Goal: Task Accomplishment & Management: Use online tool/utility

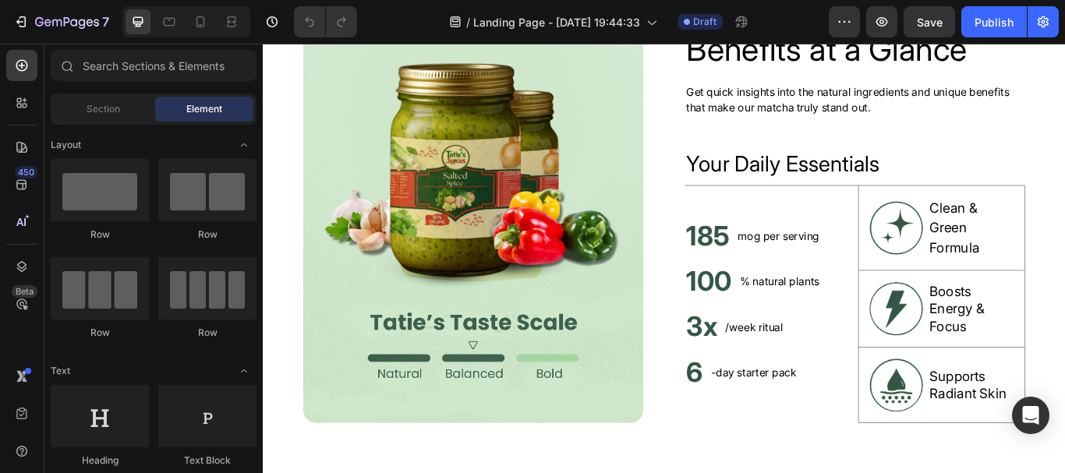
scroll to position [671, 0]
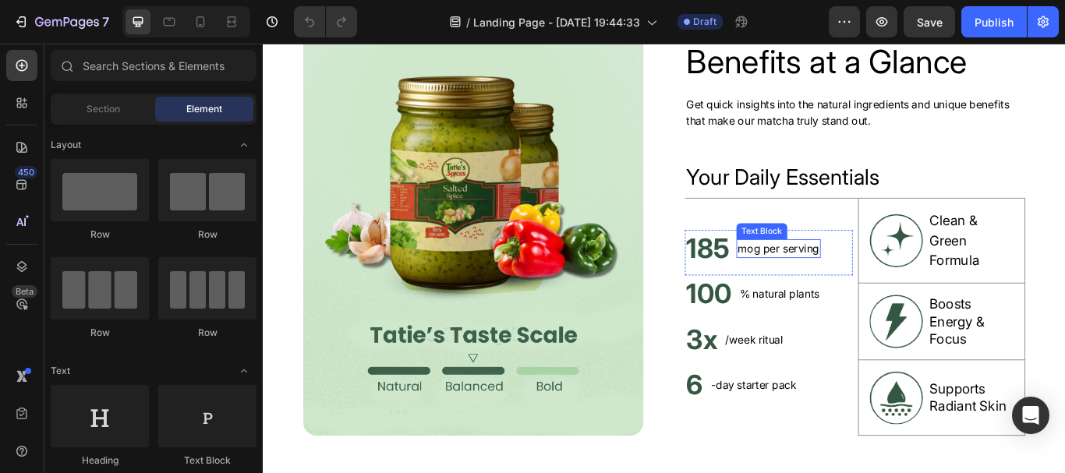
click at [828, 281] on p "mog per serving" at bounding box center [863, 283] width 95 height 19
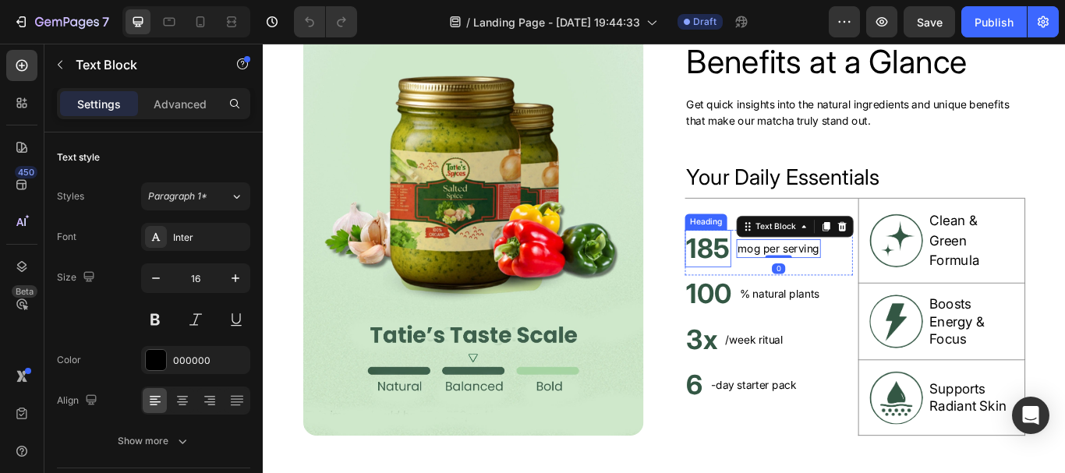
click at [781, 288] on h2 "185" at bounding box center [781, 283] width 54 height 44
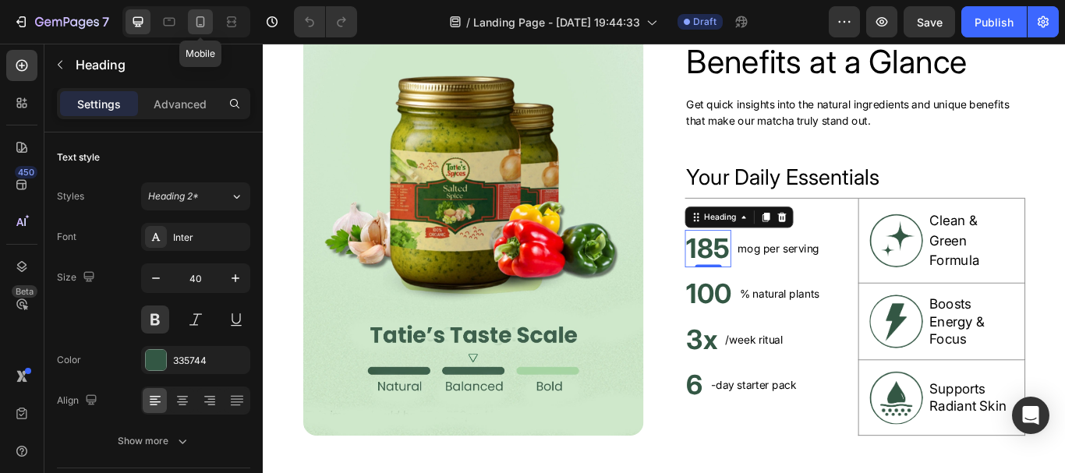
click at [209, 27] on div at bounding box center [200, 21] width 25 height 25
type input "32"
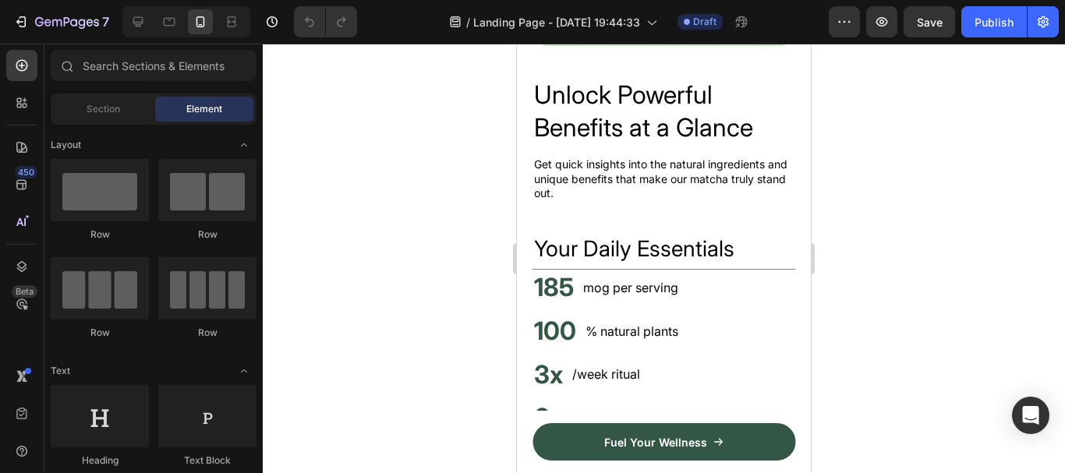
scroll to position [826, 0]
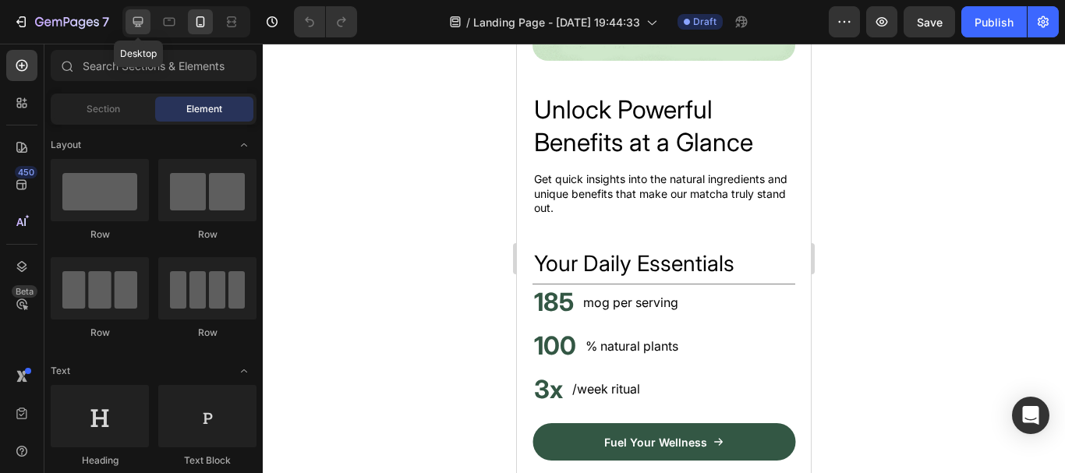
click at [136, 16] on icon at bounding box center [138, 22] width 16 height 16
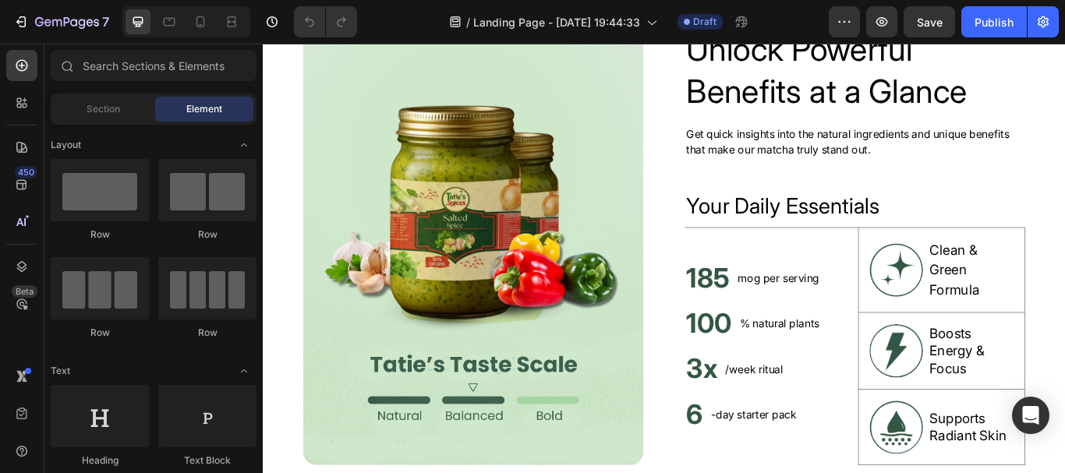
scroll to position [535, 0]
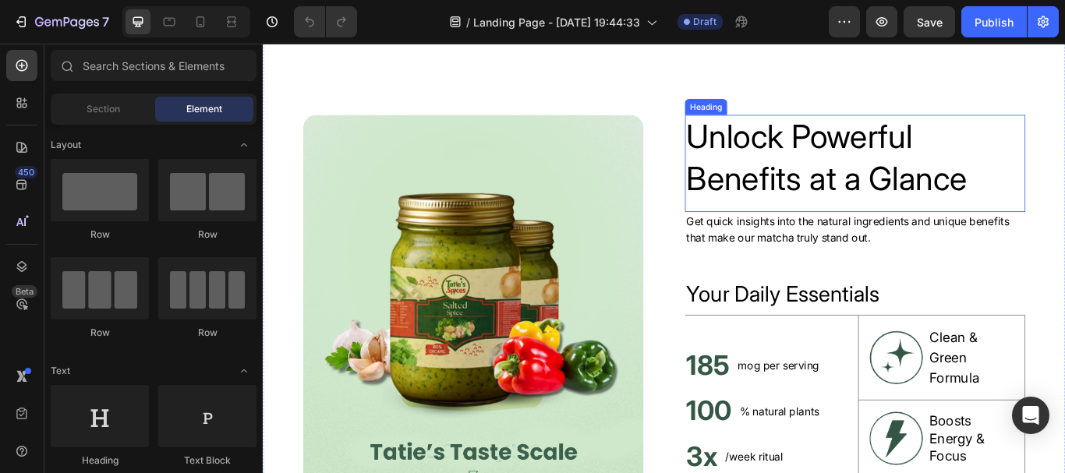
click at [900, 171] on h2 "Unlock Powerful Benefits at a Glance" at bounding box center [952, 177] width 397 height 101
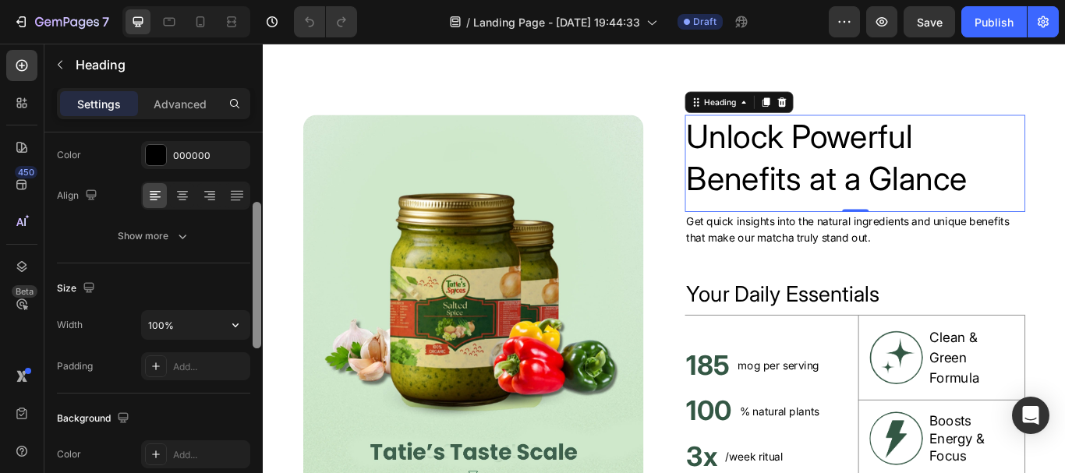
scroll to position [209, 0]
drag, startPoint x: 260, startPoint y: 263, endPoint x: 207, endPoint y: 342, distance: 95.5
click at [207, 342] on div "Text style Styles Heading 2* Font Inter Size 48 Color 000000 Align Show more Si…" at bounding box center [153, 324] width 218 height 385
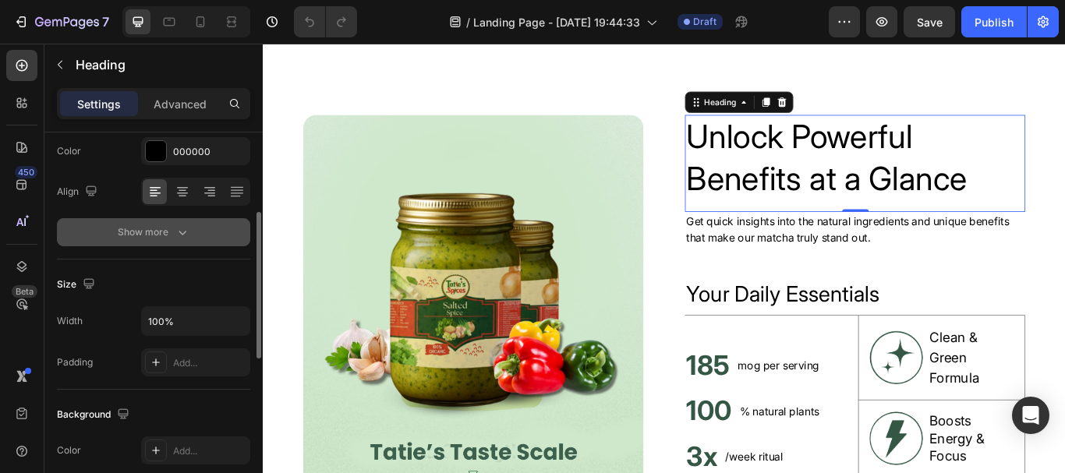
click at [184, 238] on icon "button" at bounding box center [183, 232] width 16 height 16
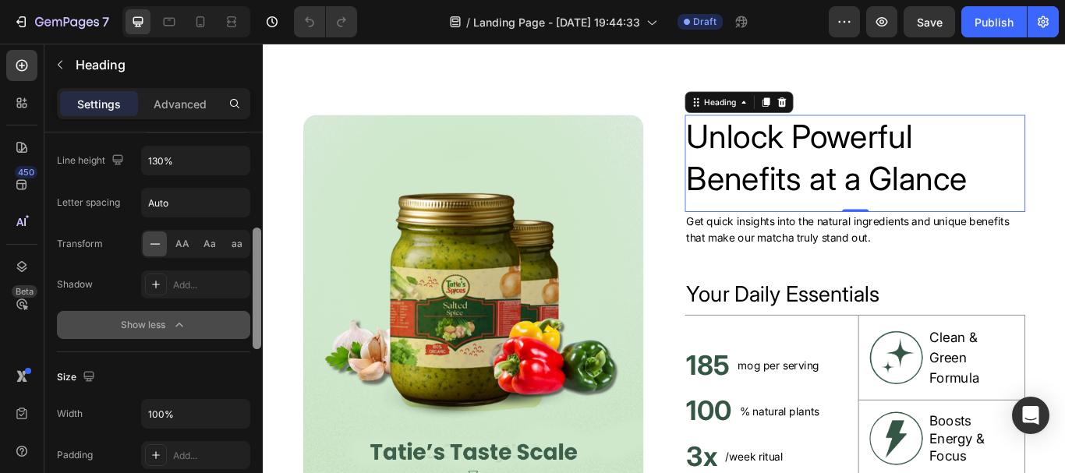
scroll to position [365, 0]
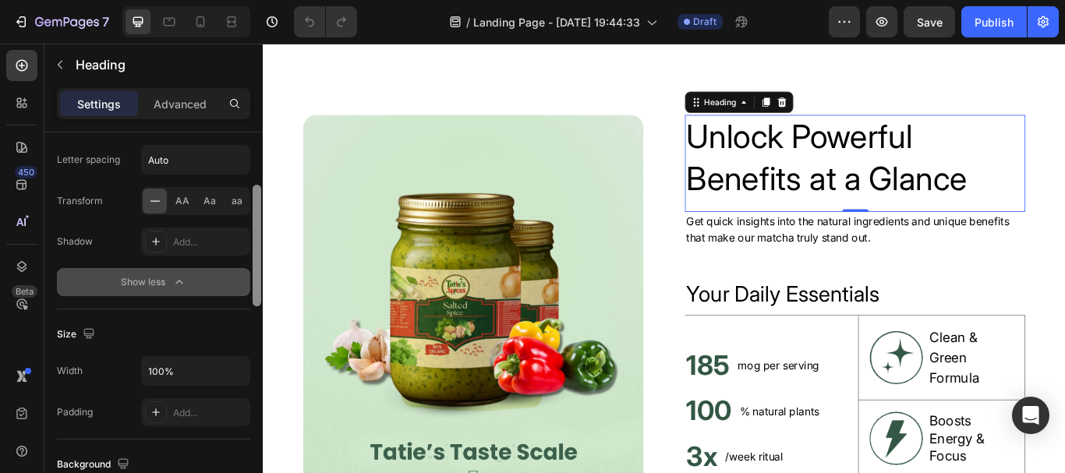
drag, startPoint x: 254, startPoint y: 270, endPoint x: 224, endPoint y: 330, distance: 66.2
click at [224, 330] on div "Text style Styles Heading 2* Font Inter Size 48 Color 000000 Align Font weight …" at bounding box center [153, 324] width 218 height 385
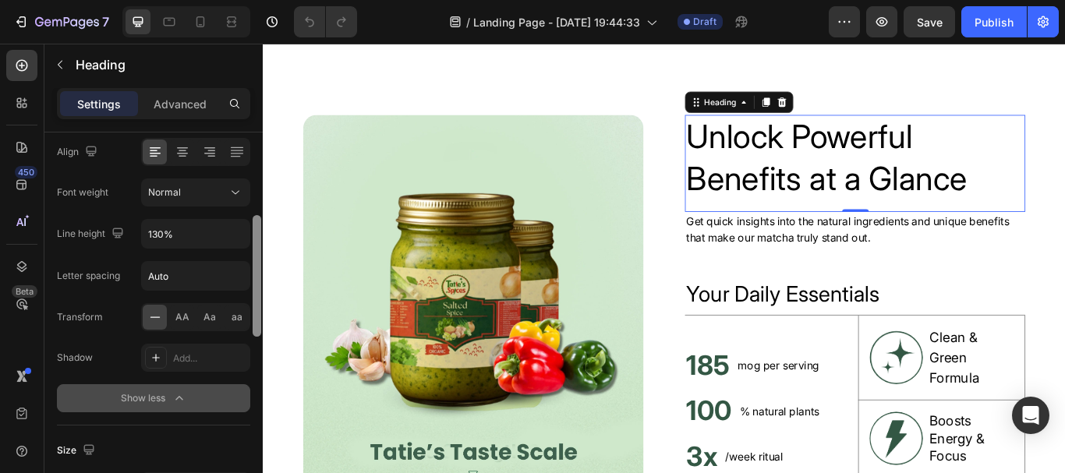
drag, startPoint x: 253, startPoint y: 295, endPoint x: 241, endPoint y: 257, distance: 39.9
click at [241, 257] on div "Text style Styles Heading 2* Font Inter Size 48 Color 000000 Align Font weight …" at bounding box center [153, 324] width 218 height 385
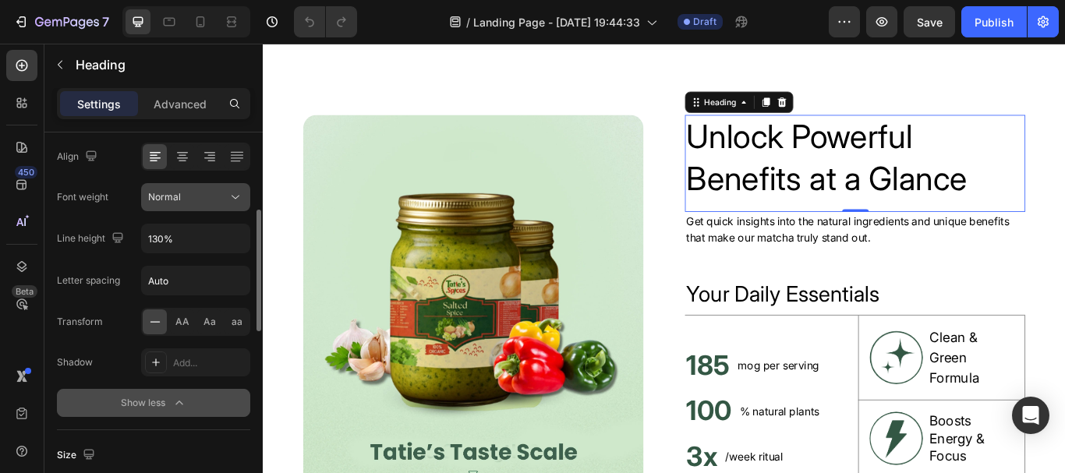
click at [235, 204] on icon at bounding box center [236, 197] width 16 height 16
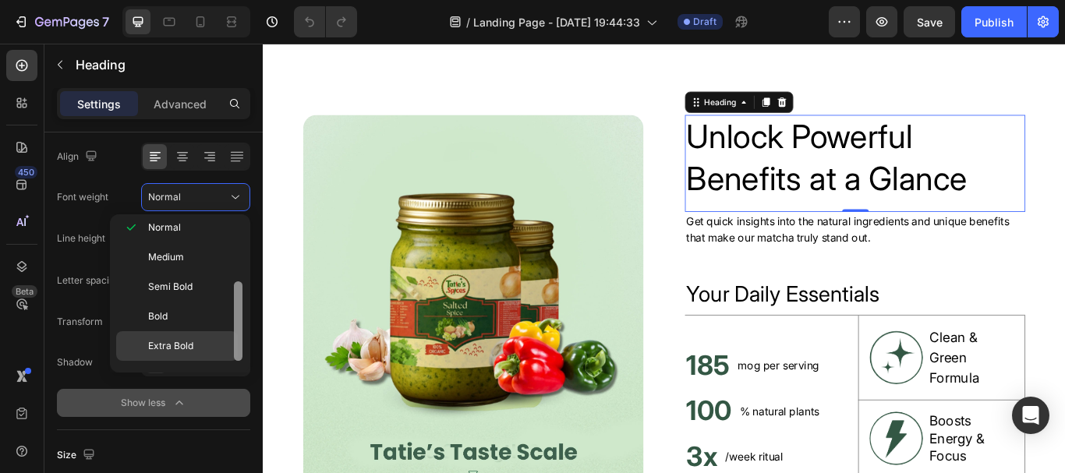
scroll to position [104, 0]
drag, startPoint x: 239, startPoint y: 273, endPoint x: 228, endPoint y: 330, distance: 57.9
click at [228, 330] on div "Thin Extra Light Light Normal Medium Semi Bold Bold Extra Bold Black" at bounding box center [180, 294] width 128 height 146
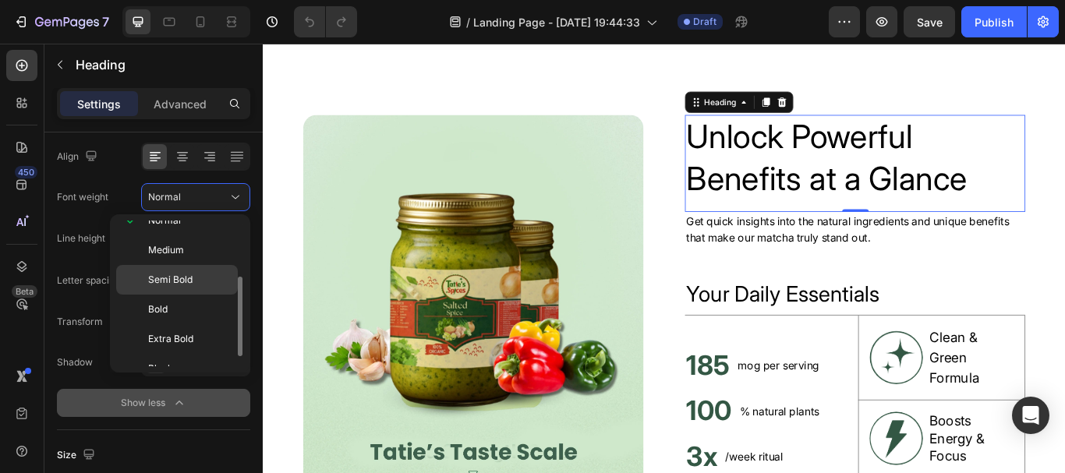
click at [197, 278] on p "Semi Bold" at bounding box center [189, 280] width 83 height 14
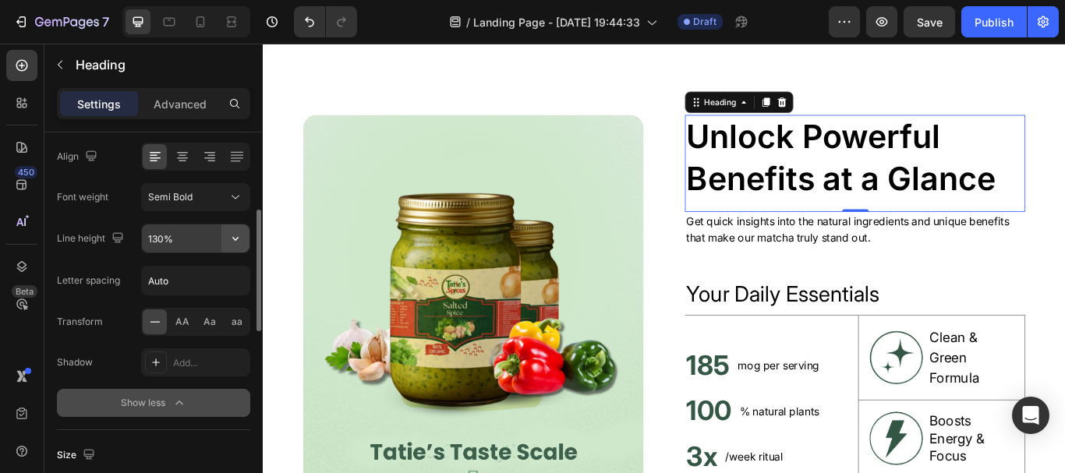
click at [231, 242] on icon "button" at bounding box center [236, 239] width 16 height 16
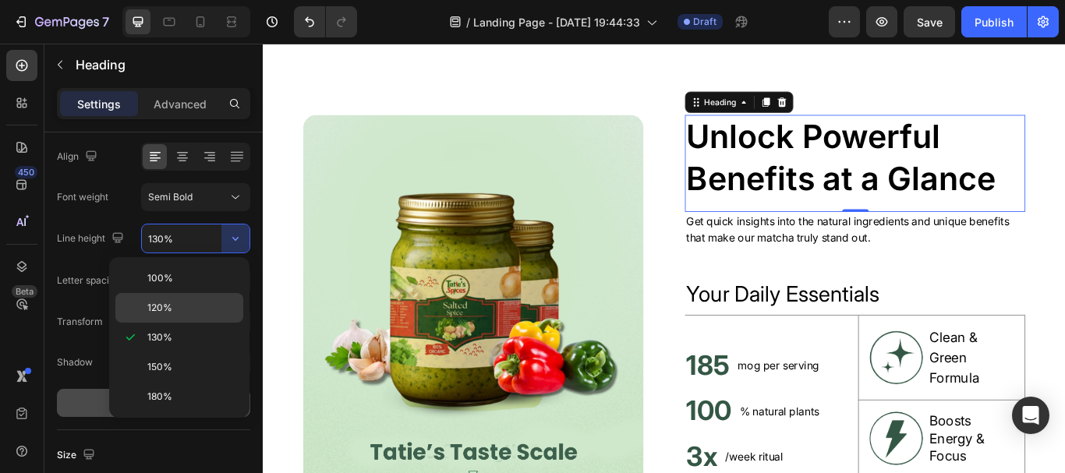
click at [159, 303] on span "120%" at bounding box center [159, 308] width 25 height 14
type input "120%"
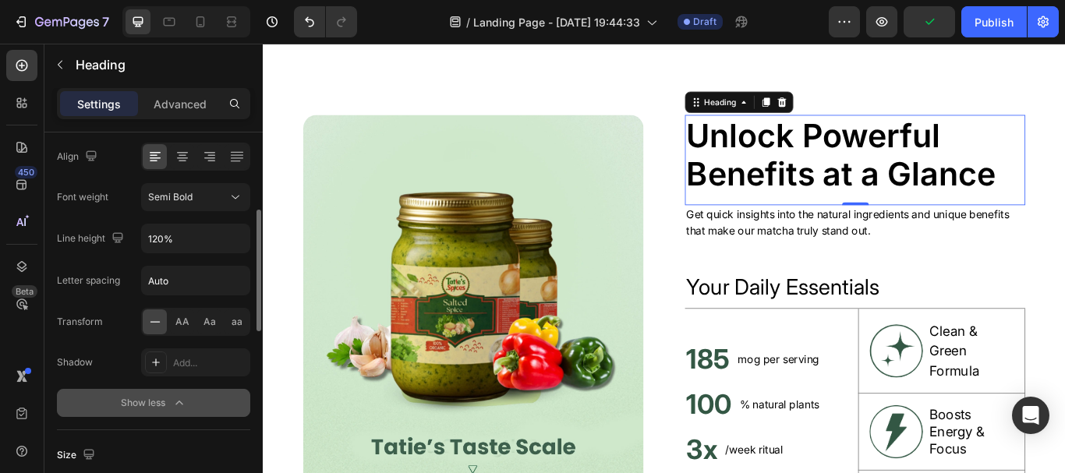
click at [125, 315] on div "Transform AA Aa aa" at bounding box center [153, 322] width 193 height 28
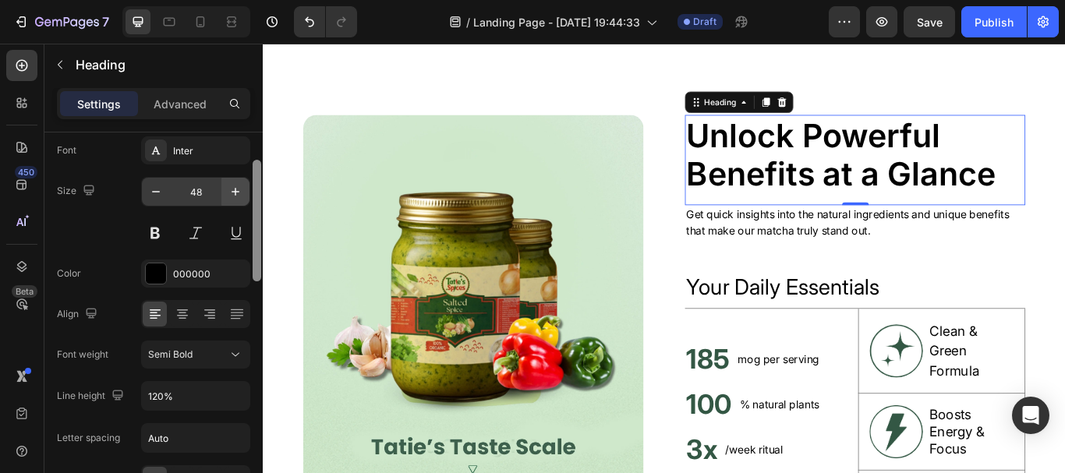
drag, startPoint x: 256, startPoint y: 256, endPoint x: 235, endPoint y: 204, distance: 56.3
click at [238, 204] on div "Text style Styles Heading 2* Font Inter Size 48 Color 000000 Align Font weight …" at bounding box center [153, 324] width 218 height 385
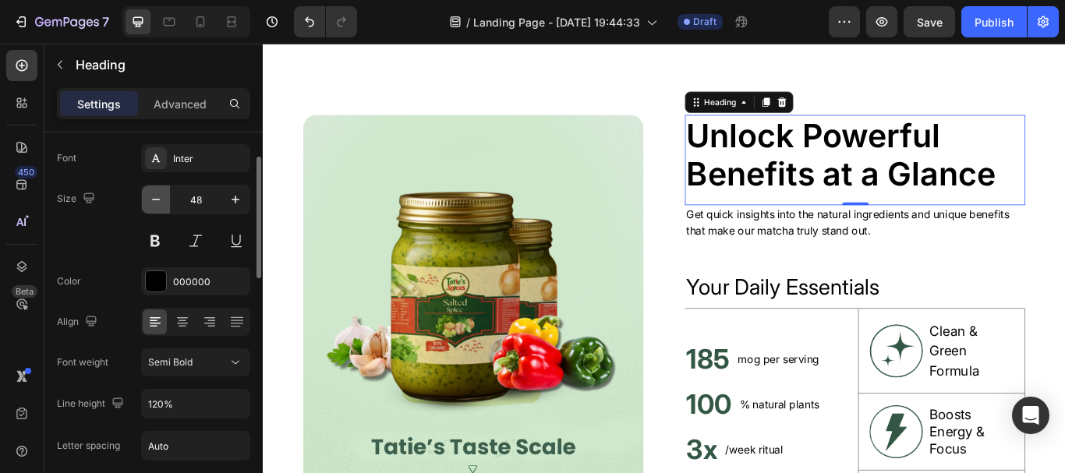
click at [157, 207] on icon "button" at bounding box center [156, 200] width 16 height 16
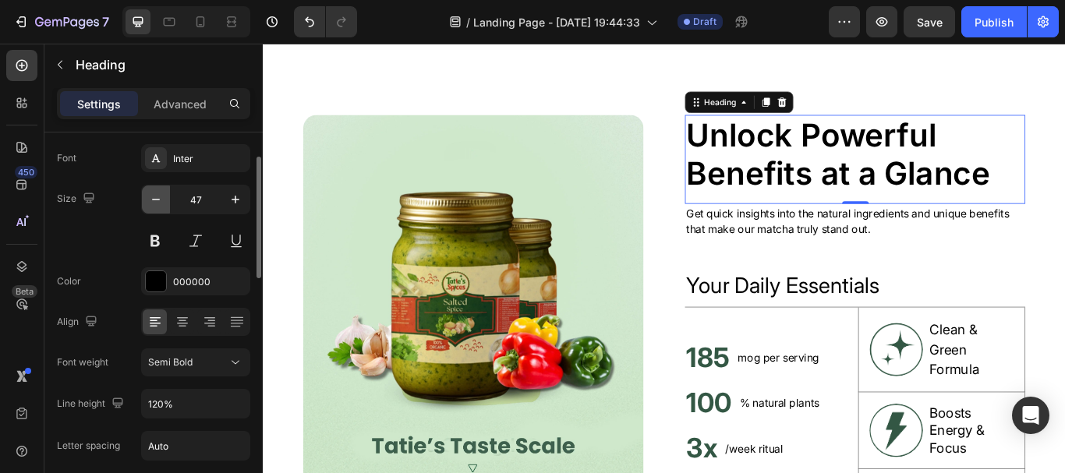
click at [157, 207] on icon "button" at bounding box center [156, 200] width 16 height 16
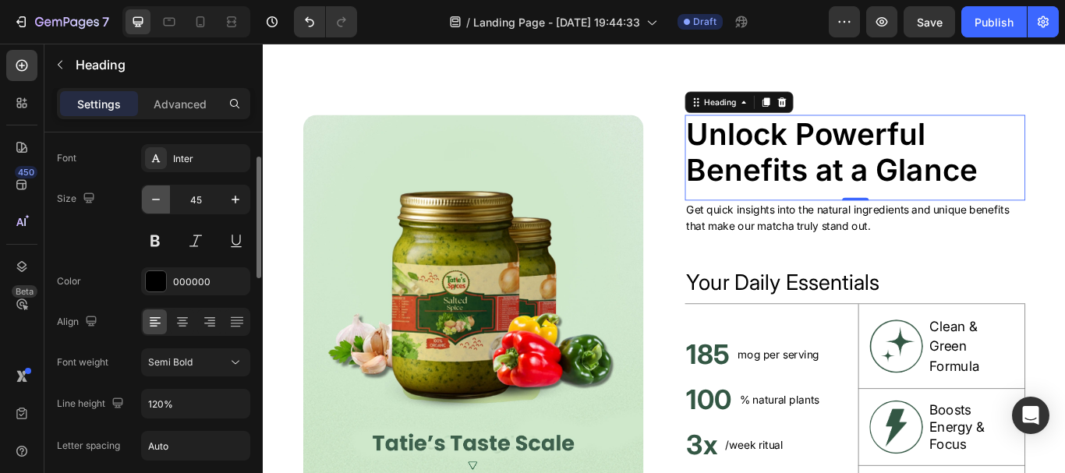
click at [157, 207] on icon "button" at bounding box center [156, 200] width 16 height 16
type input "44"
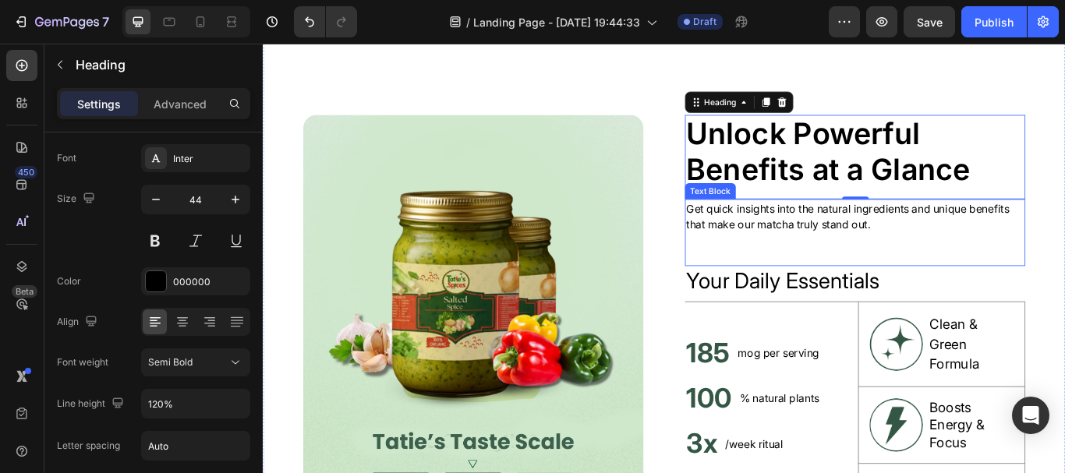
click at [828, 253] on p "Get quick insights into the natural ingredients and unique benefits that make o…" at bounding box center [953, 245] width 394 height 37
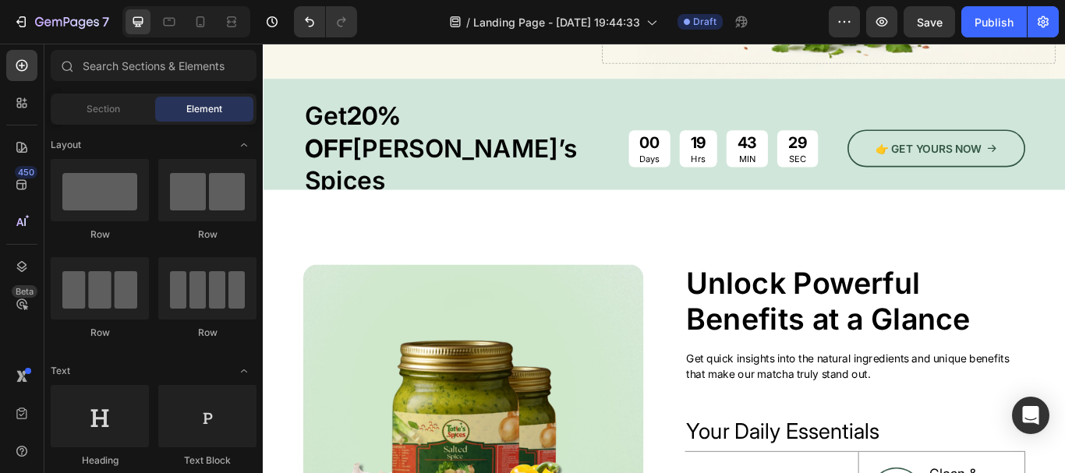
scroll to position [374, 0]
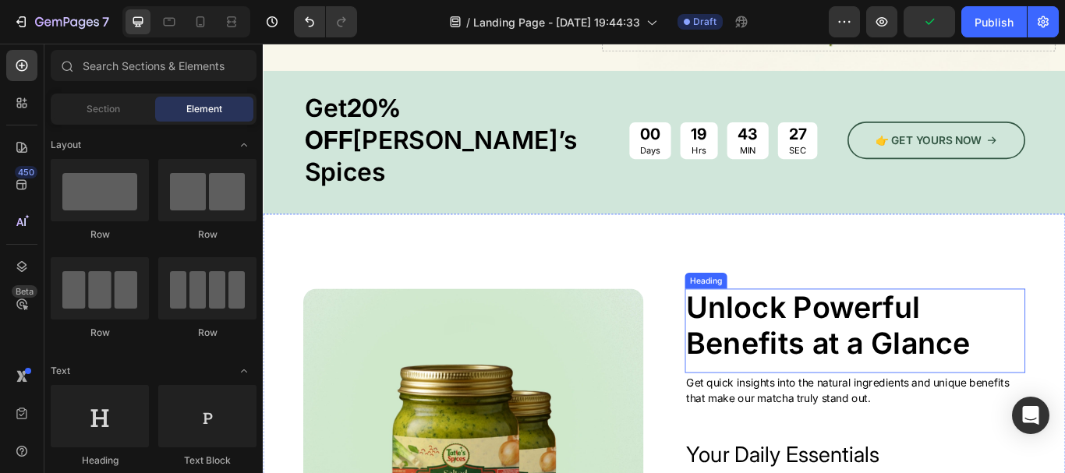
click at [899, 351] on h2 "Unlock Powerful Benefits at a Glance" at bounding box center [952, 373] width 397 height 86
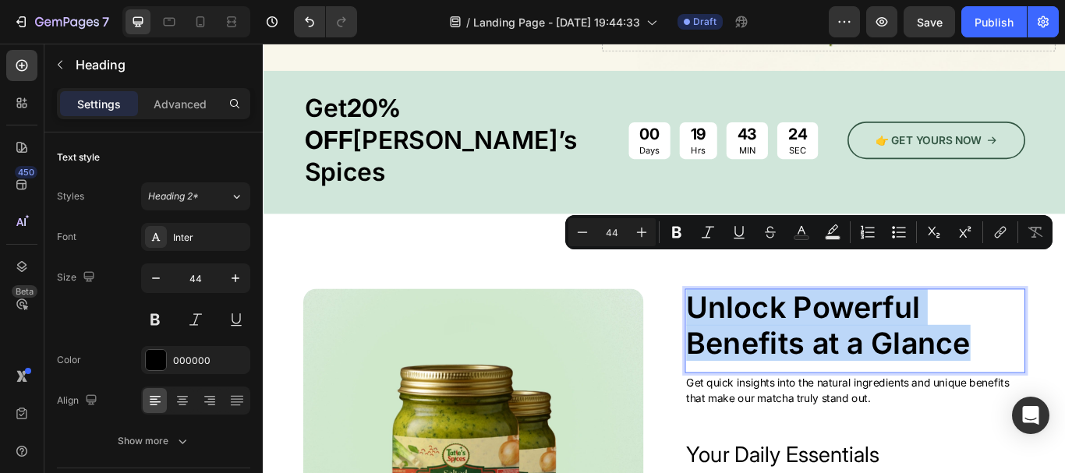
copy p "Unlock Powerful Benefits at a Glance"
click at [837, 331] on p "Unlock Powerful Benefits at a Glance" at bounding box center [953, 372] width 394 height 83
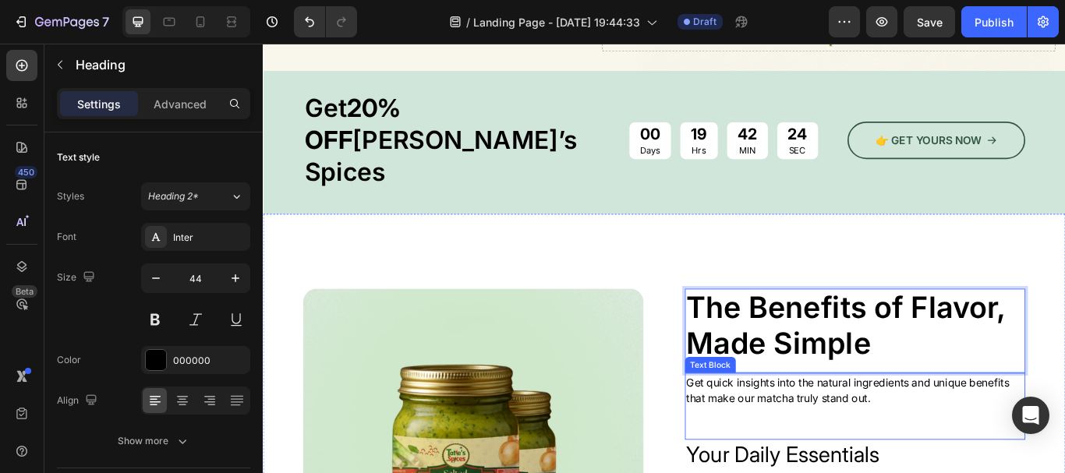
click at [863, 429] on p "Get quick insights into the natural ingredients and unique benefits that make o…" at bounding box center [953, 447] width 394 height 37
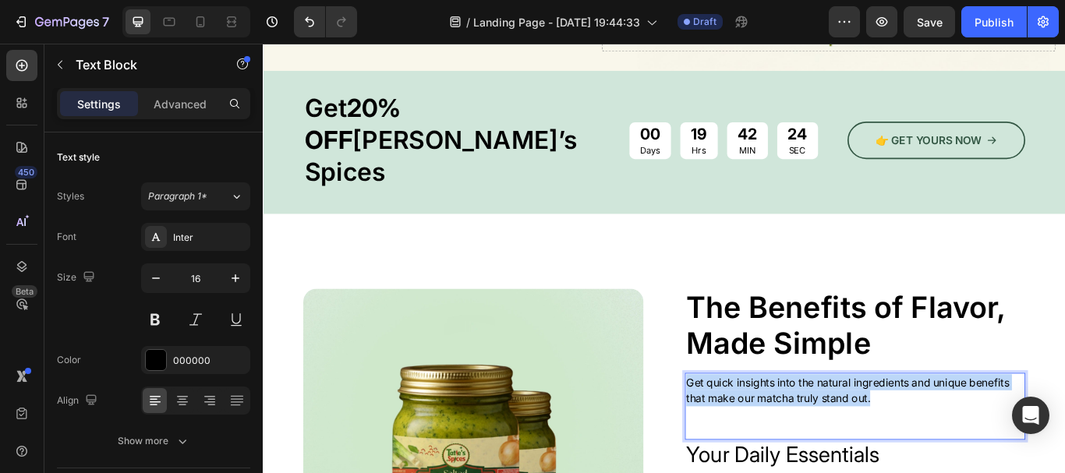
click at [863, 429] on p "Get quick insights into the natural ingredients and unique benefits that make o…" at bounding box center [953, 447] width 394 height 37
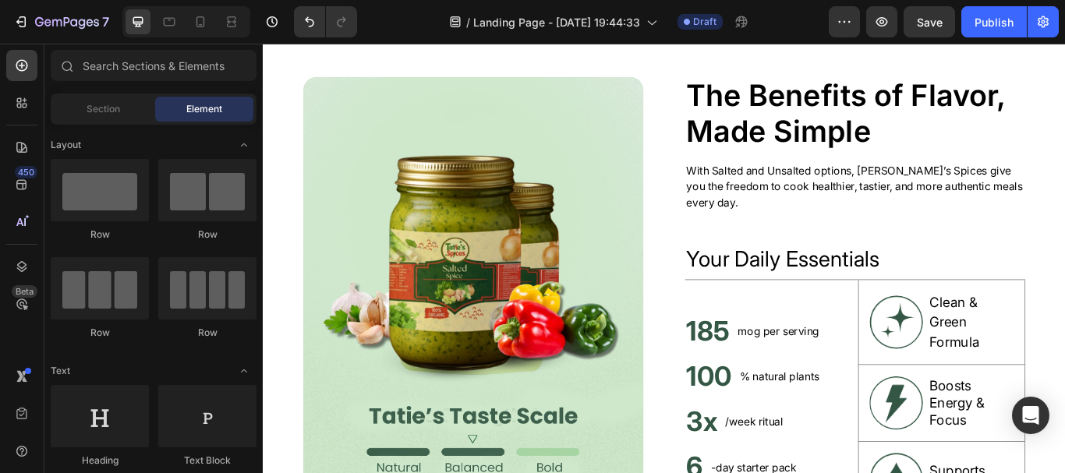
scroll to position [608, 0]
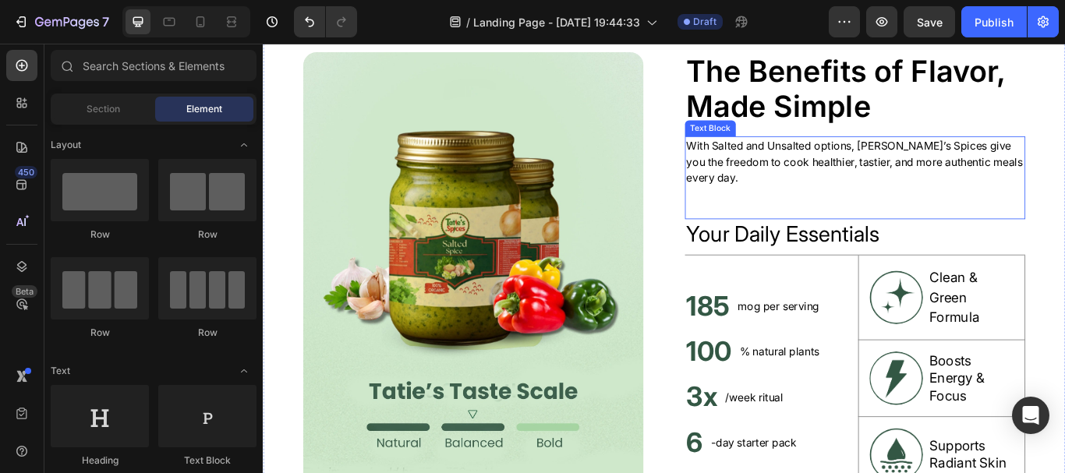
click at [768, 236] on div "With Salted and Unsalted options, [PERSON_NAME]’s Spices give you the freedom t…" at bounding box center [952, 200] width 397 height 97
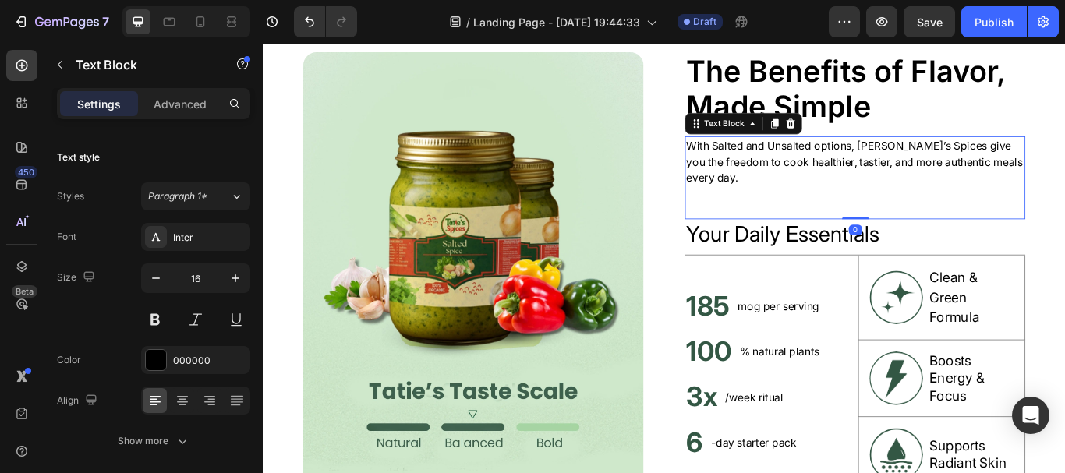
click at [768, 236] on div "With Salted and Unsalted options, [PERSON_NAME]’s Spices give you the freedom t…" at bounding box center [952, 200] width 397 height 97
click at [186, 101] on p "Advanced" at bounding box center [180, 104] width 53 height 16
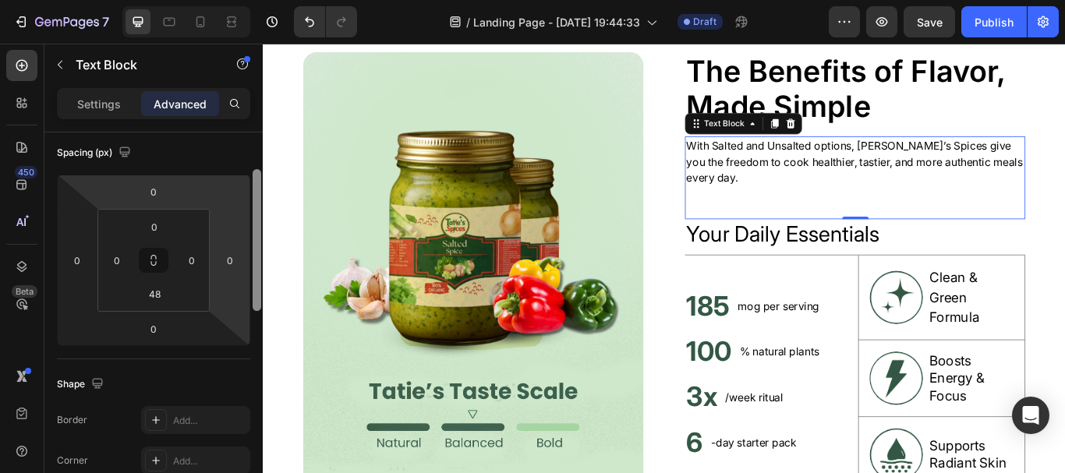
scroll to position [154, 0]
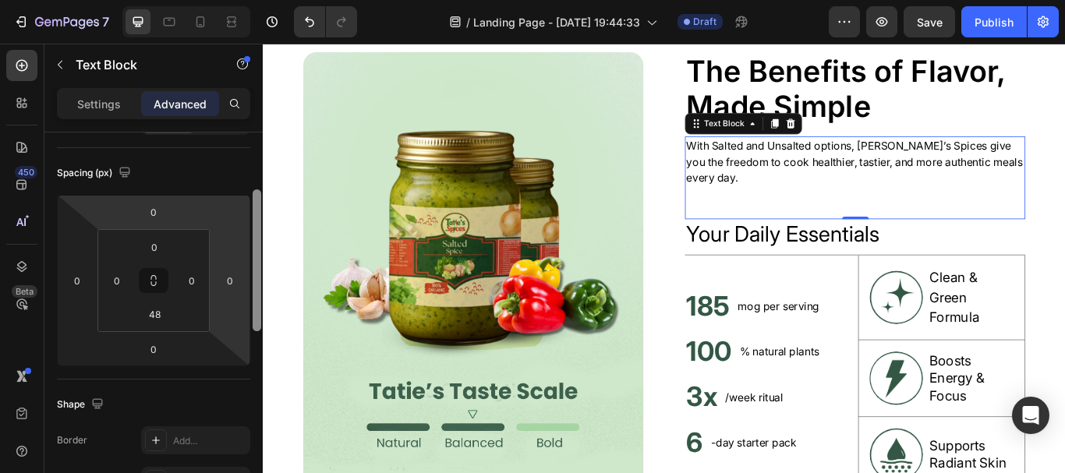
drag, startPoint x: 257, startPoint y: 148, endPoint x: 233, endPoint y: 205, distance: 61.8
click at [233, 205] on div "Display on Desktop Yes No Tablet Yes No Mobile Yes No Spacing (px) 0 0 0 0 0 0 …" at bounding box center [153, 324] width 218 height 385
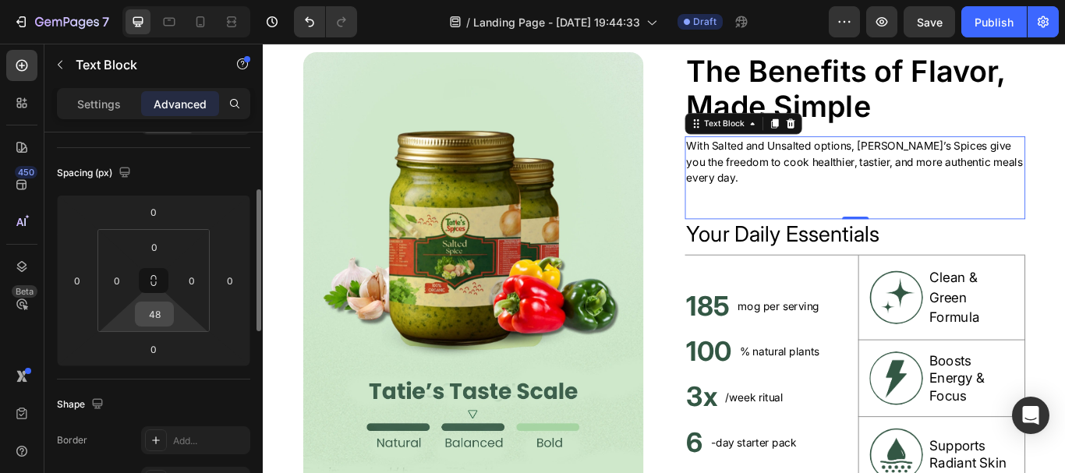
click at [157, 311] on input "48" at bounding box center [154, 313] width 31 height 23
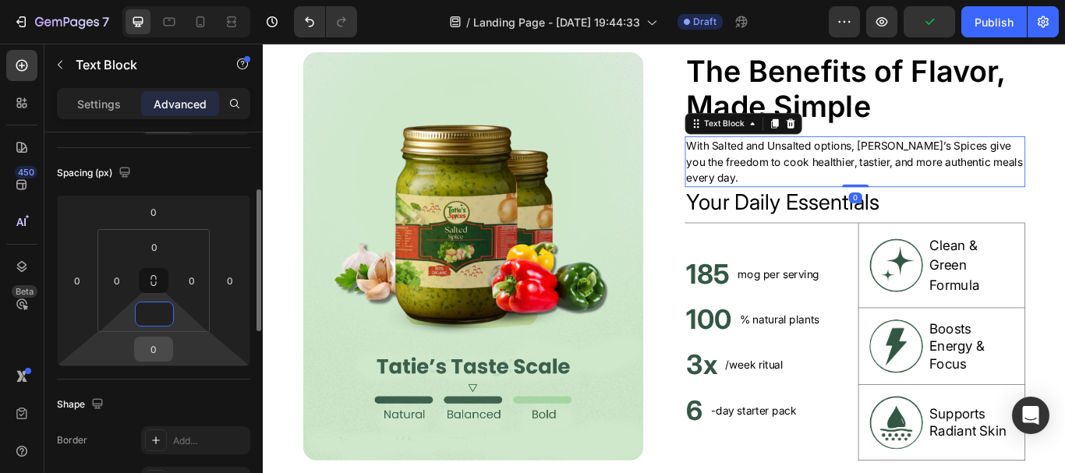
type input "0"
click at [155, 348] on input "0" at bounding box center [153, 348] width 31 height 23
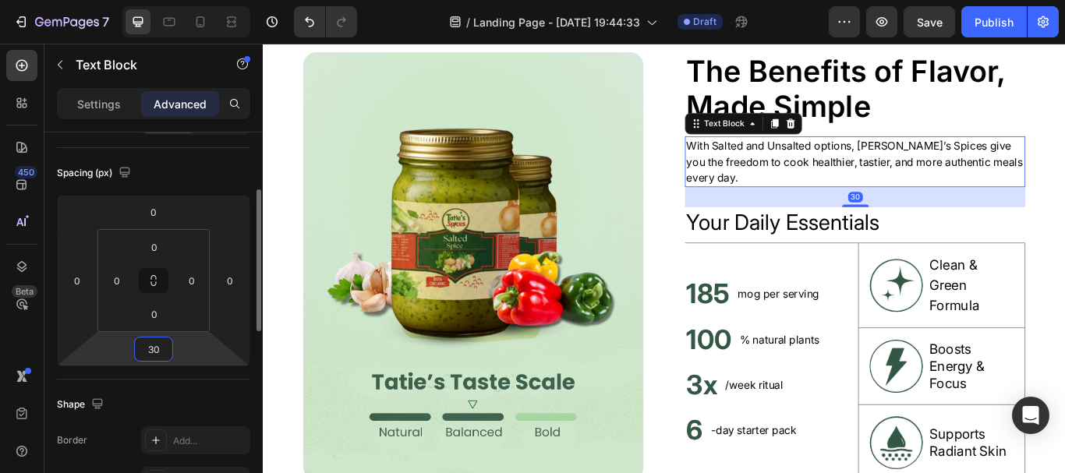
type input "30"
click at [177, 172] on div "Spacing (px)" at bounding box center [153, 173] width 193 height 25
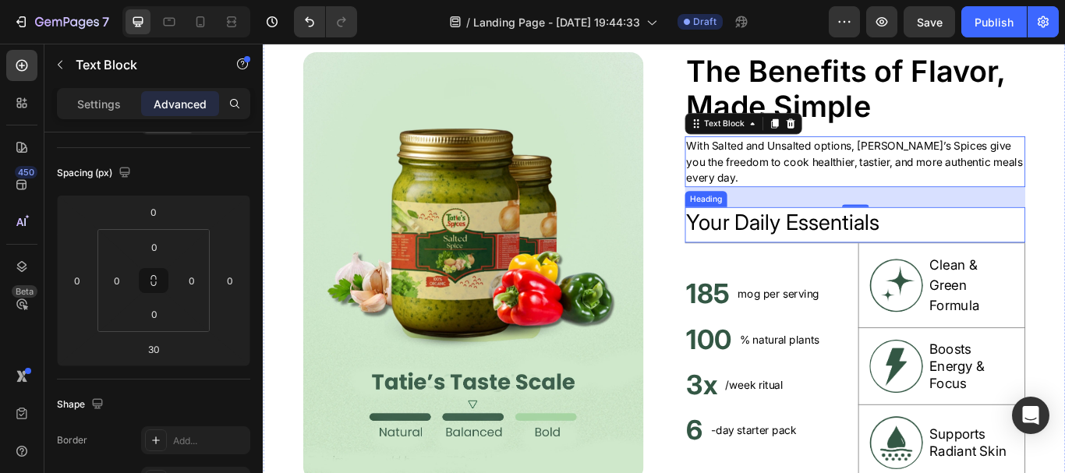
click at [821, 242] on h2 "Your Daily Essentials" at bounding box center [952, 253] width 397 height 36
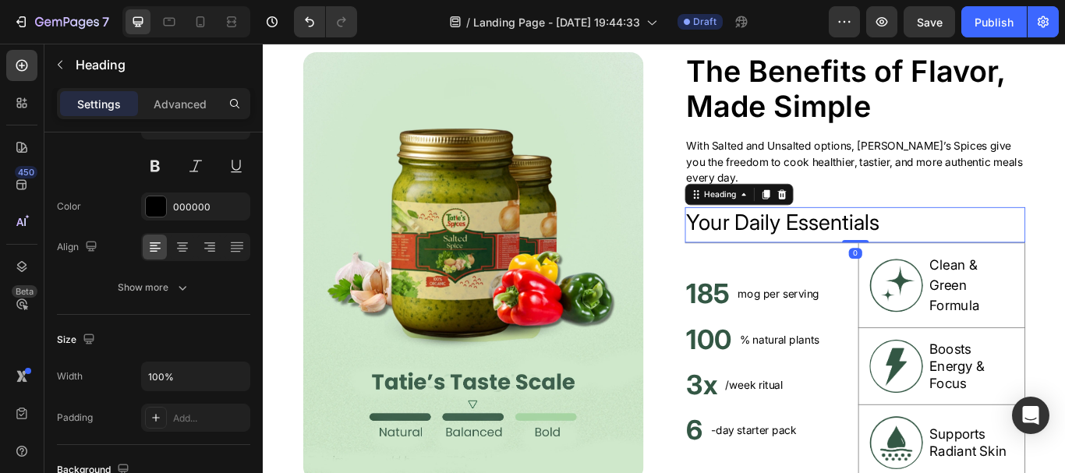
scroll to position [0, 0]
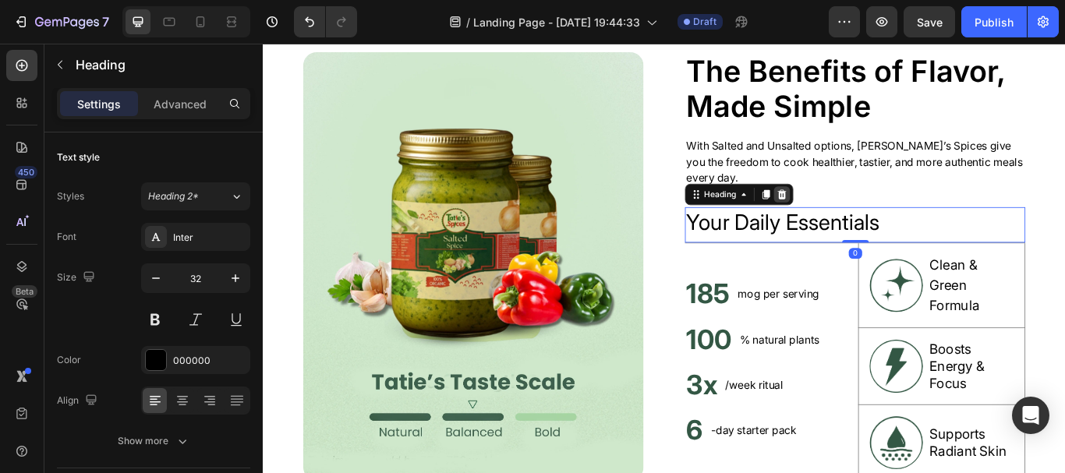
click at [863, 221] on icon at bounding box center [868, 219] width 10 height 11
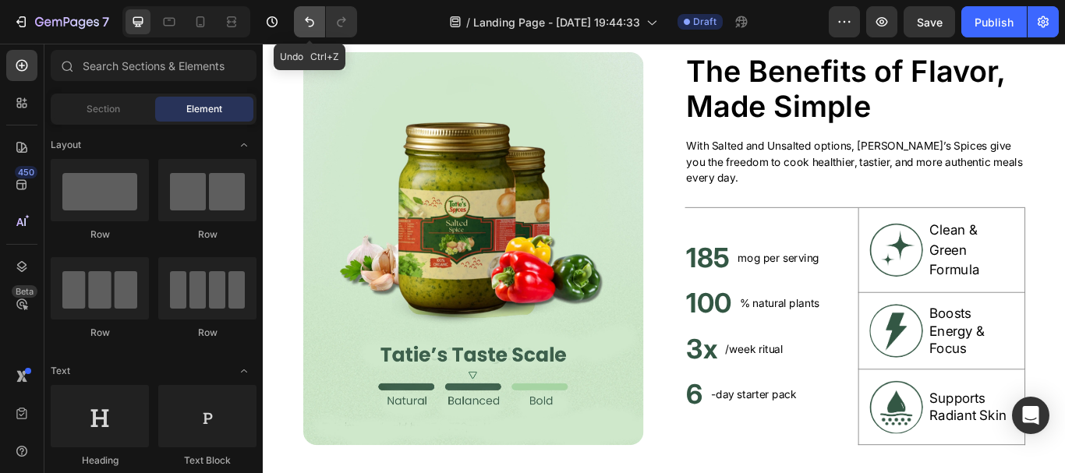
click at [310, 25] on icon "Undo/Redo" at bounding box center [310, 22] width 16 height 16
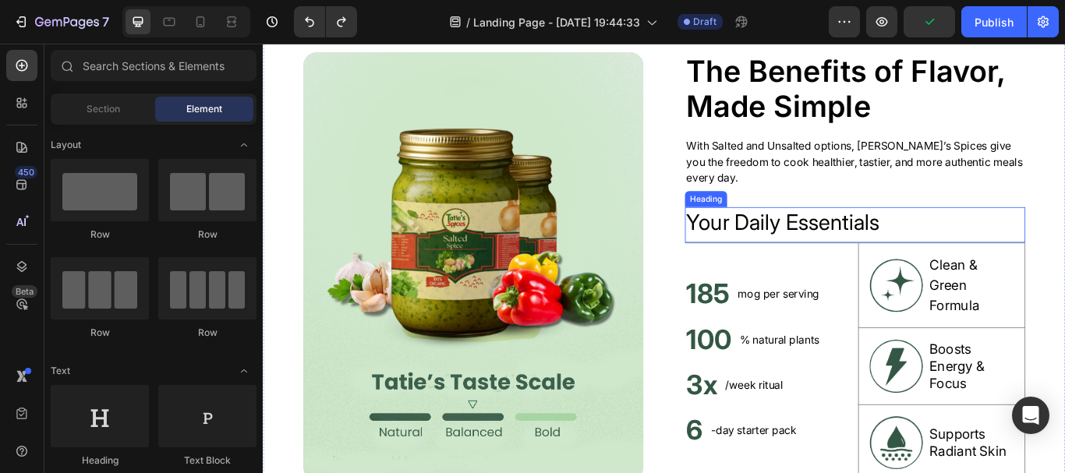
click at [813, 244] on h2 "Your Daily Essentials" at bounding box center [952, 253] width 397 height 36
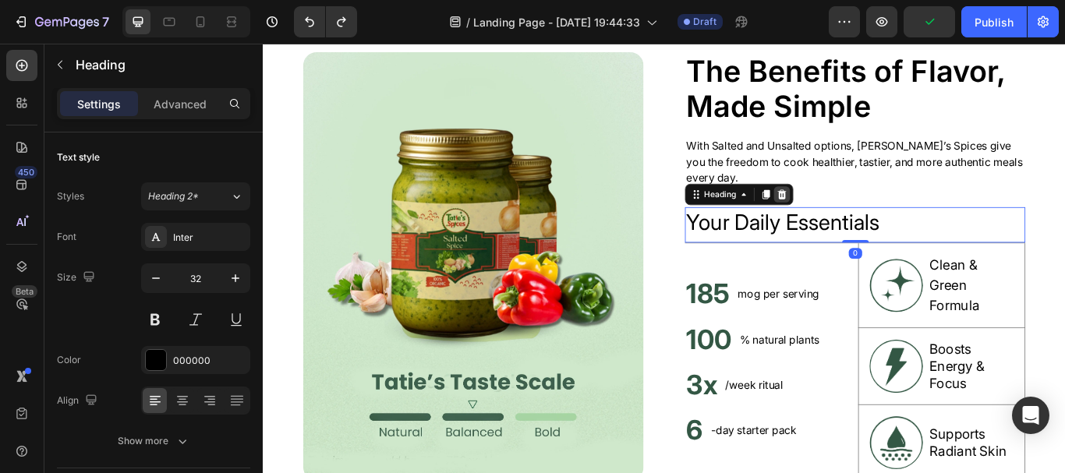
click at [865, 222] on icon at bounding box center [868, 219] width 10 height 11
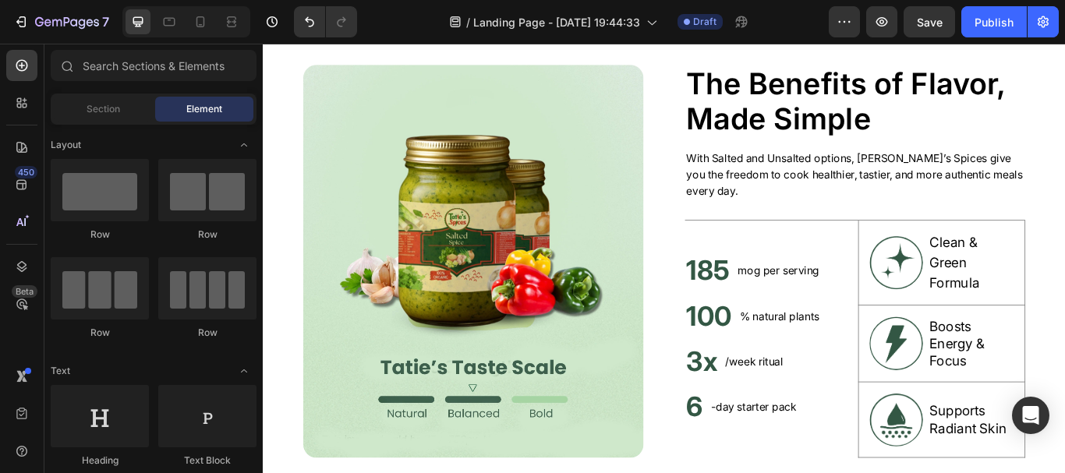
scroll to position [623, 0]
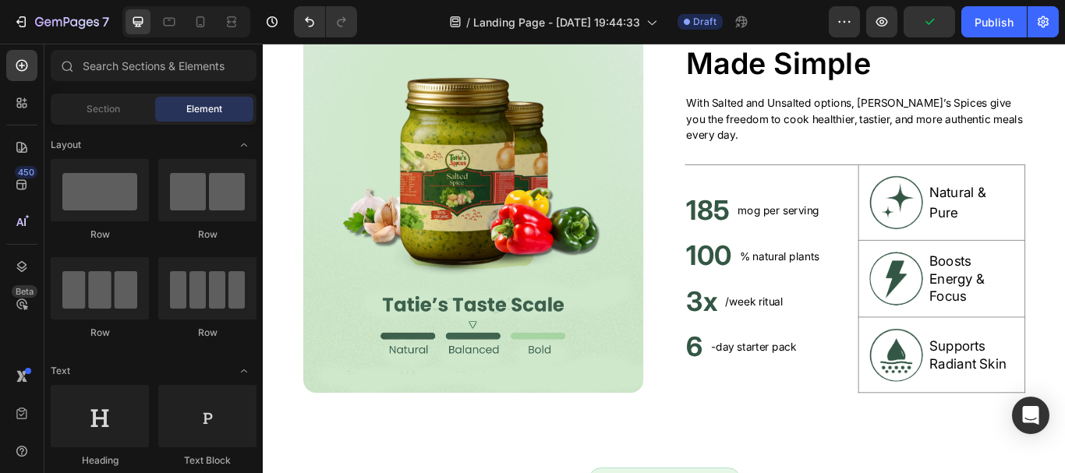
scroll to position [629, 0]
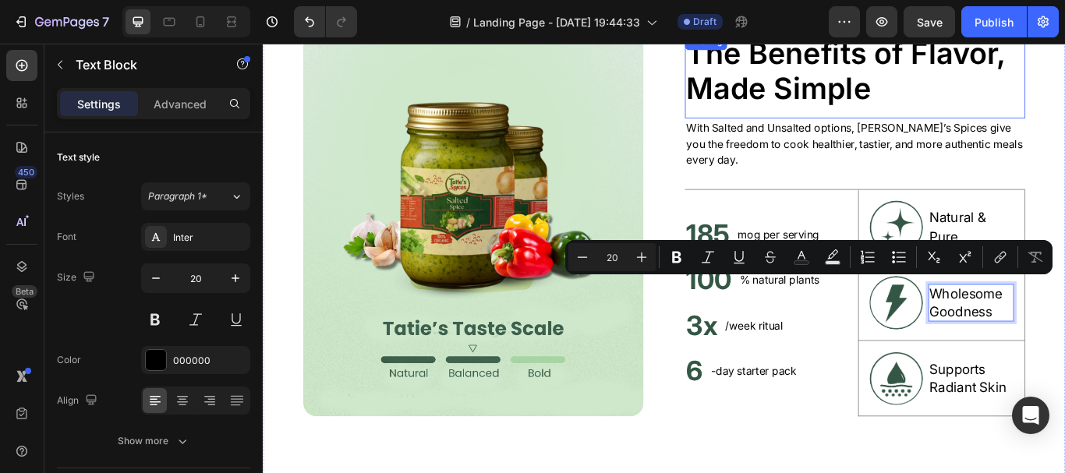
scroll to position [638, 0]
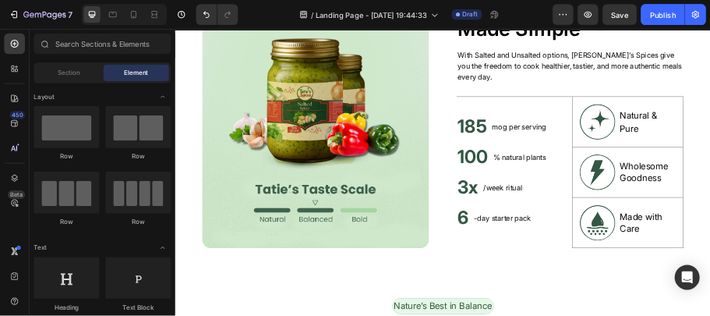
scroll to position [725, 0]
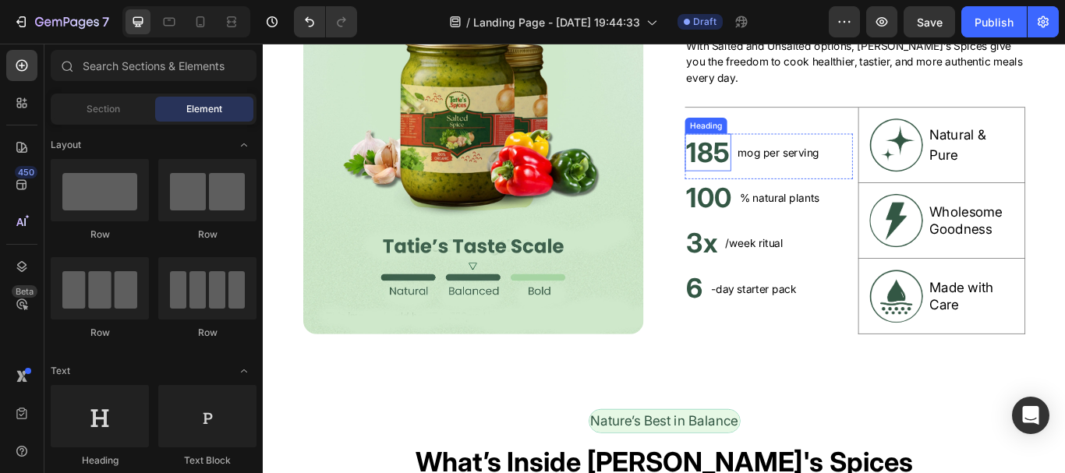
click at [773, 185] on h2 "185" at bounding box center [781, 171] width 54 height 44
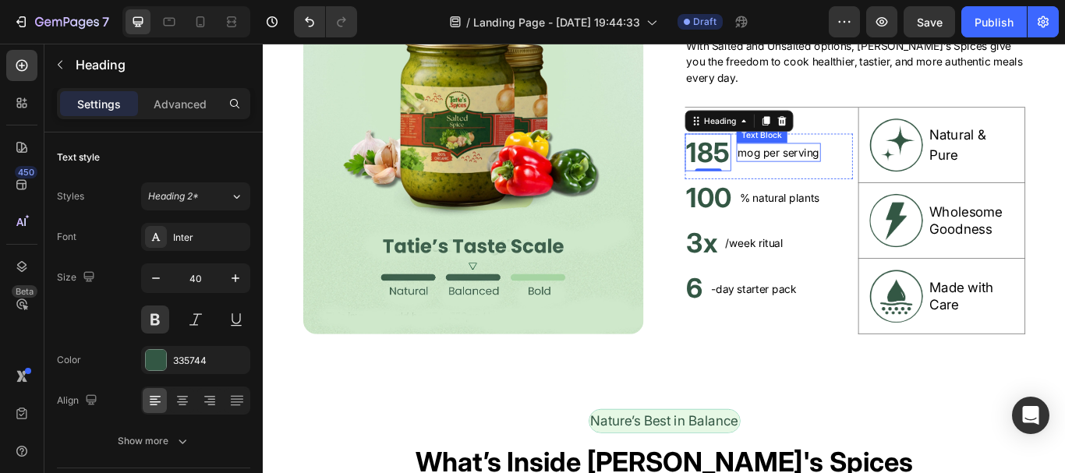
click at [848, 167] on p "mog per serving" at bounding box center [863, 170] width 95 height 19
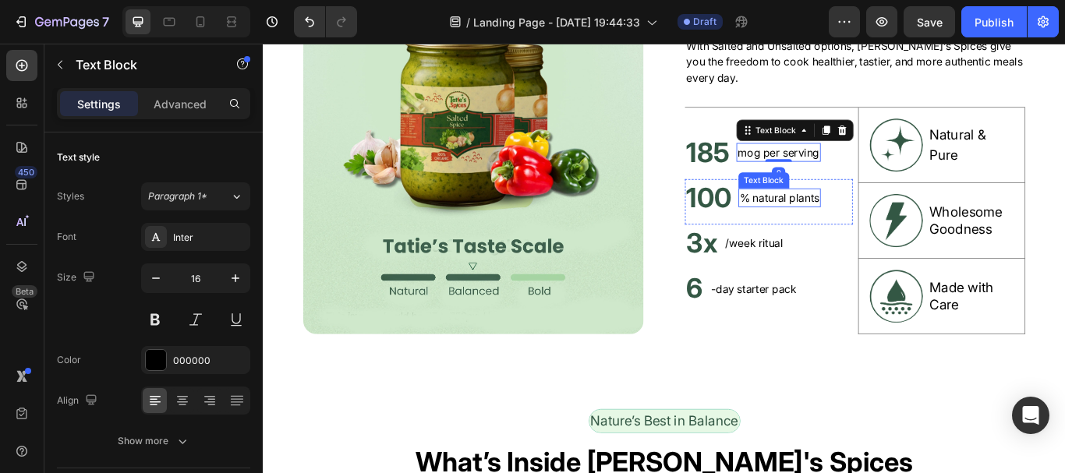
click at [843, 225] on p "% natural plants" at bounding box center [864, 223] width 93 height 19
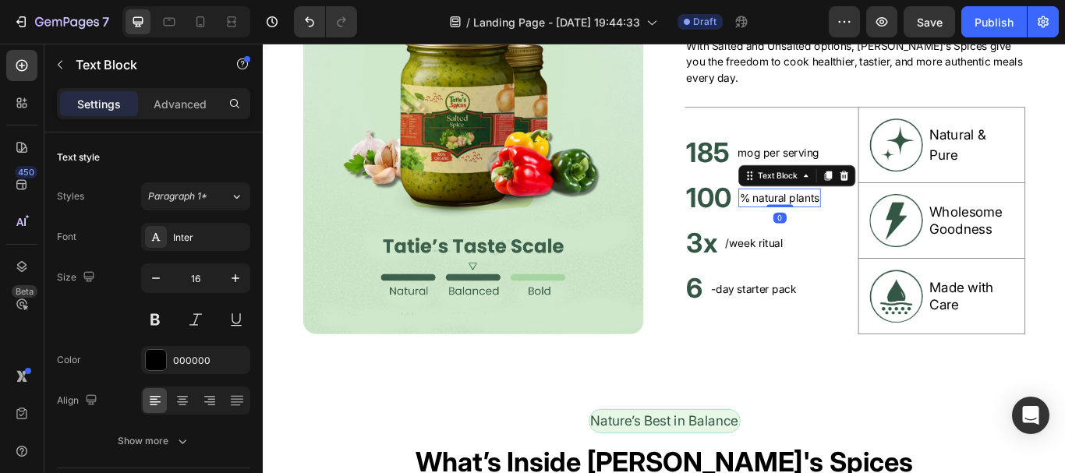
click at [843, 225] on p "% natural plants" at bounding box center [864, 223] width 93 height 19
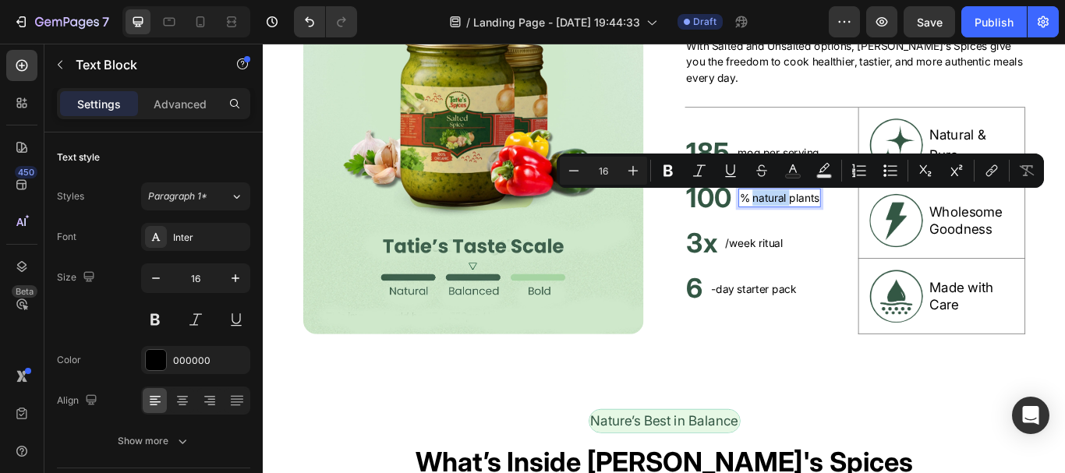
click at [843, 225] on p "% natural plants" at bounding box center [864, 223] width 93 height 19
drag, startPoint x: 829, startPoint y: 222, endPoint x: 905, endPoint y: 226, distance: 75.7
click at [905, 226] on p "% natural plants" at bounding box center [864, 223] width 93 height 19
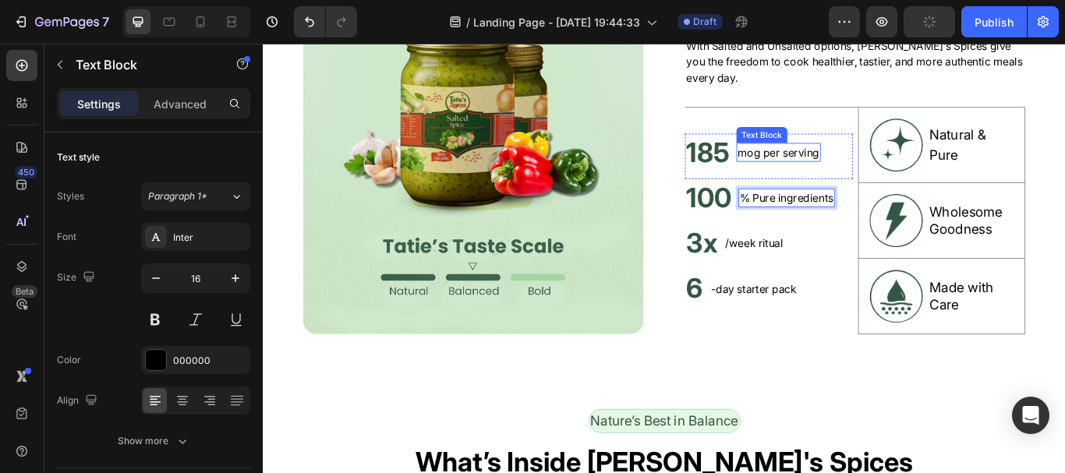
click at [857, 171] on p "mog per serving" at bounding box center [863, 170] width 95 height 19
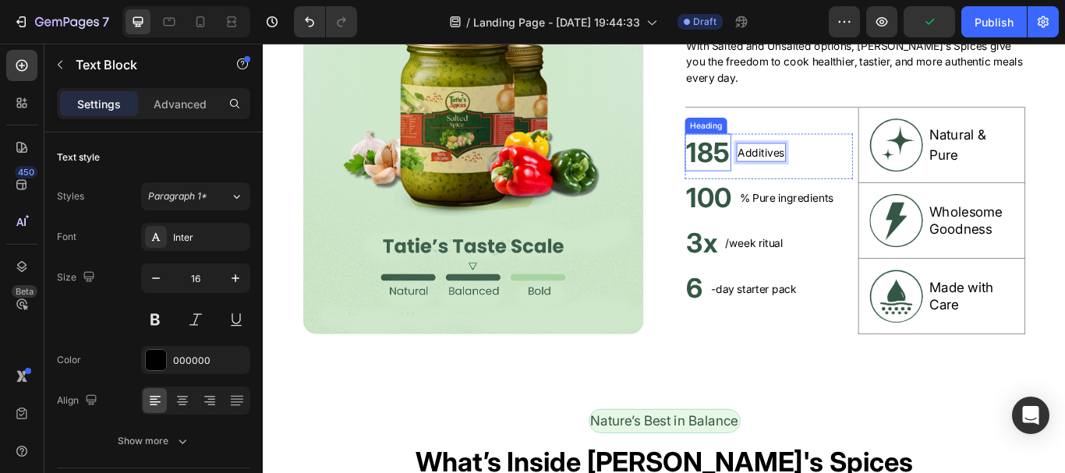
click at [779, 175] on h2 "185" at bounding box center [781, 171] width 54 height 44
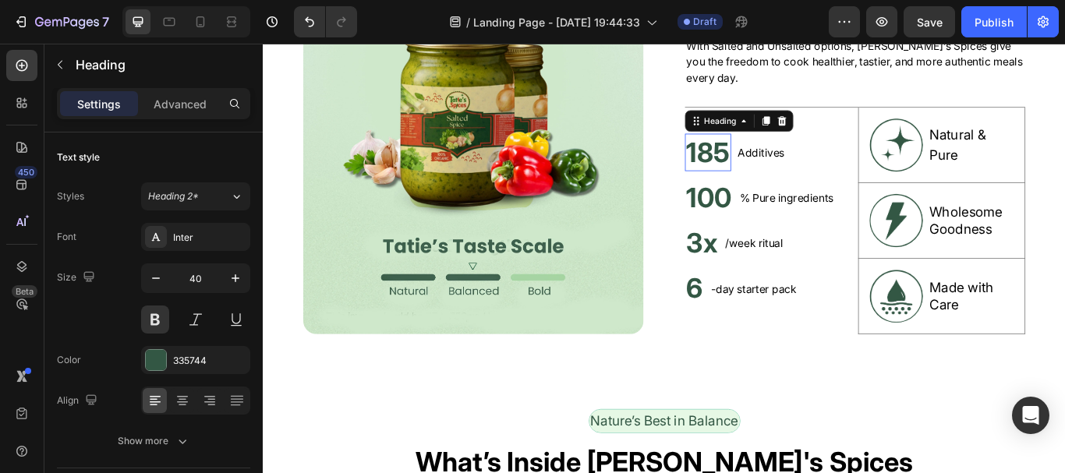
click at [779, 175] on h2 "185" at bounding box center [781, 171] width 54 height 44
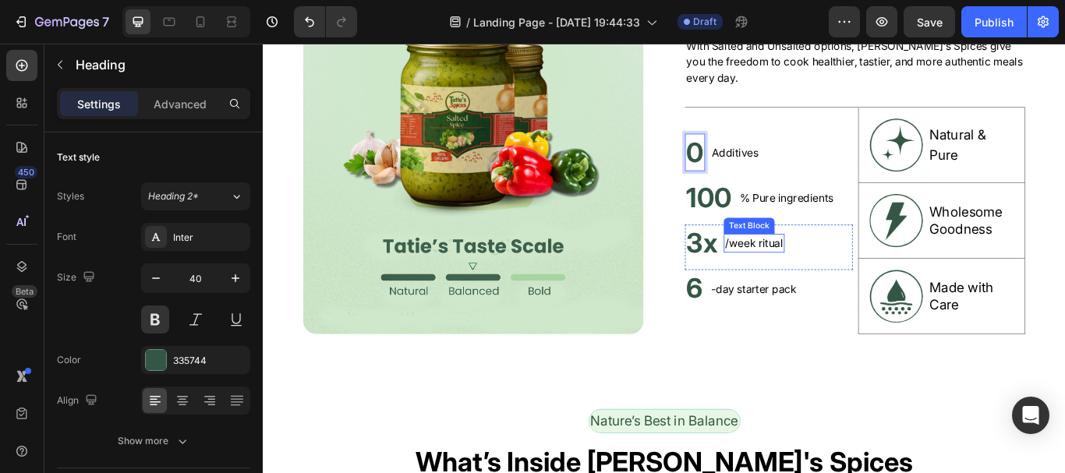
click at [826, 277] on p "/week ritual" at bounding box center [835, 276] width 68 height 19
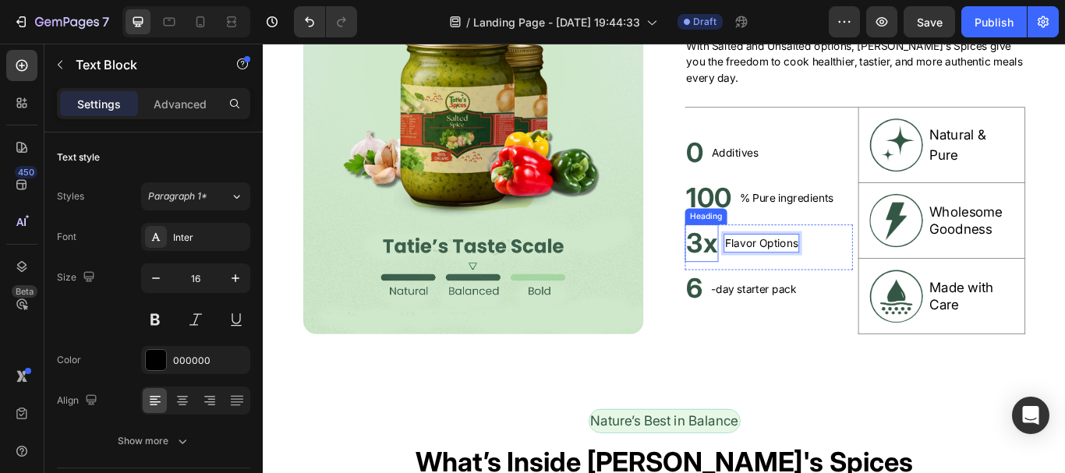
click at [775, 275] on h2 "3x" at bounding box center [773, 277] width 39 height 44
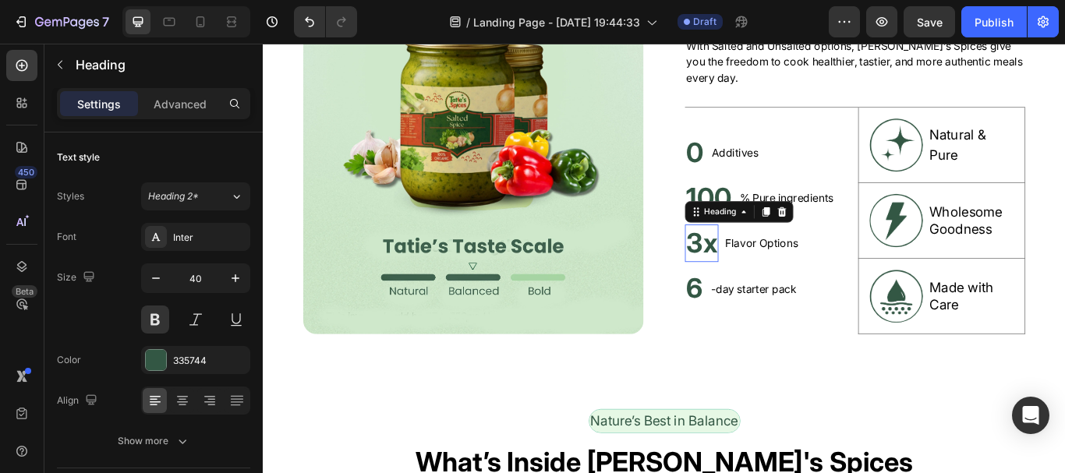
click at [775, 275] on h2 "3x" at bounding box center [773, 277] width 39 height 44
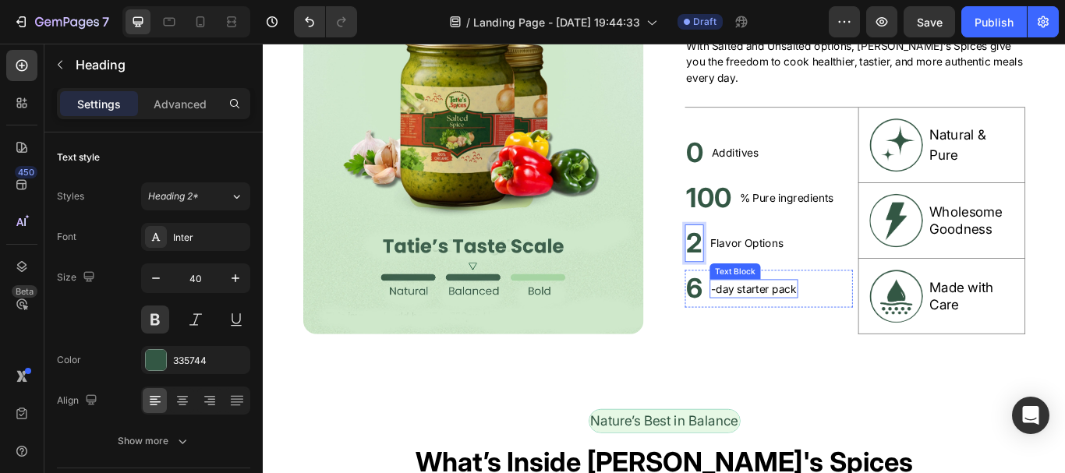
click at [813, 331] on p "-day starter pack" at bounding box center [835, 329] width 100 height 19
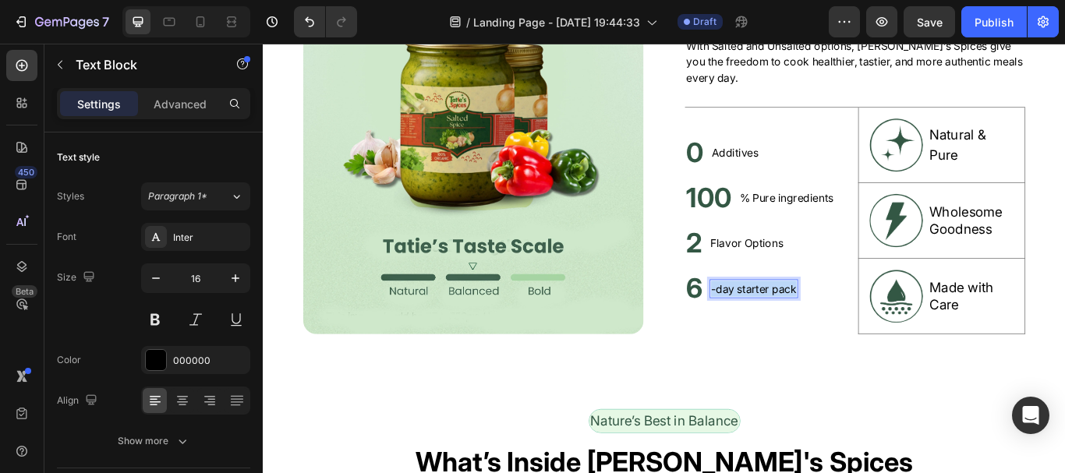
click at [813, 331] on p "-day starter pack" at bounding box center [835, 329] width 100 height 19
click at [764, 330] on h2 "6" at bounding box center [765, 330] width 23 height 44
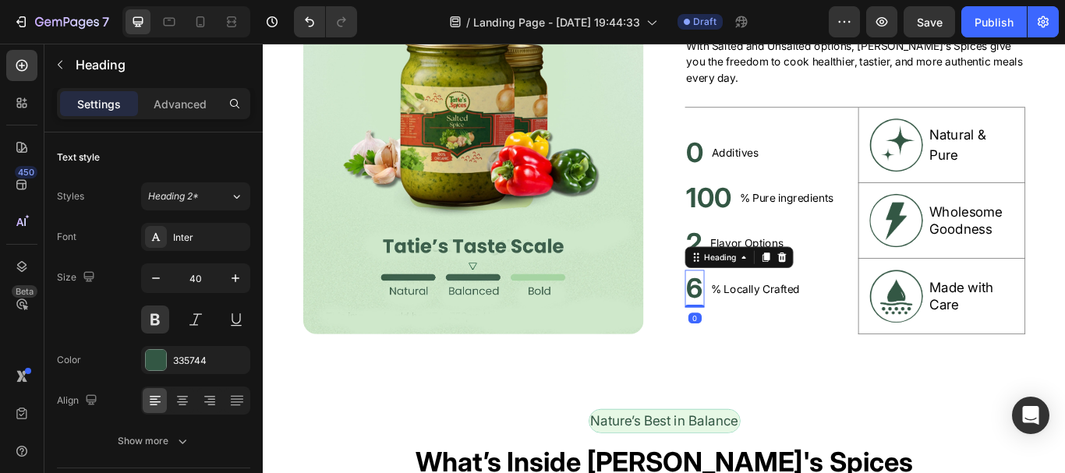
click at [764, 330] on h2 "6" at bounding box center [765, 330] width 23 height 44
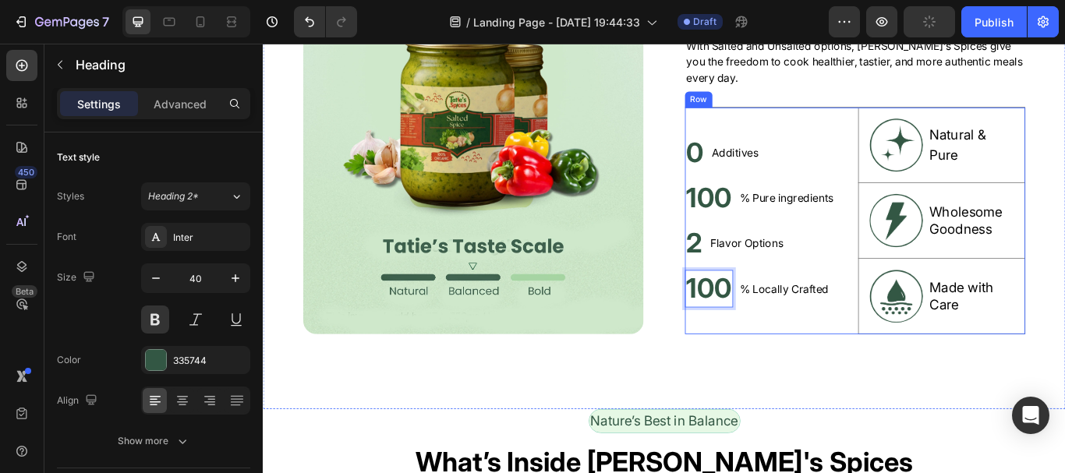
click at [802, 387] on div "Image The Benefits of Flavor, Made Simple Heading With Salted and Unsalted opti…" at bounding box center [730, 160] width 935 height 620
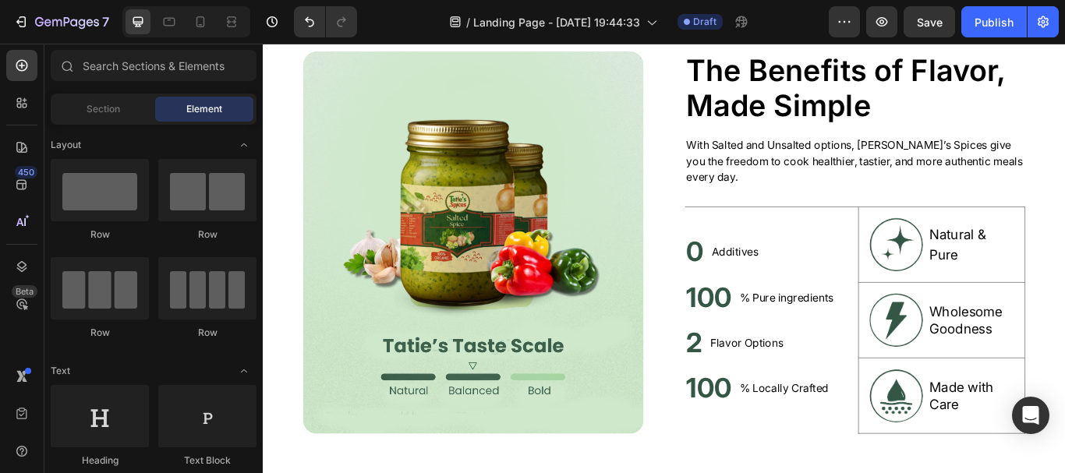
scroll to position [681, 0]
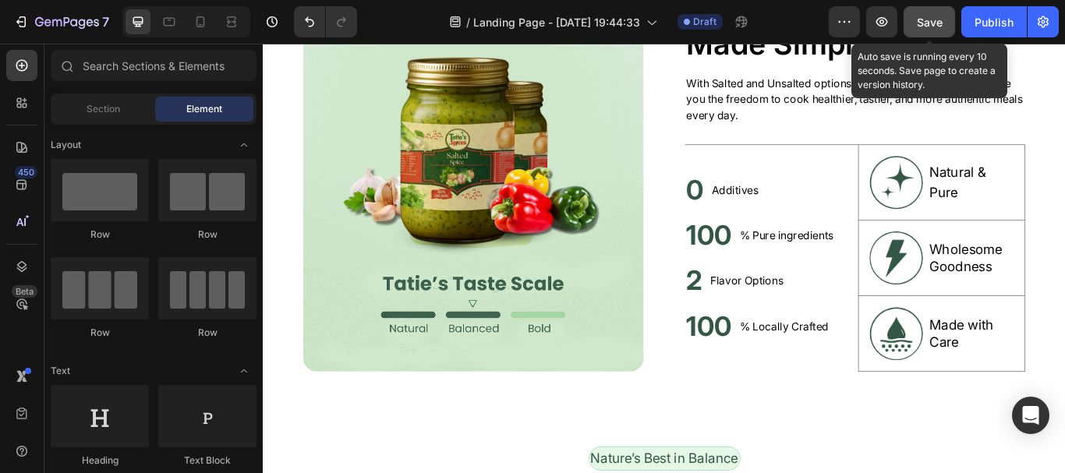
click at [936, 31] on button "Save" at bounding box center [928, 21] width 51 height 31
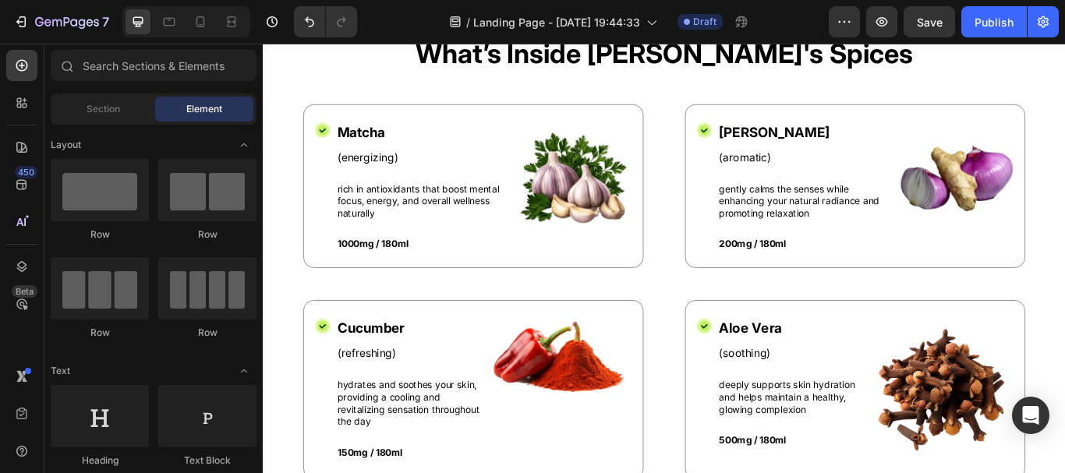
scroll to position [1188, 0]
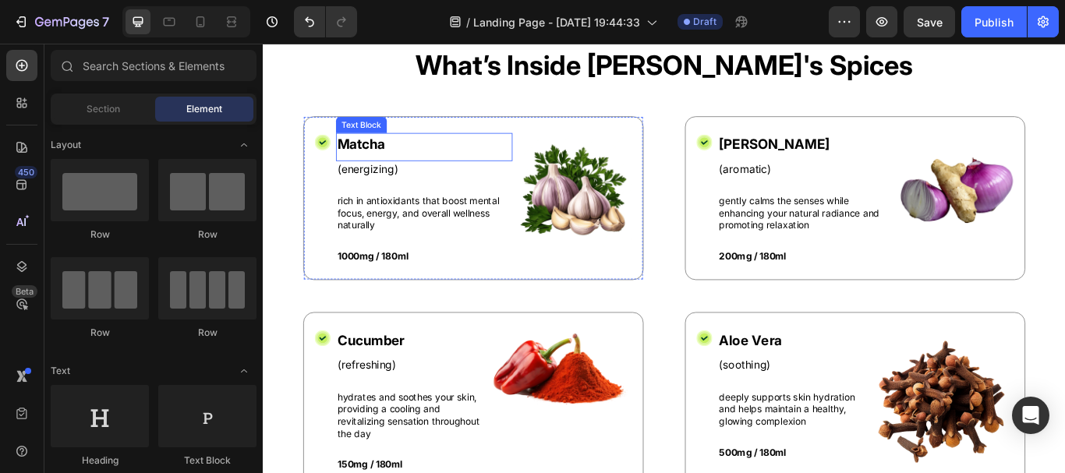
click at [374, 155] on p "Matcha" at bounding box center [450, 161] width 203 height 23
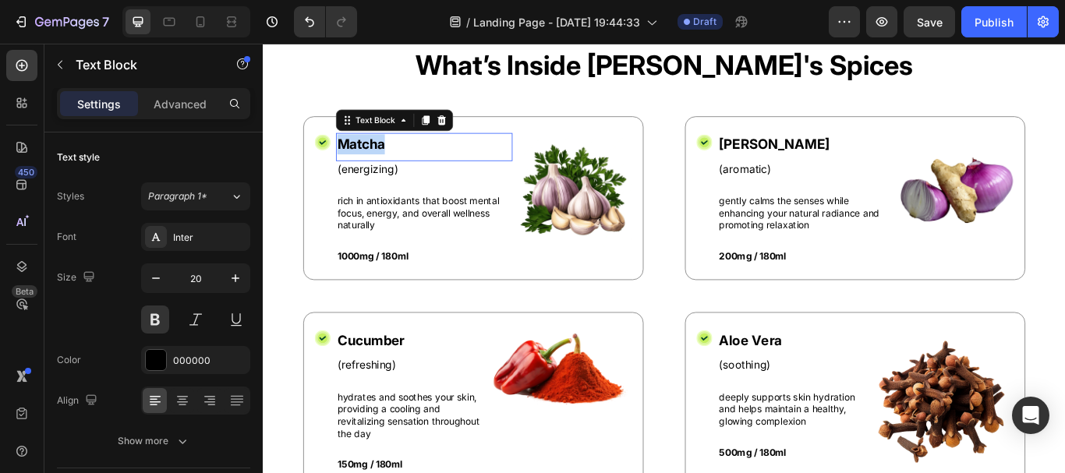
click at [374, 155] on p "Matcha" at bounding box center [450, 161] width 203 height 23
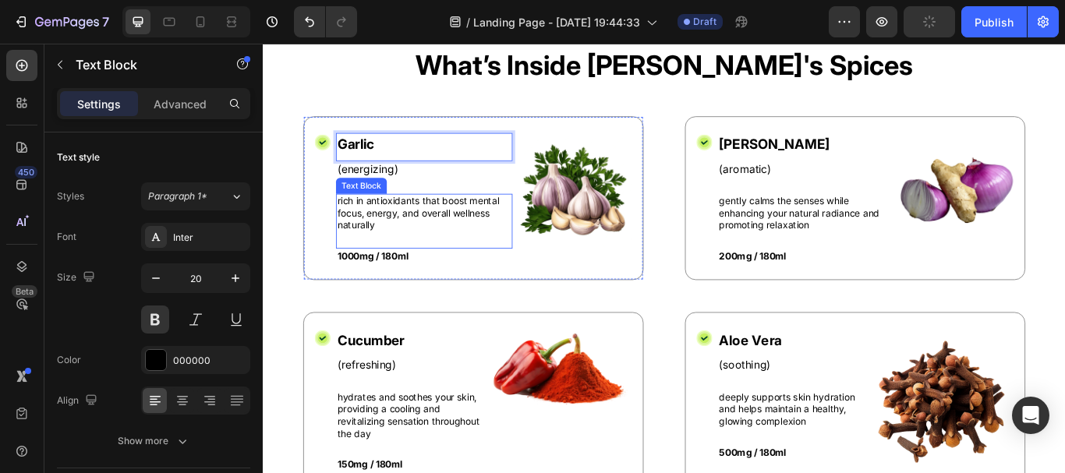
click at [445, 221] on p "rich in antioxidants that boost mental focus, energy, and overall wellness natu…" at bounding box center [450, 242] width 203 height 43
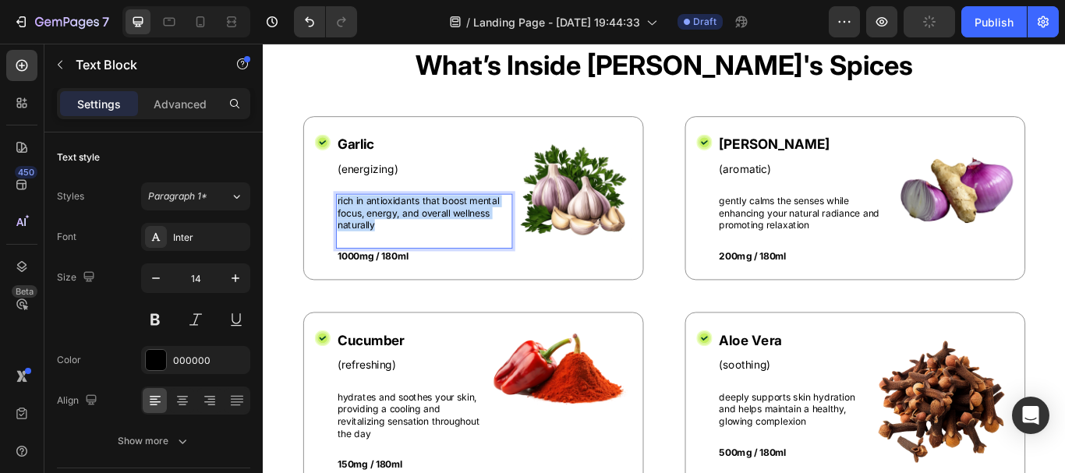
click at [445, 221] on p "rich in antioxidants that boost mental focus, energy, and overall wellness natu…" at bounding box center [450, 242] width 203 height 43
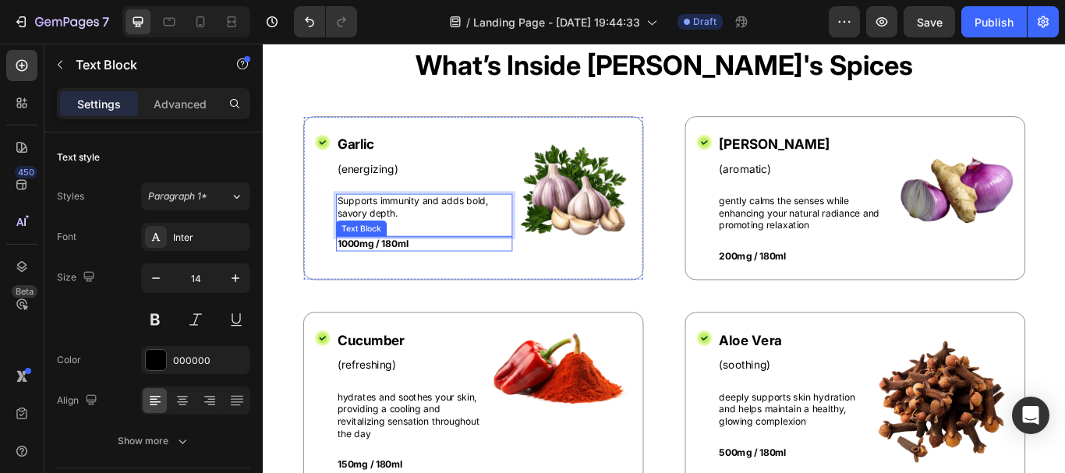
click at [402, 282] on p "1000mg / 180ml" at bounding box center [450, 277] width 203 height 14
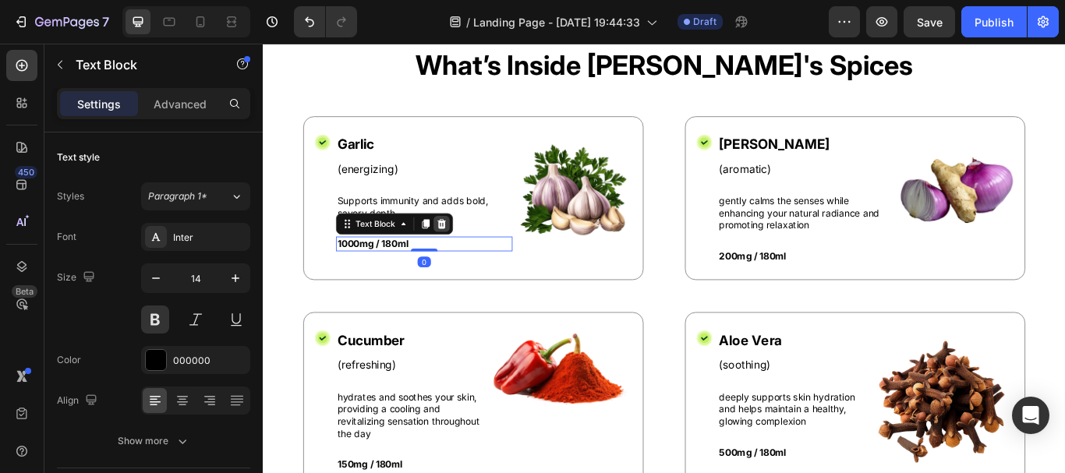
click at [469, 248] on icon at bounding box center [471, 254] width 12 height 12
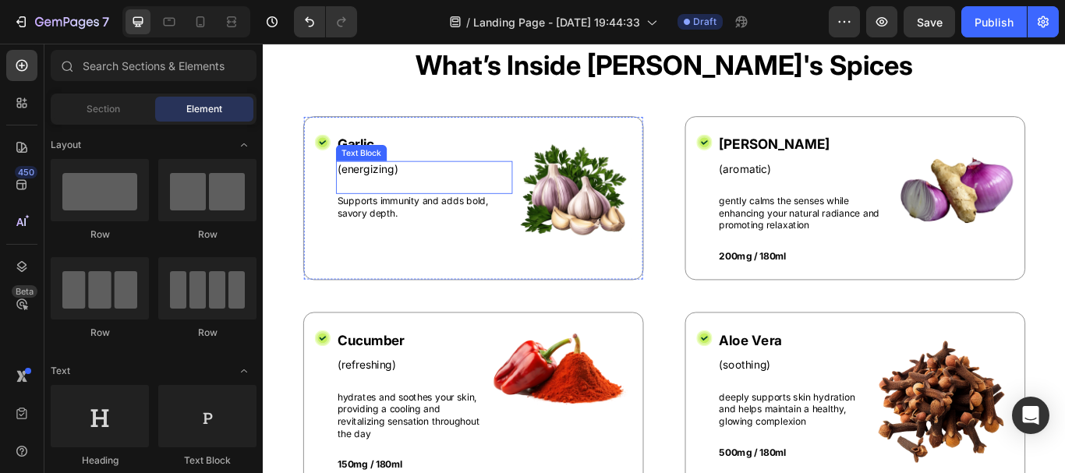
click at [409, 194] on p "(energizing)" at bounding box center [450, 190] width 203 height 16
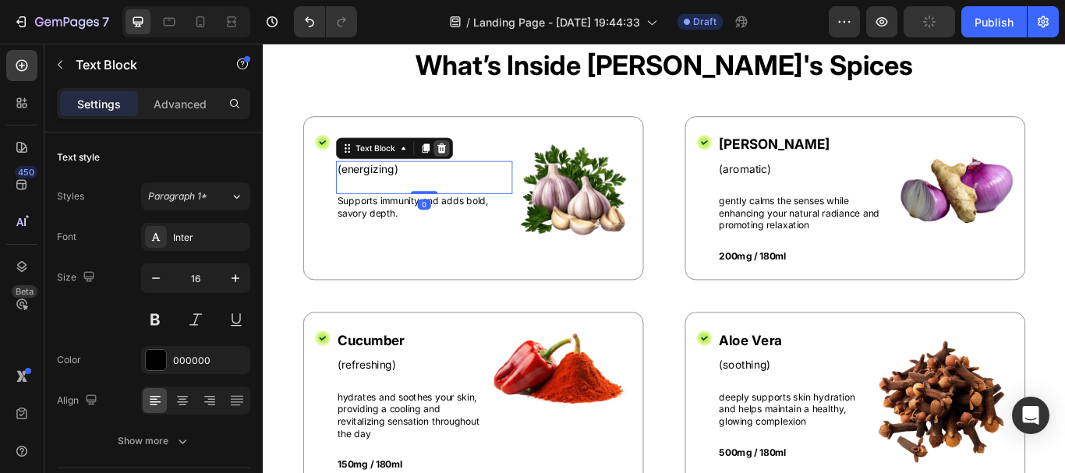
click at [474, 168] on icon at bounding box center [471, 166] width 10 height 11
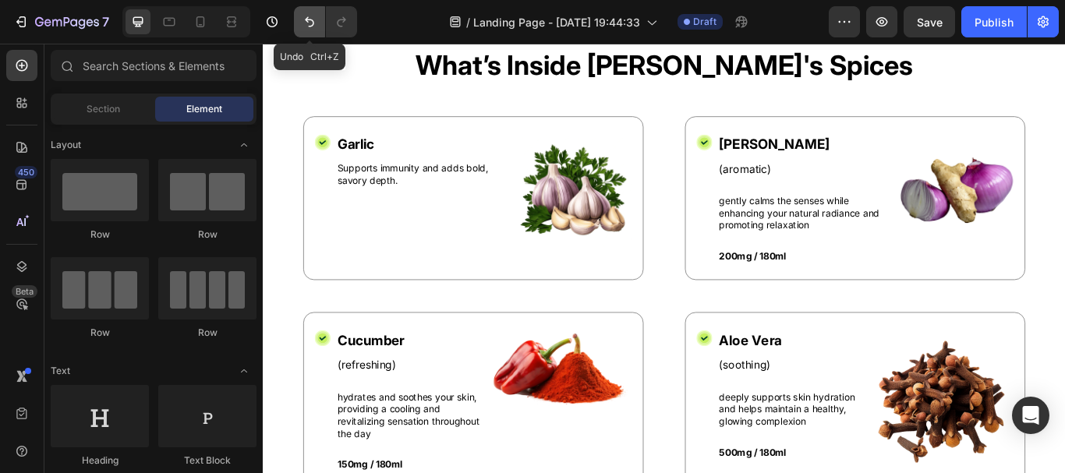
click at [312, 28] on icon "Undo/Redo" at bounding box center [310, 22] width 16 height 16
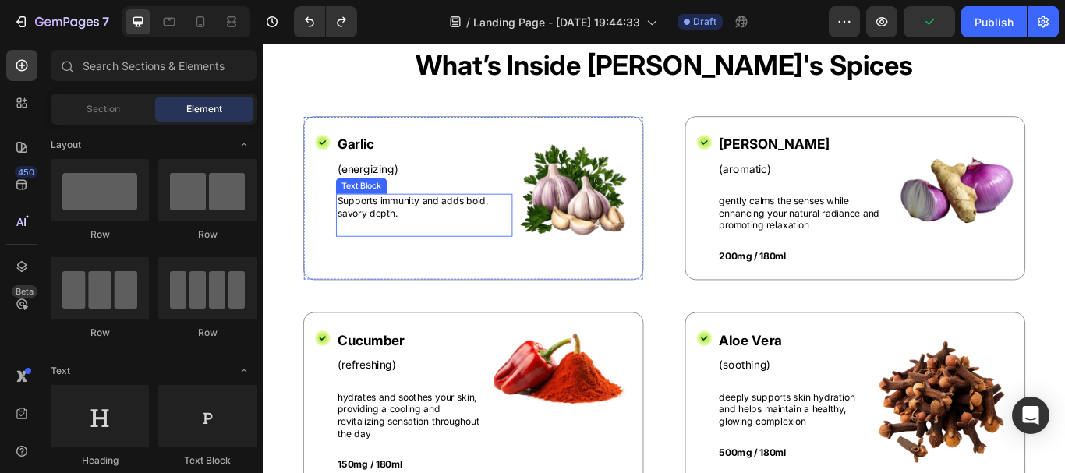
click at [369, 230] on p "Supports immunity and adds bold, savory depth." at bounding box center [450, 235] width 203 height 28
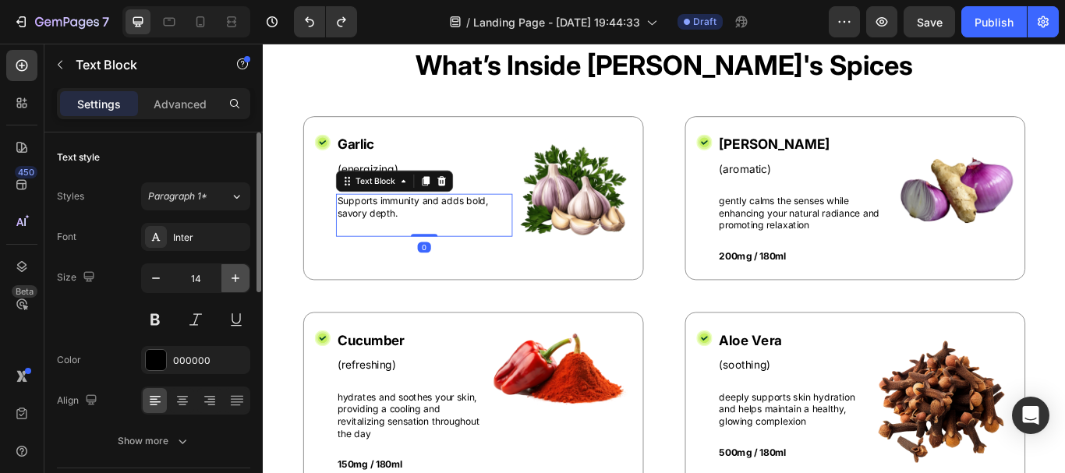
click at [237, 274] on icon "button" at bounding box center [236, 278] width 16 height 16
type input "16"
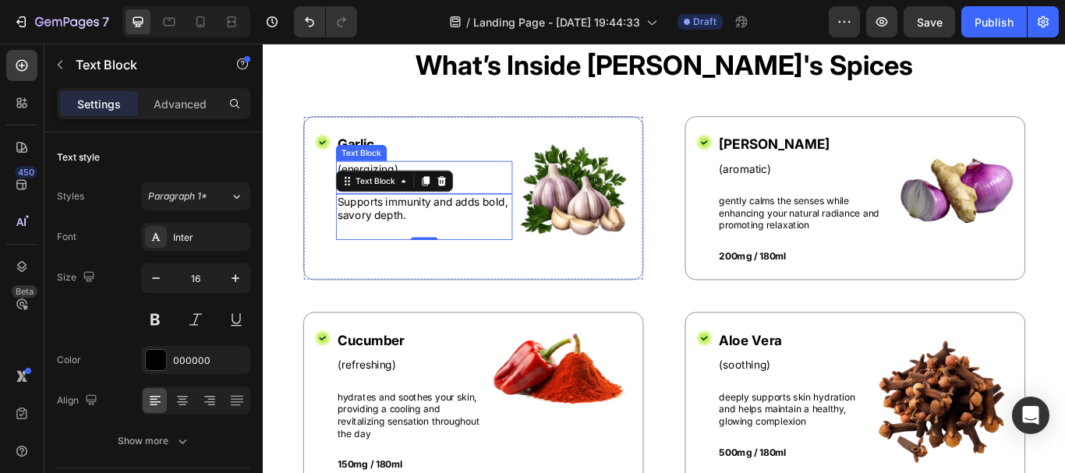
click at [369, 181] on div "(energizing) Text Block" at bounding box center [451, 200] width 206 height 38
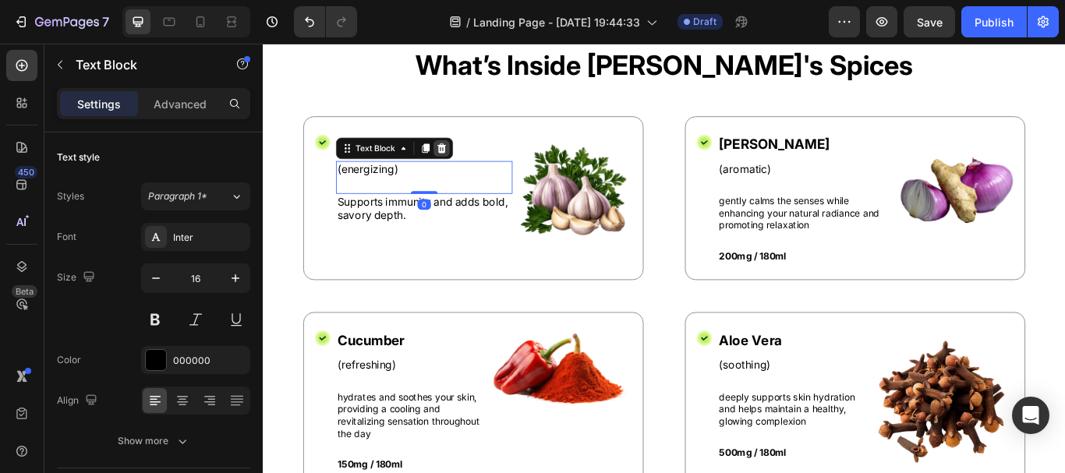
click at [475, 163] on icon at bounding box center [471, 166] width 12 height 12
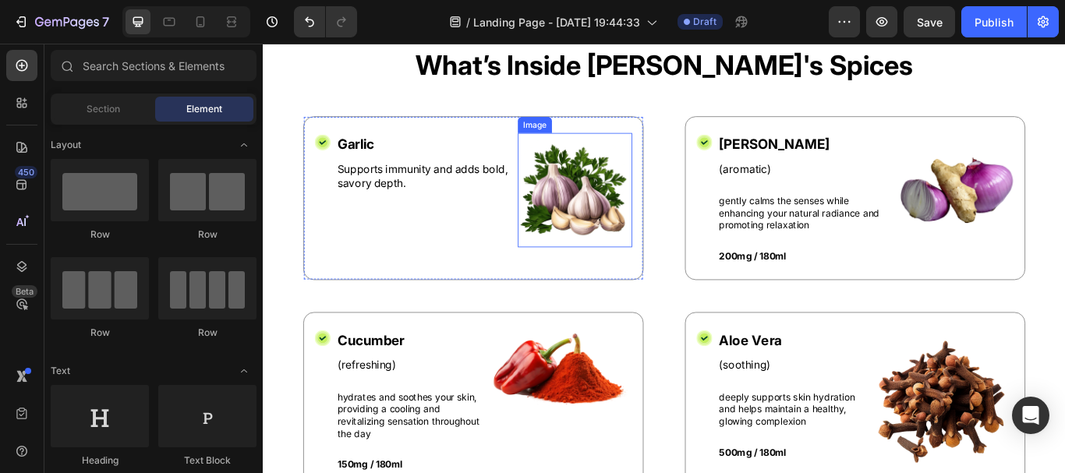
click at [574, 239] on img at bounding box center [626, 214] width 133 height 133
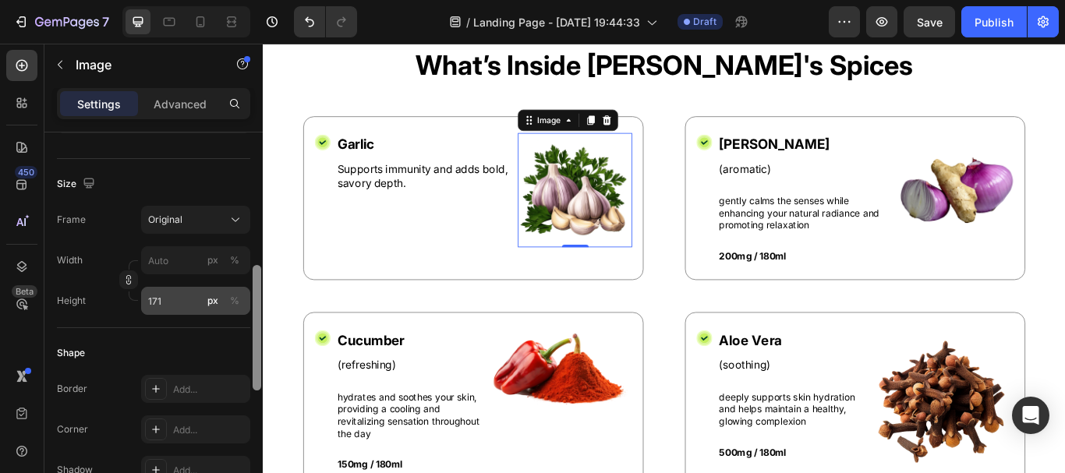
scroll to position [366, 0]
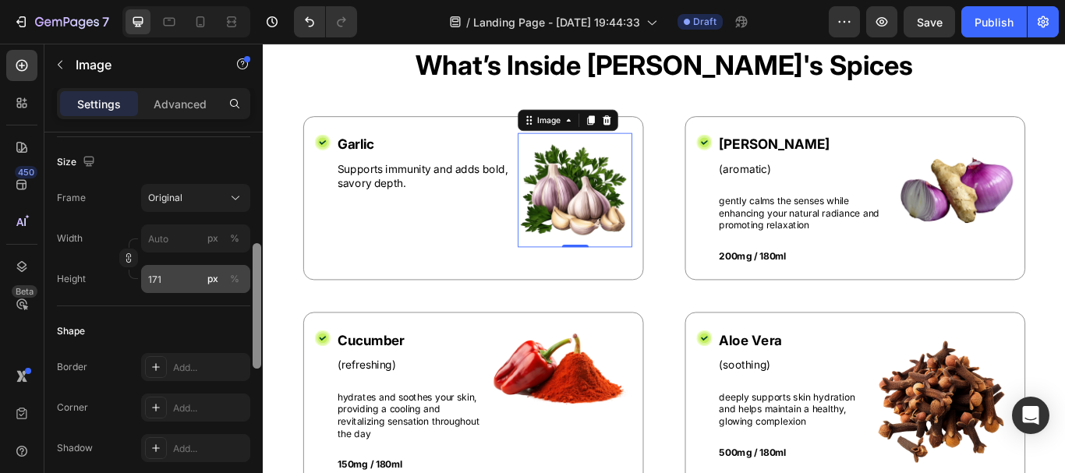
drag, startPoint x: 256, startPoint y: 156, endPoint x: 249, endPoint y: 276, distance: 120.2
click at [249, 276] on div "Style Rectangle Source Upload Image [URL][DOMAIN_NAME] or Browse gallery Size F…" at bounding box center [153, 324] width 218 height 385
click at [174, 272] on input "171" at bounding box center [195, 279] width 109 height 28
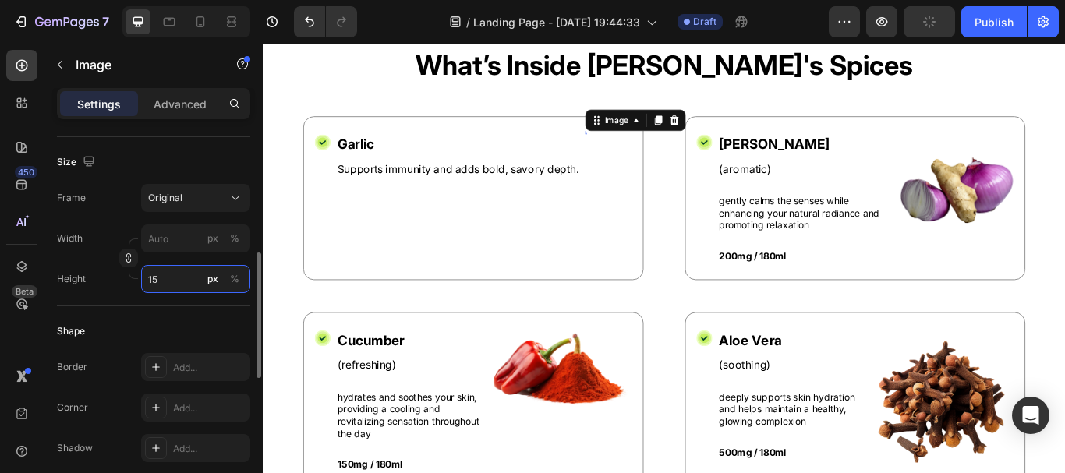
type input "150"
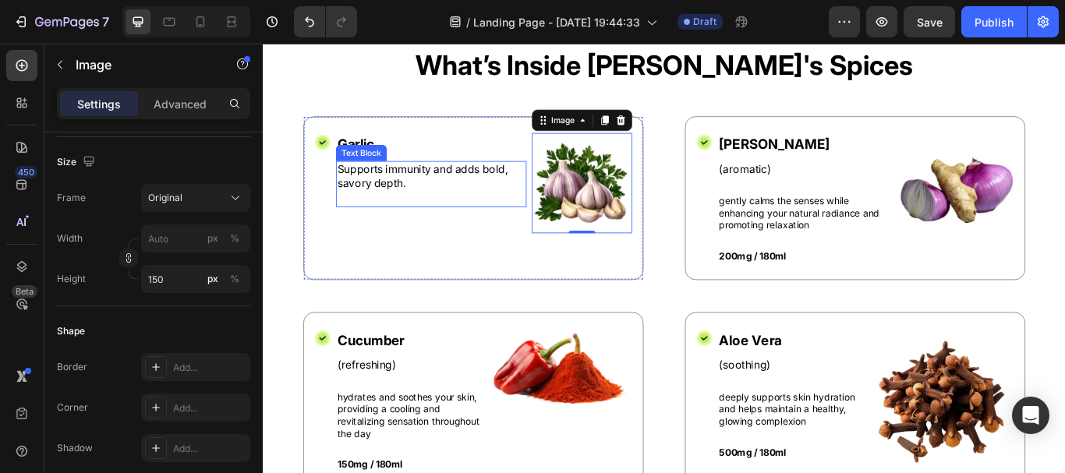
click at [378, 223] on div "Supports immunity and adds bold, savory depth. Text Block" at bounding box center [459, 208] width 222 height 55
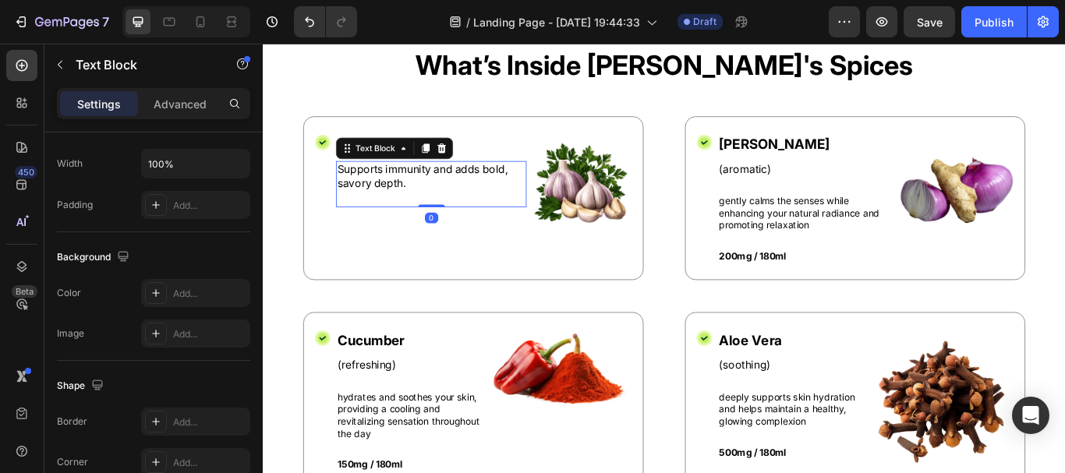
scroll to position [0, 0]
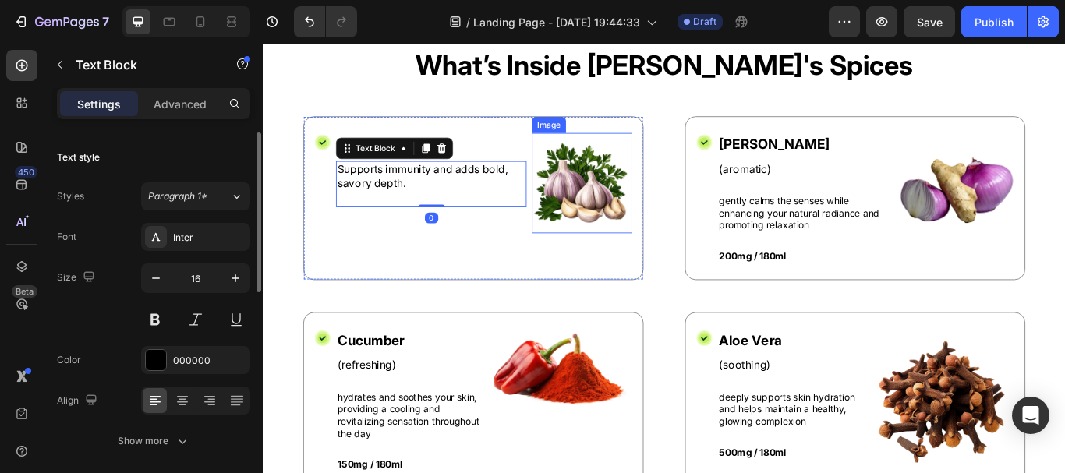
click at [605, 214] on img at bounding box center [634, 206] width 117 height 117
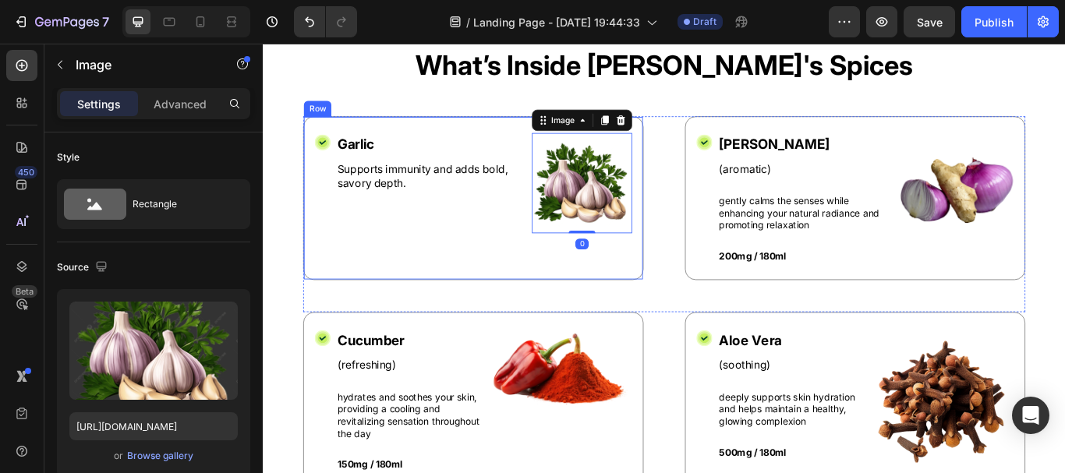
click at [482, 274] on div "Garlic Text Block Supports immunity and adds bold, savory depth. Text Block" at bounding box center [459, 224] width 222 height 153
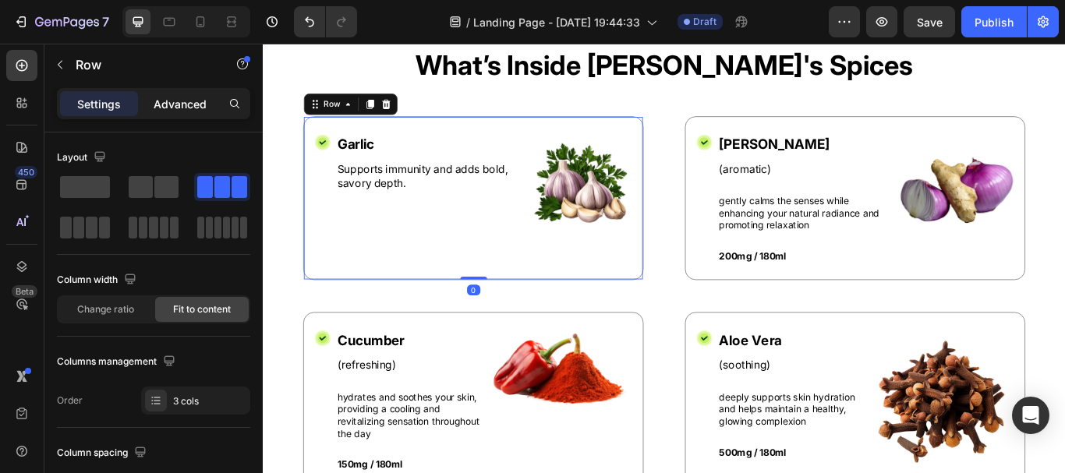
click at [188, 109] on p "Advanced" at bounding box center [180, 104] width 53 height 16
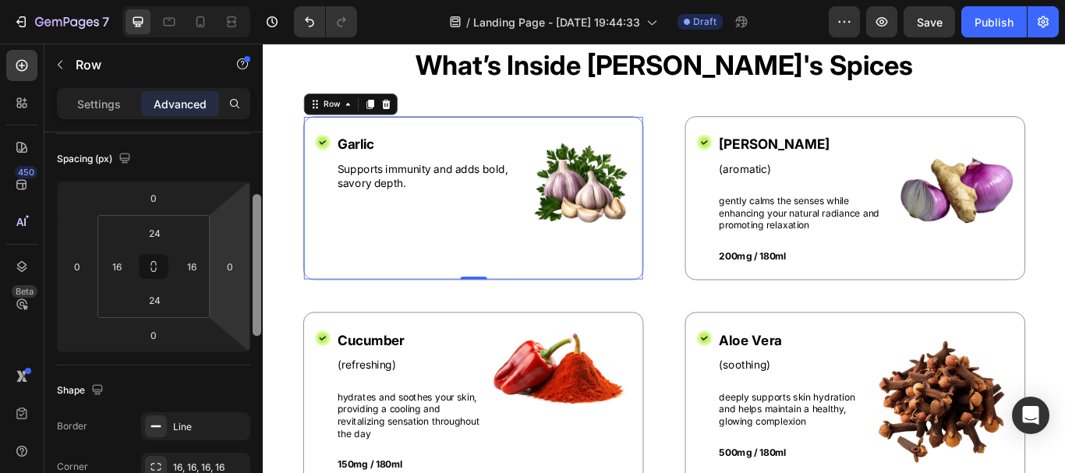
scroll to position [172, 0]
drag, startPoint x: 260, startPoint y: 167, endPoint x: 245, endPoint y: 231, distance: 65.6
click at [245, 231] on div "Display on Desktop Yes No Tablet Yes No Mobile Yes No Spacing (px) 0 0 0 0 24 1…" at bounding box center [153, 324] width 218 height 385
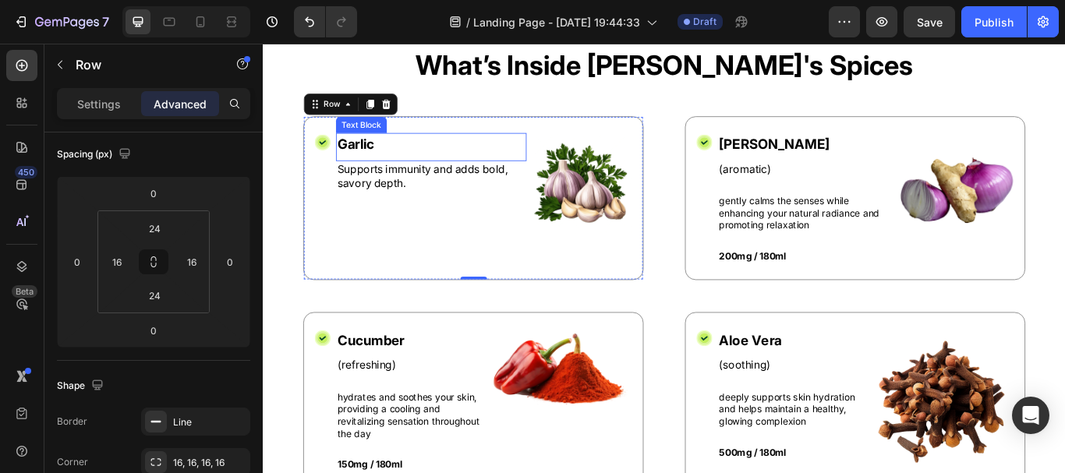
click at [406, 183] on p "Supports immunity and adds bold, savory depth." at bounding box center [458, 198] width 219 height 33
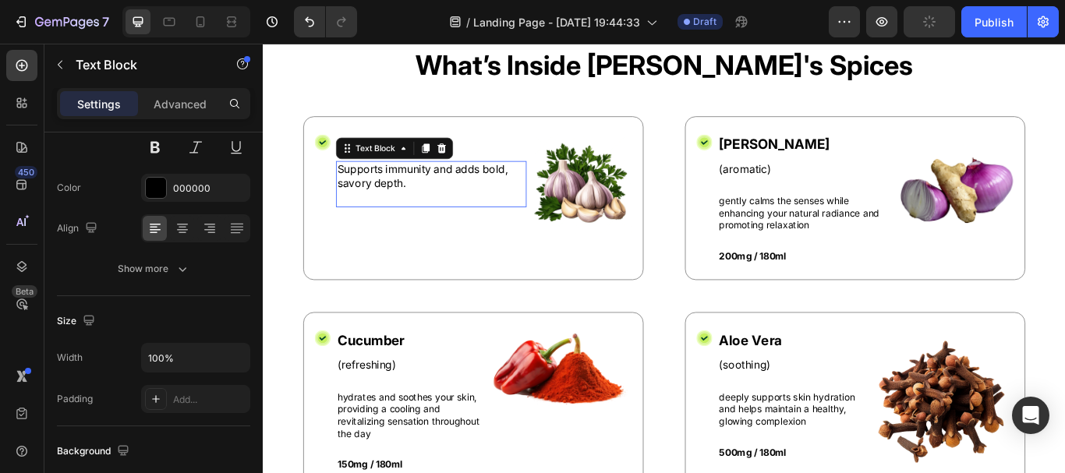
scroll to position [0, 0]
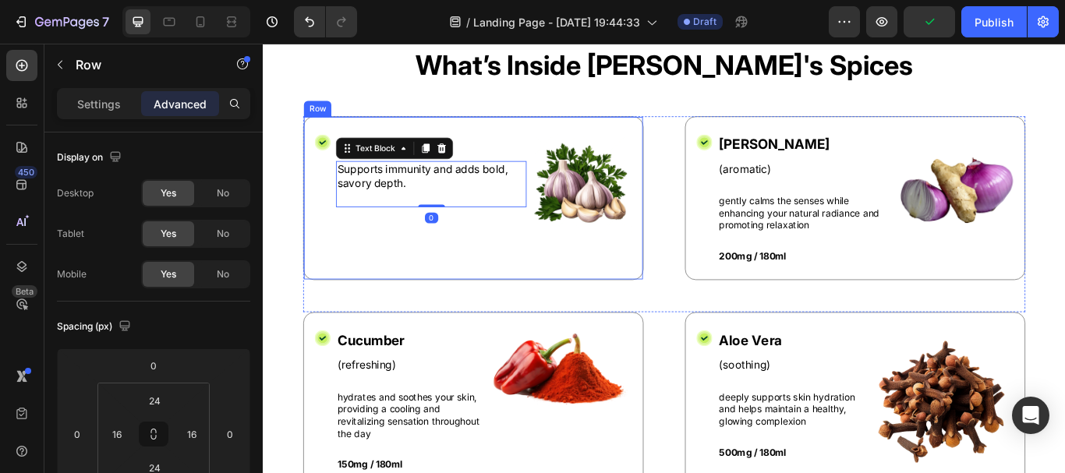
click at [542, 244] on div "Garlic Text Block Supports immunity and adds bold, savory depth. Text Block 0" at bounding box center [459, 224] width 222 height 153
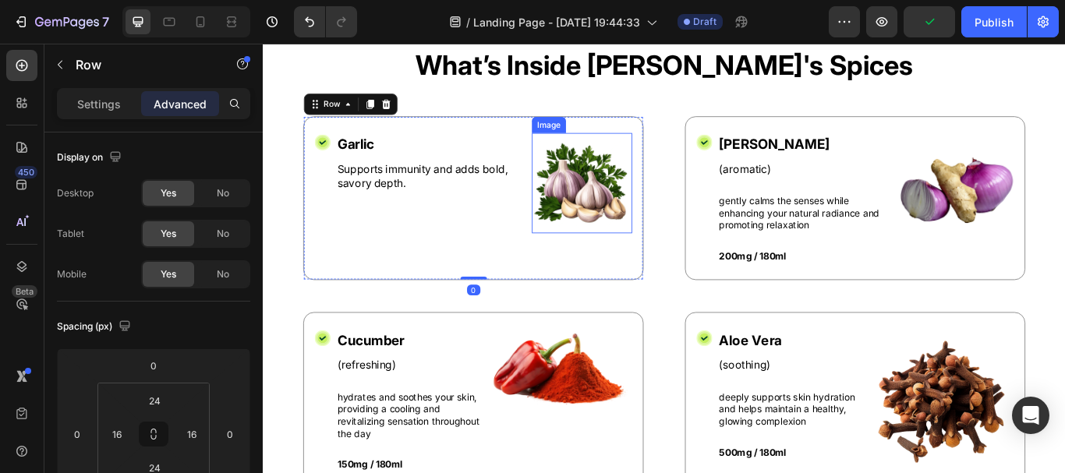
click at [576, 212] on img at bounding box center [634, 206] width 117 height 117
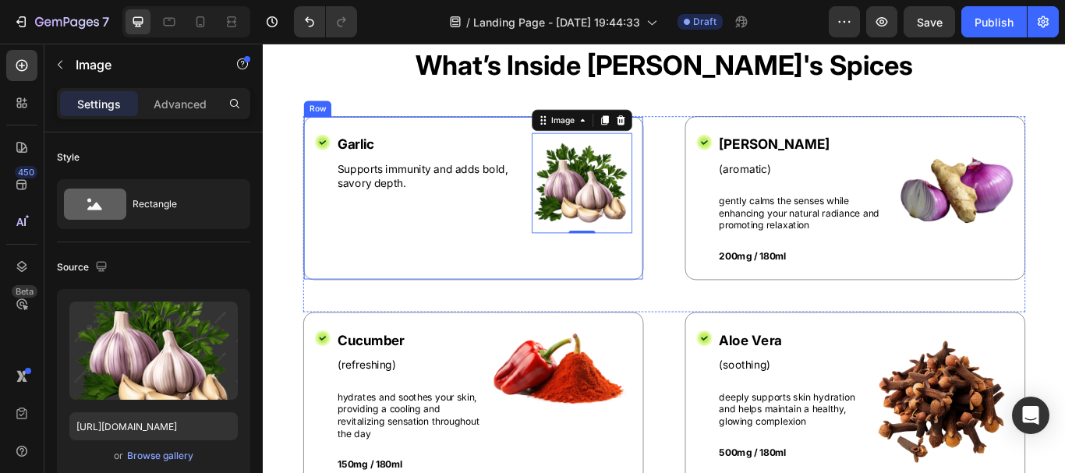
click at [539, 261] on div "Garlic Text Block Supports immunity and adds bold, savory depth. Text Block" at bounding box center [459, 224] width 222 height 153
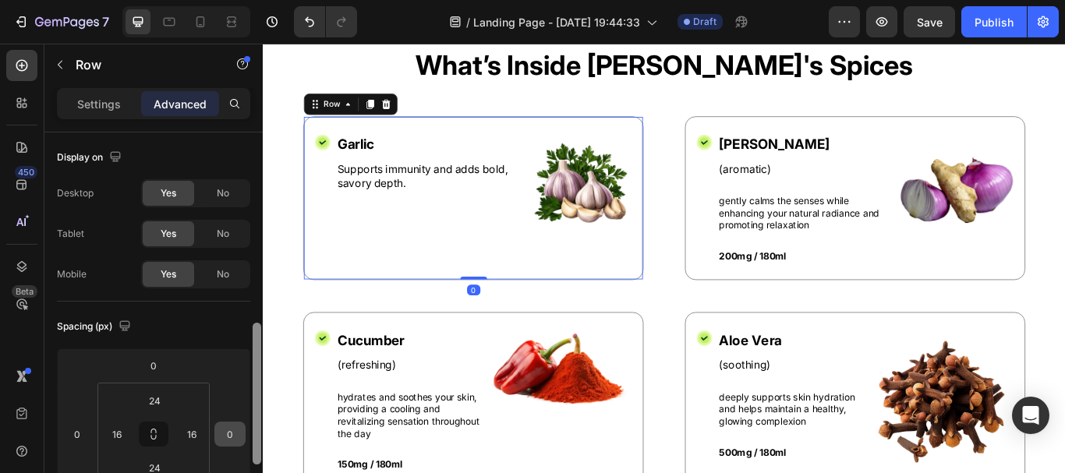
scroll to position [210, 0]
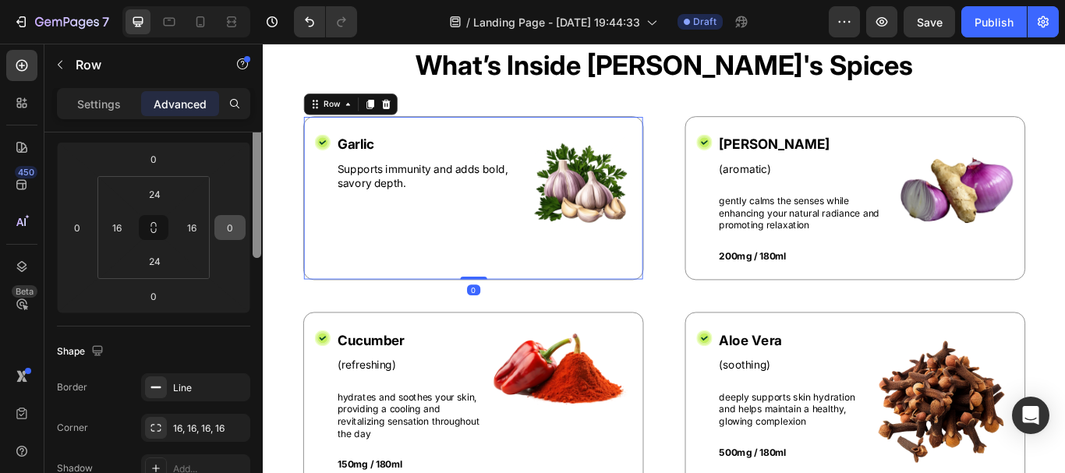
drag, startPoint x: 256, startPoint y: 150, endPoint x: 231, endPoint y: 227, distance: 80.3
click at [231, 228] on div "Display on Desktop Yes No Tablet Yes No Mobile Yes No Spacing (px) 0 0 0 0 24 1…" at bounding box center [153, 324] width 218 height 385
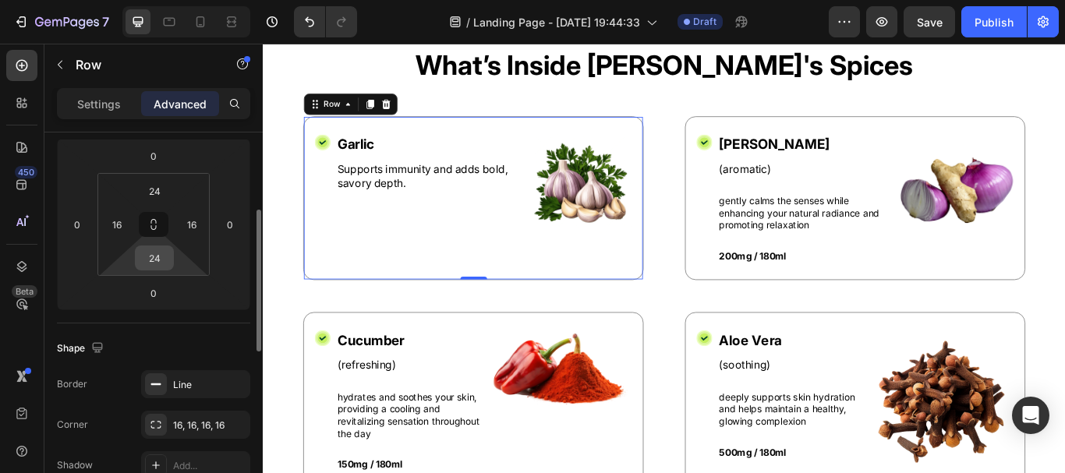
click at [164, 260] on input "24" at bounding box center [154, 257] width 31 height 23
click at [168, 334] on div "Shape Border Line Corner 16, 16, 16, 16 Shadow Add..." at bounding box center [153, 407] width 193 height 169
click at [156, 257] on input "0" at bounding box center [154, 257] width 31 height 23
type input "24"
click at [185, 368] on div "Shape Border Line Corner 16, 16, 16, 16 Shadow Add..." at bounding box center [153, 407] width 193 height 169
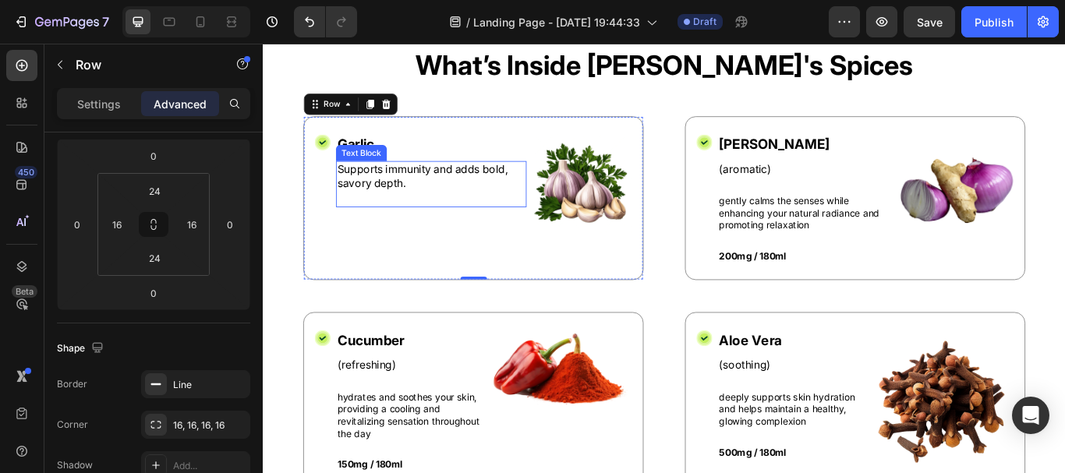
click at [424, 224] on div "Supports immunity and adds bold, savory depth. Text Block" at bounding box center [459, 208] width 222 height 55
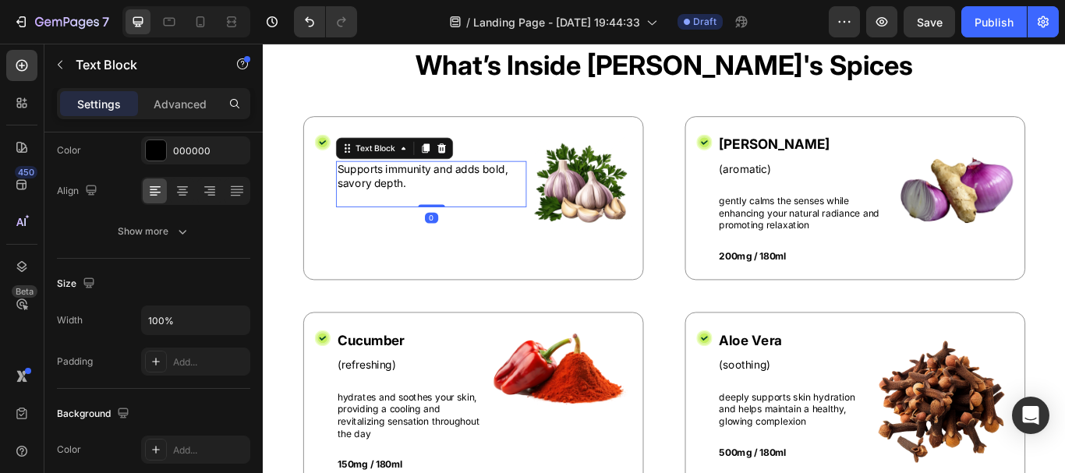
scroll to position [0, 0]
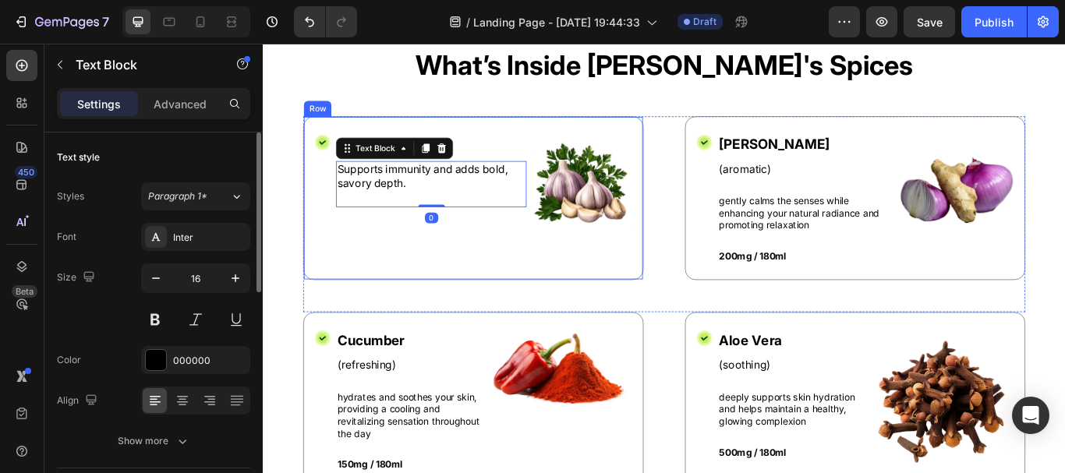
click at [327, 199] on div "Icon" at bounding box center [332, 224] width 19 height 153
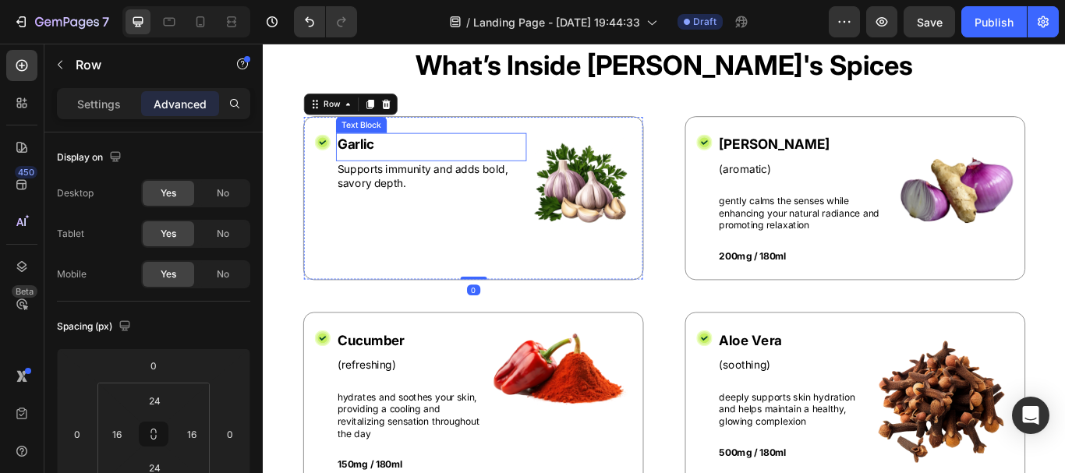
click at [408, 161] on p "Garlic" at bounding box center [458, 161] width 219 height 23
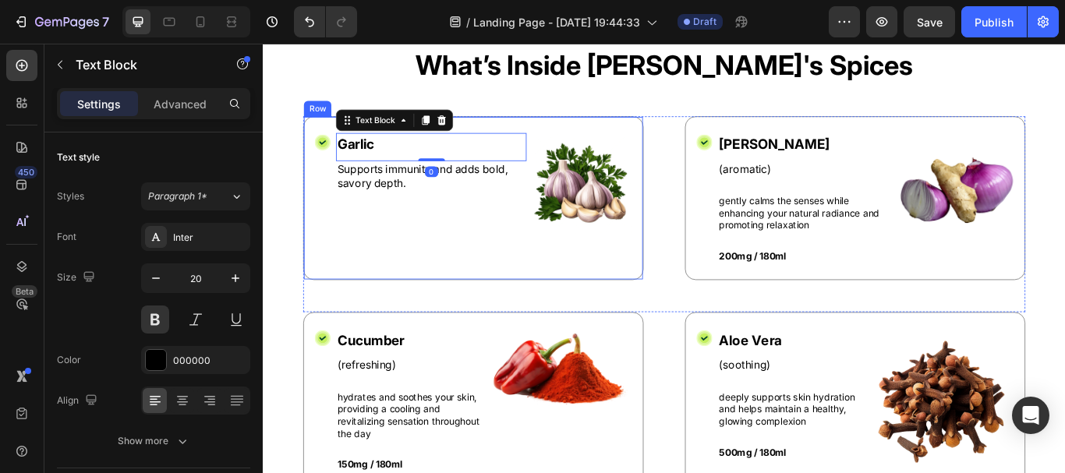
click at [344, 159] on div "Icon Garlic Text Block 0 Supports immunity and adds bold, savory depth. Text Bl…" at bounding box center [507, 225] width 397 height 192
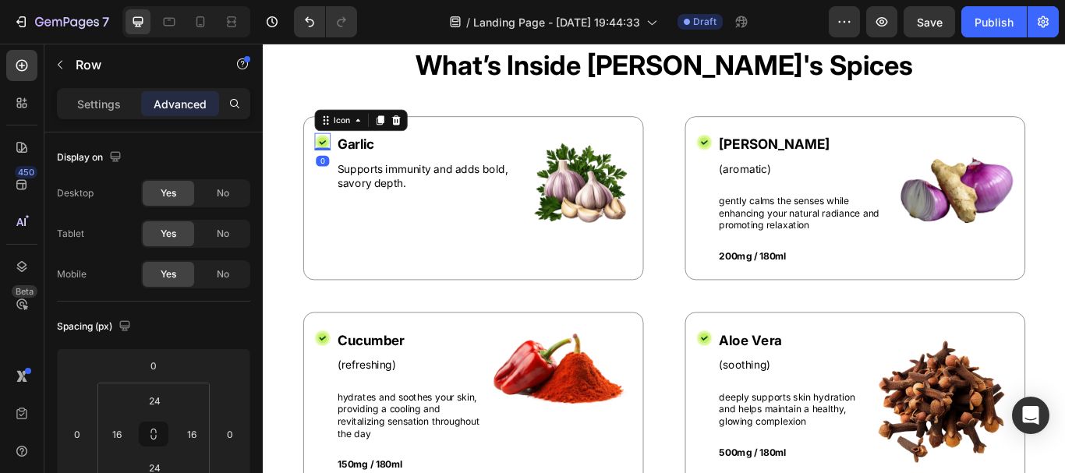
click at [338, 159] on icon at bounding box center [332, 159] width 16 height 16
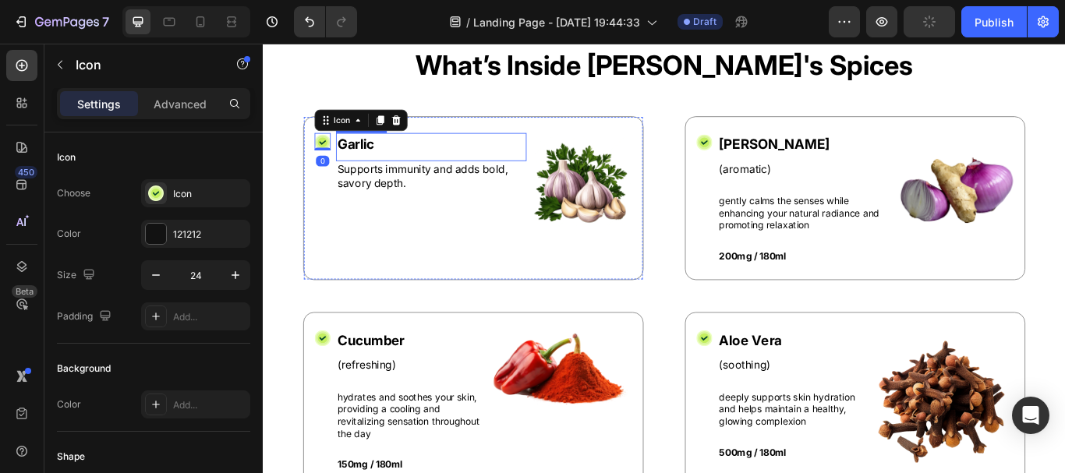
click at [375, 163] on p "Garlic" at bounding box center [458, 161] width 219 height 23
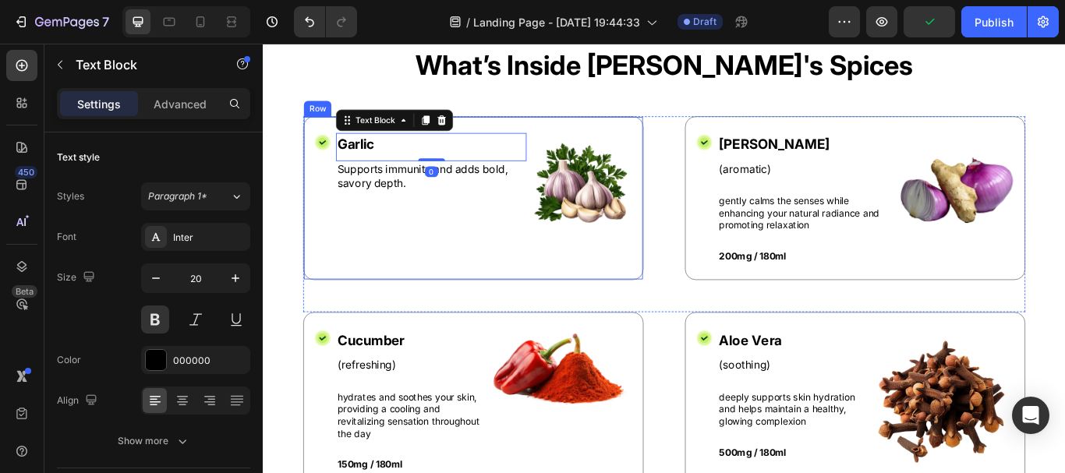
click at [343, 162] on div "Icon Garlic Text Block 0 Supports immunity and adds bold, savory depth. Text Bl…" at bounding box center [507, 225] width 397 height 192
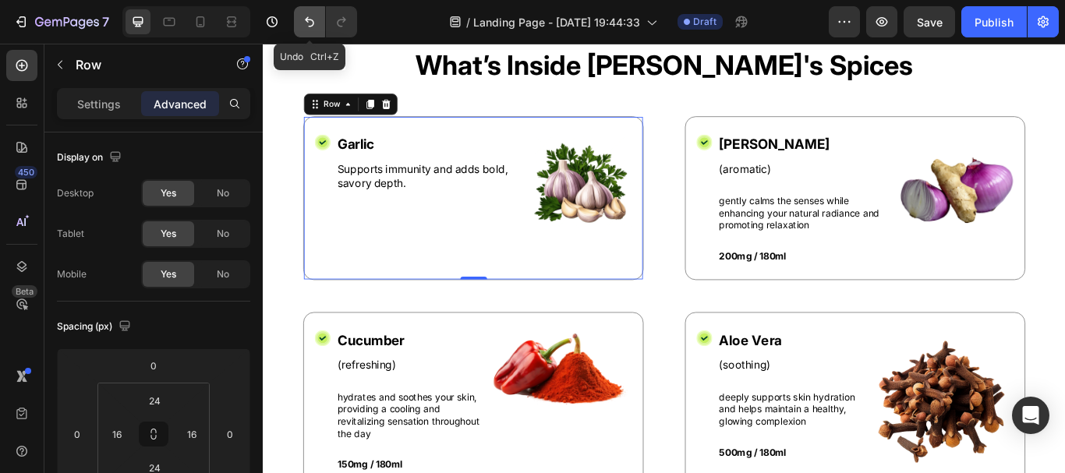
click at [309, 19] on icon "Undo/Redo" at bounding box center [309, 22] width 9 height 10
click at [315, 28] on icon "Undo/Redo" at bounding box center [310, 22] width 16 height 16
click at [306, 22] on icon "Undo/Redo" at bounding box center [310, 22] width 16 height 16
type input "24"
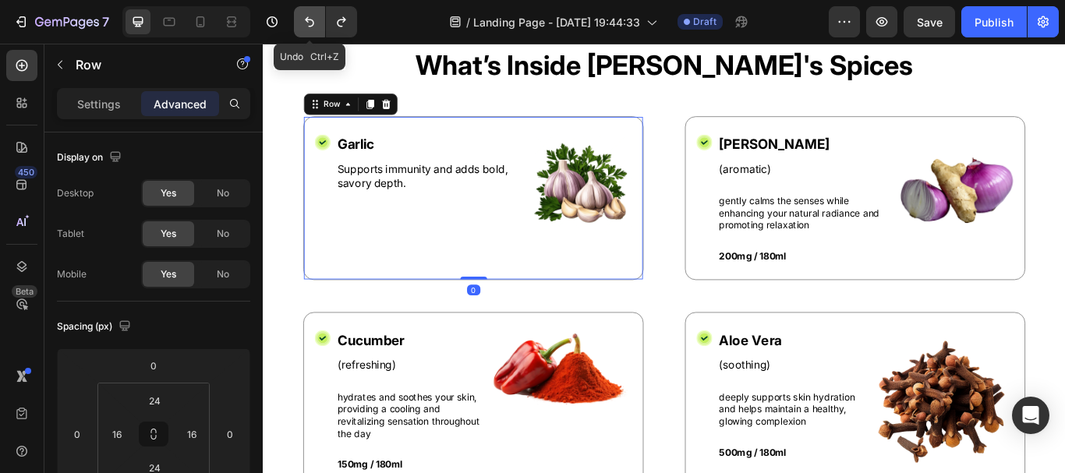
click at [306, 22] on icon "Undo/Redo" at bounding box center [310, 22] width 16 height 16
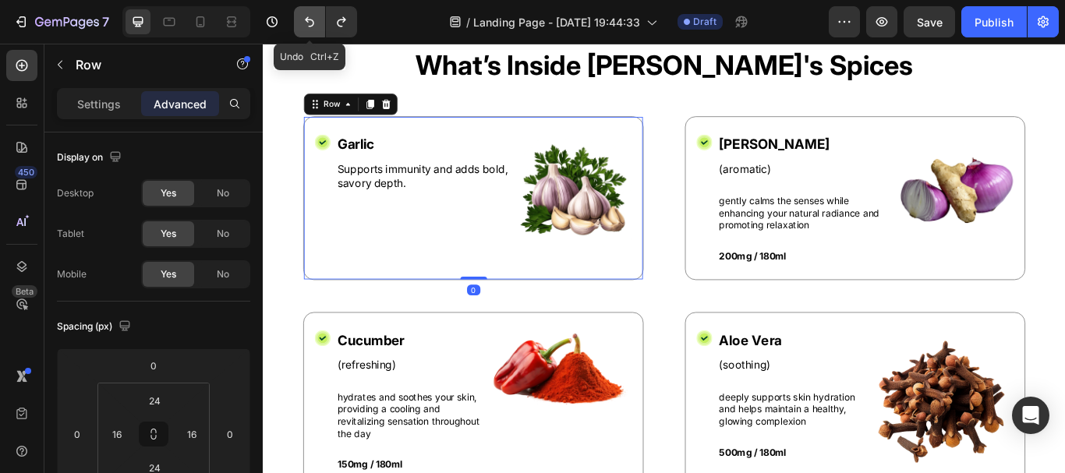
click at [306, 22] on icon "Undo/Redo" at bounding box center [310, 22] width 16 height 16
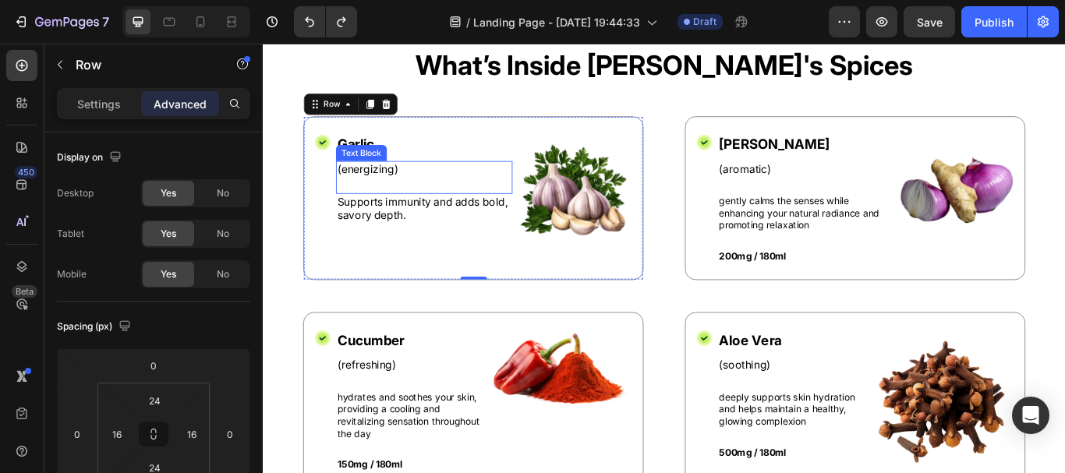
click at [374, 187] on p "(energizing)" at bounding box center [450, 190] width 203 height 16
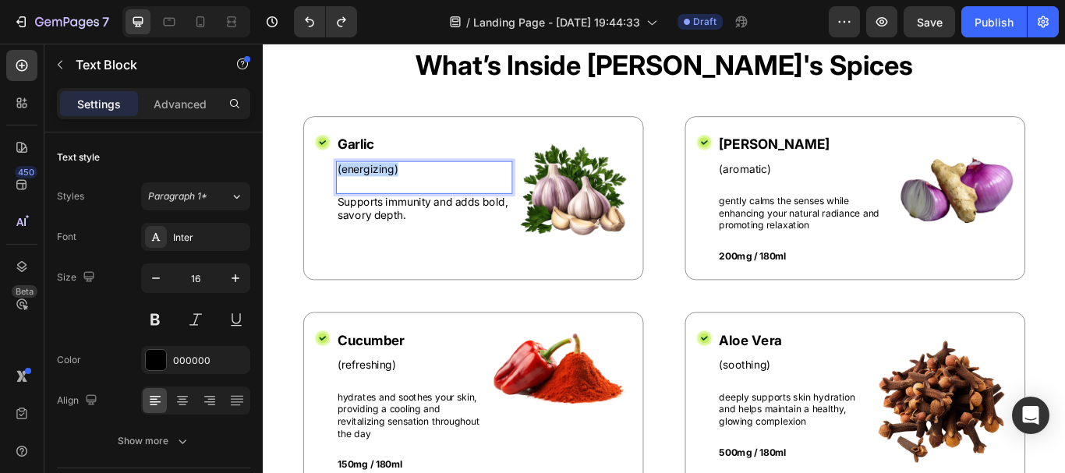
click at [374, 187] on p "(energizing)" at bounding box center [450, 190] width 203 height 16
click at [821, 162] on p "[PERSON_NAME]" at bounding box center [895, 161] width 203 height 23
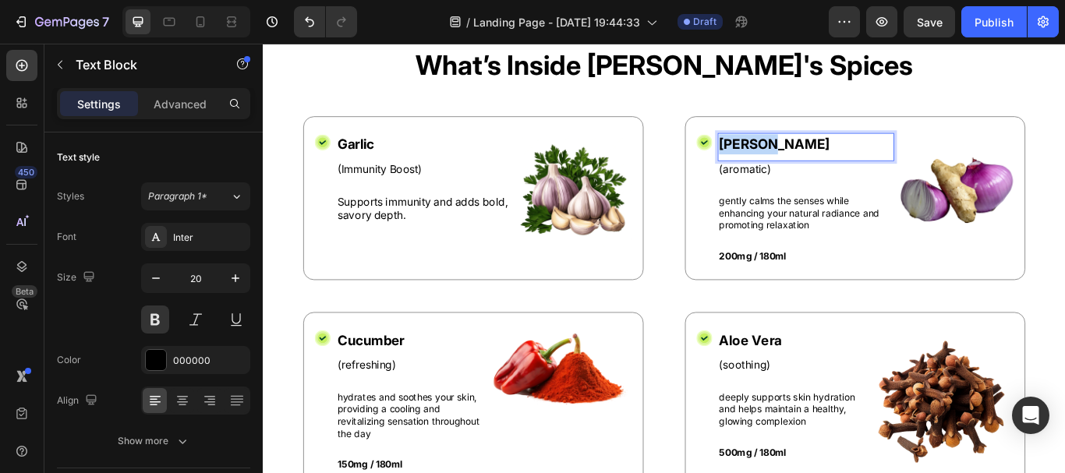
click at [821, 162] on p "[PERSON_NAME]" at bounding box center [895, 161] width 203 height 23
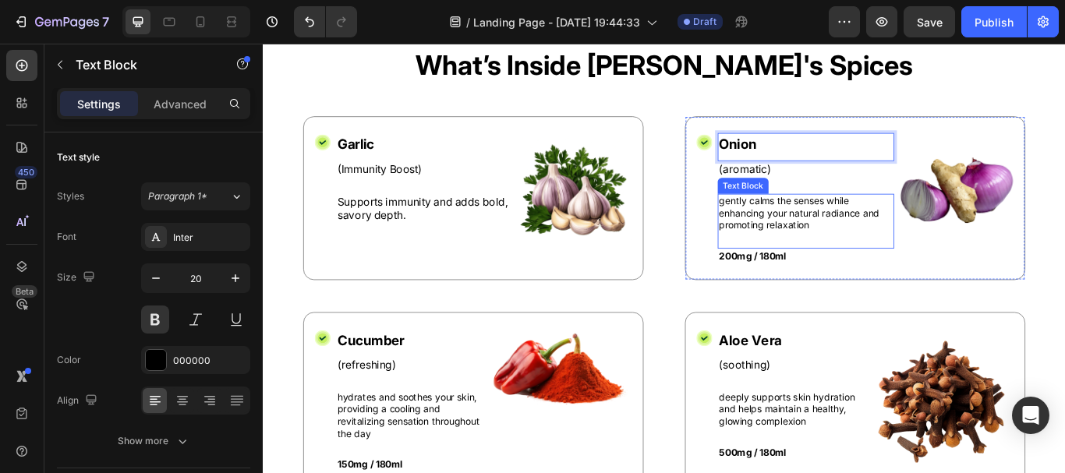
click at [814, 239] on p "gently calms the senses while enhancing your natural radiance and promoting rel…" at bounding box center [895, 242] width 203 height 43
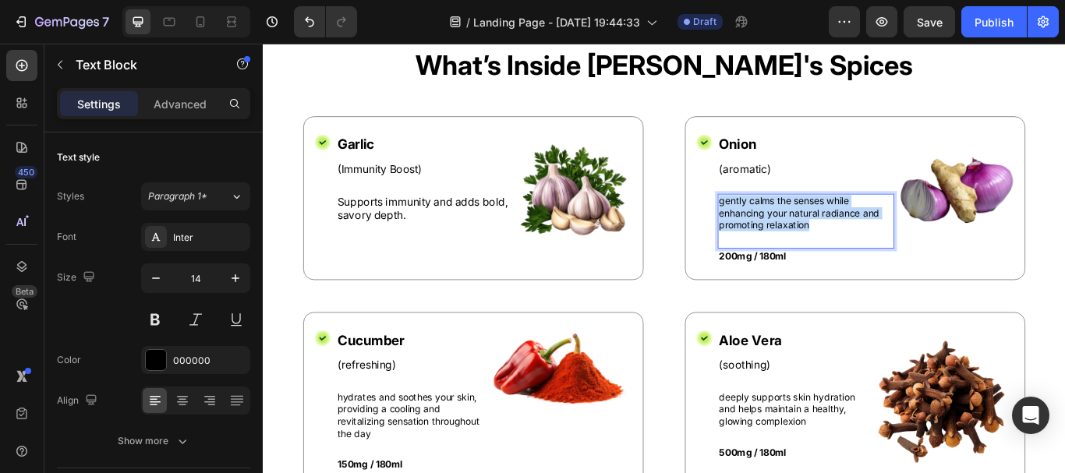
click at [814, 239] on p "gently calms the senses while enhancing your natural radiance and promoting rel…" at bounding box center [895, 242] width 203 height 43
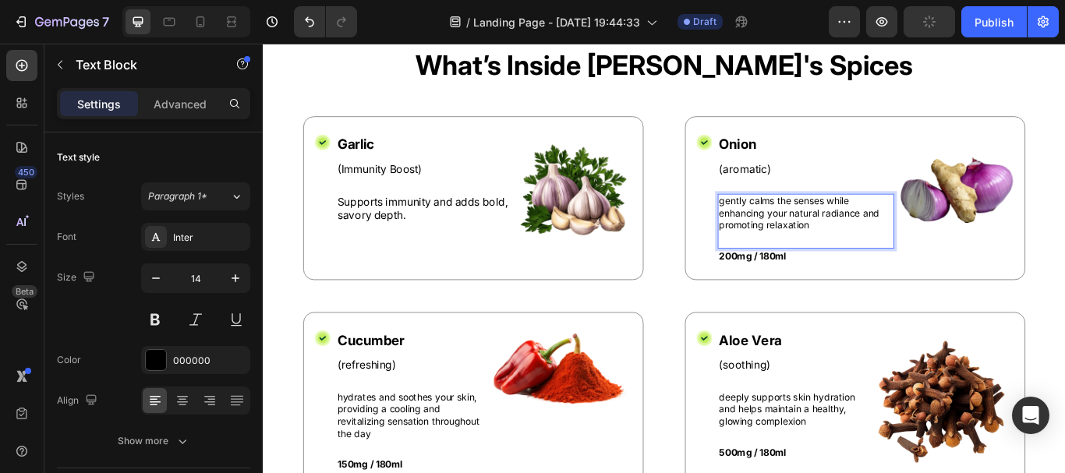
drag, startPoint x: 814, startPoint y: 239, endPoint x: 797, endPoint y: 246, distance: 17.8
click at [797, 246] on p "gently calms the senses while enhancing your natural radiance and promoting rel…" at bounding box center [895, 242] width 203 height 43
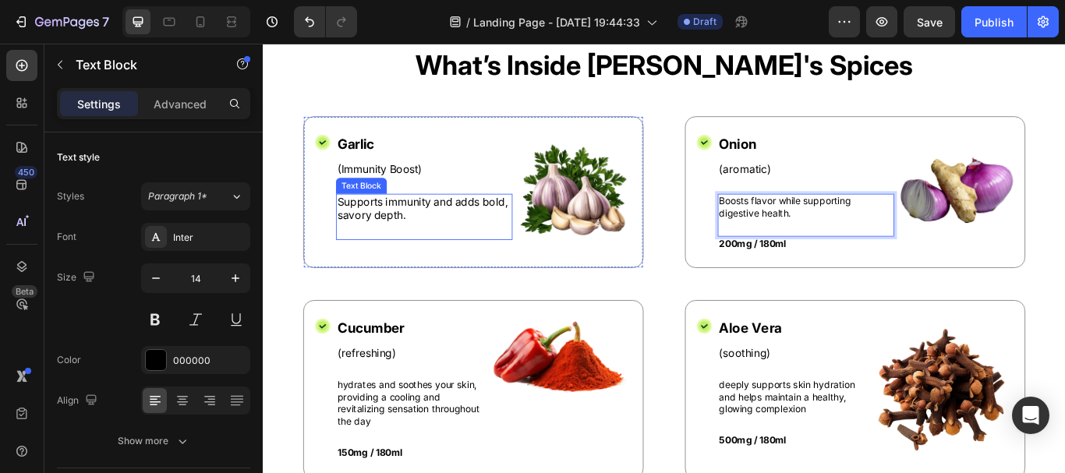
click at [461, 243] on p "Supports immunity and adds bold, savory depth." at bounding box center [450, 237] width 203 height 33
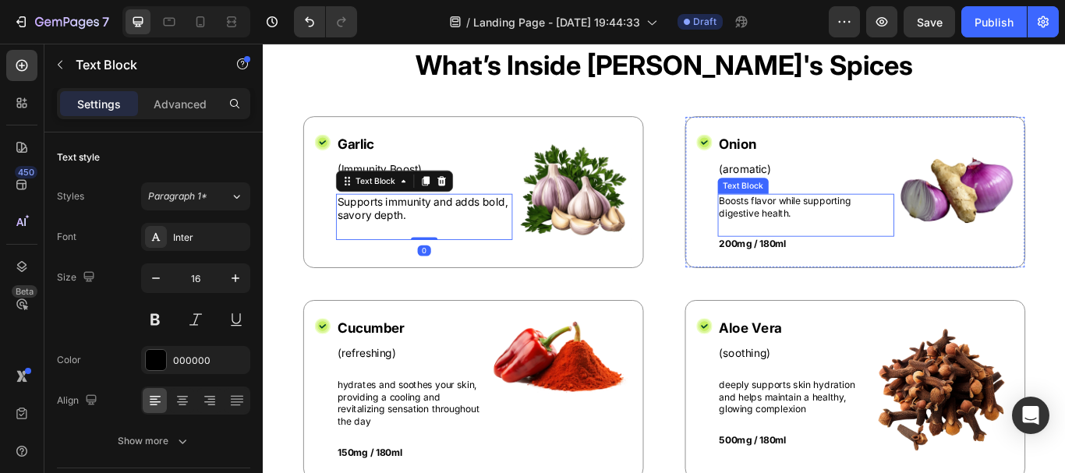
click at [819, 233] on p "Boosts flavor while supporting digestive health." at bounding box center [895, 235] width 203 height 28
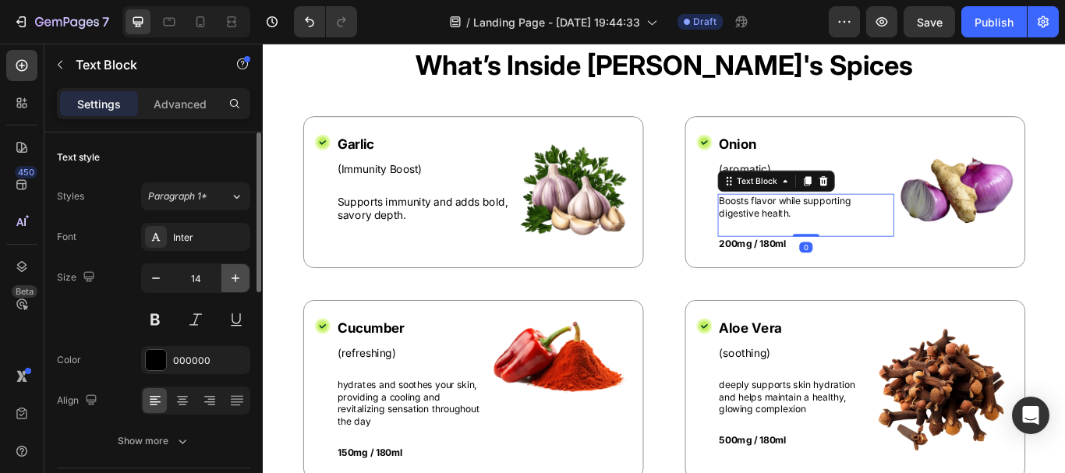
click at [235, 274] on icon "button" at bounding box center [236, 278] width 16 height 16
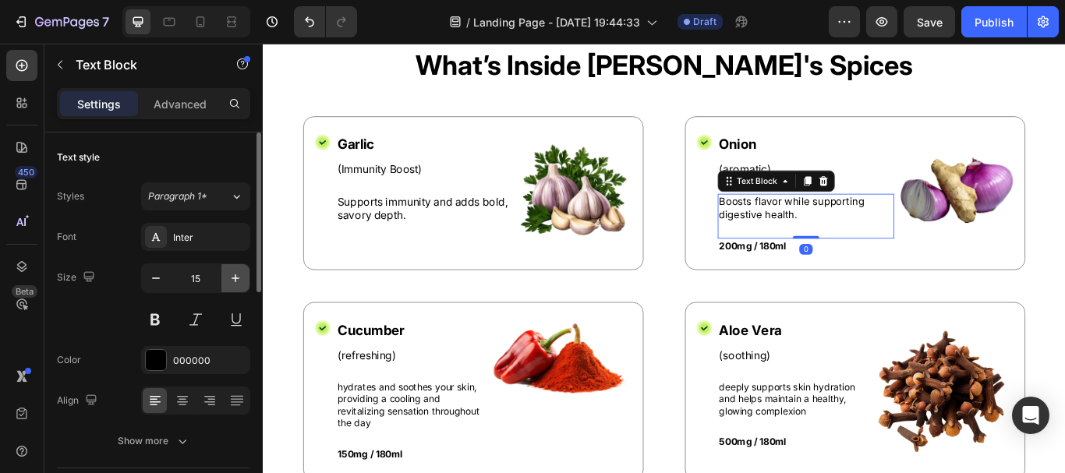
type input "16"
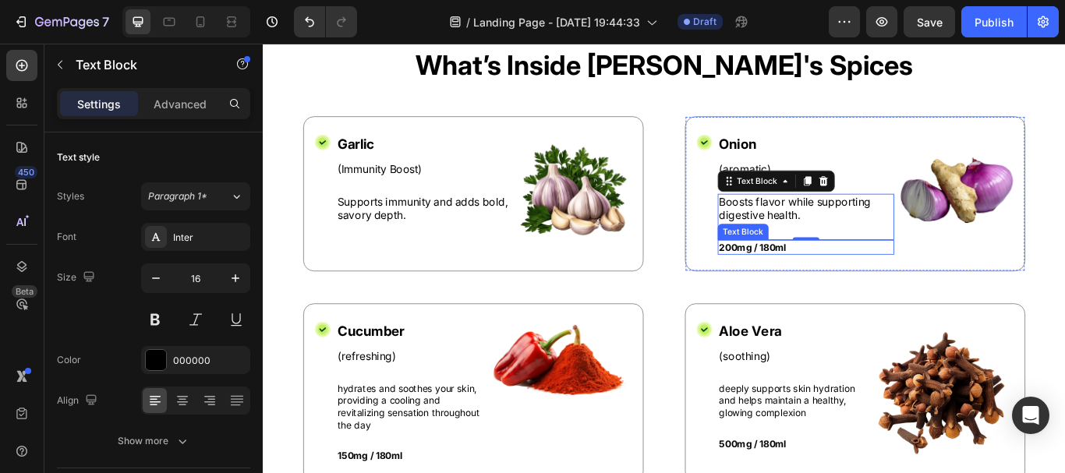
click at [815, 281] on p "200mg / 180ml" at bounding box center [895, 281] width 203 height 14
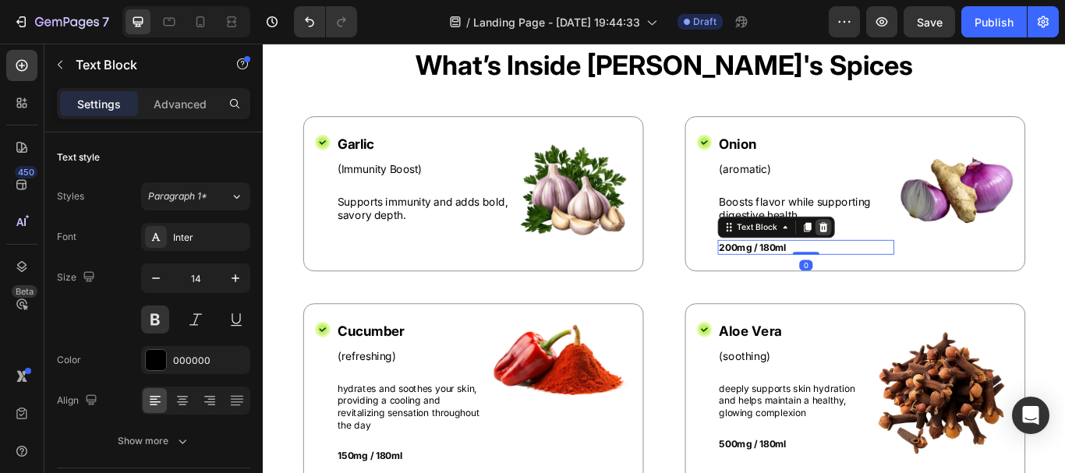
click at [906, 264] on div at bounding box center [915, 258] width 19 height 19
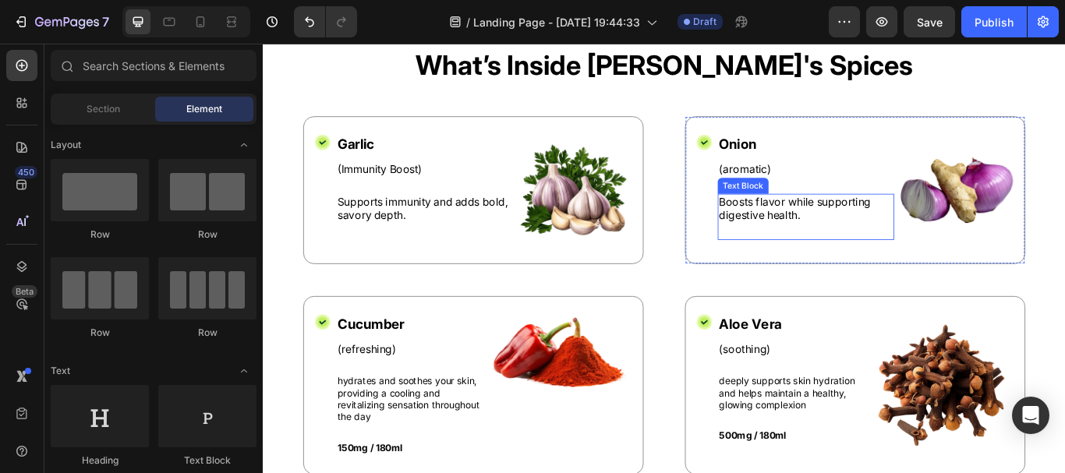
click at [819, 239] on p "Boosts flavor while supporting digestive health." at bounding box center [895, 237] width 203 height 33
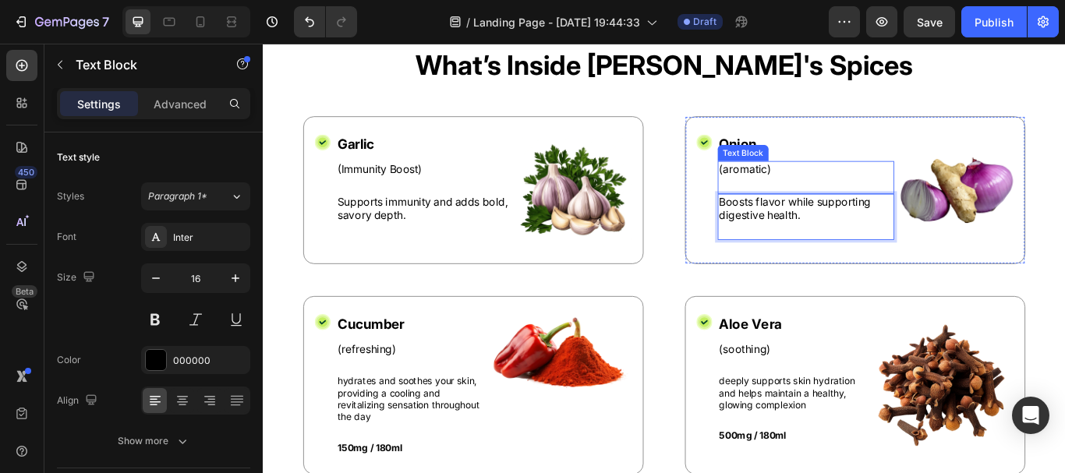
click at [830, 193] on p "(aromatic)" at bounding box center [895, 190] width 203 height 16
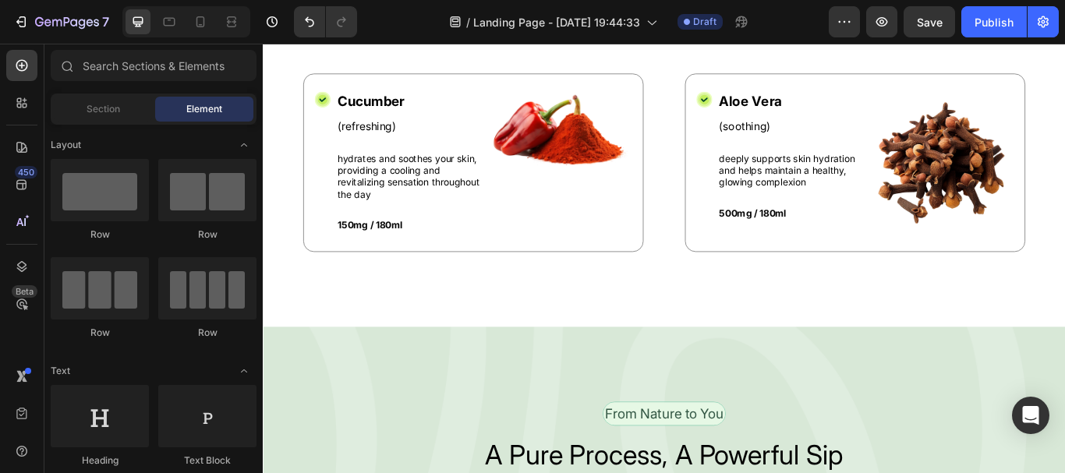
scroll to position [1375, 0]
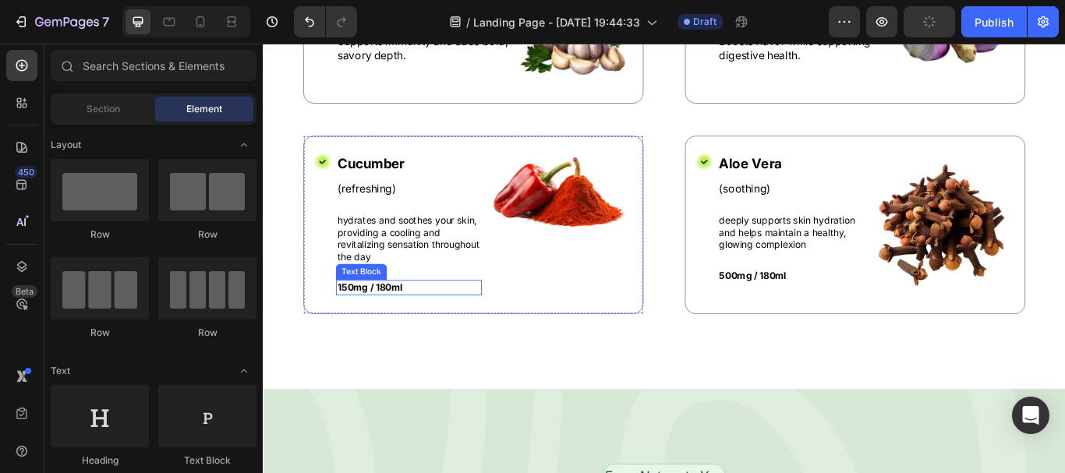
click at [404, 329] on p "150mg / 180ml" at bounding box center [432, 328] width 167 height 14
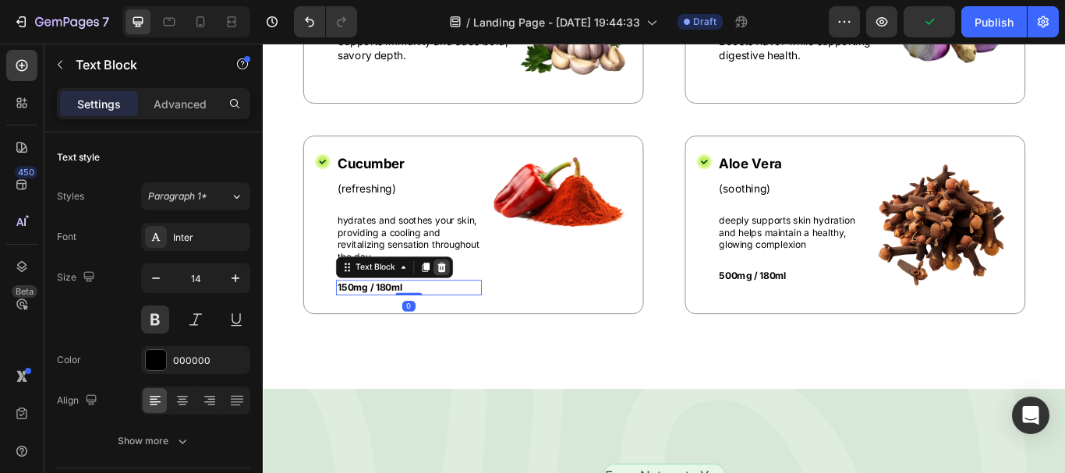
click at [474, 295] on div at bounding box center [470, 304] width 19 height 19
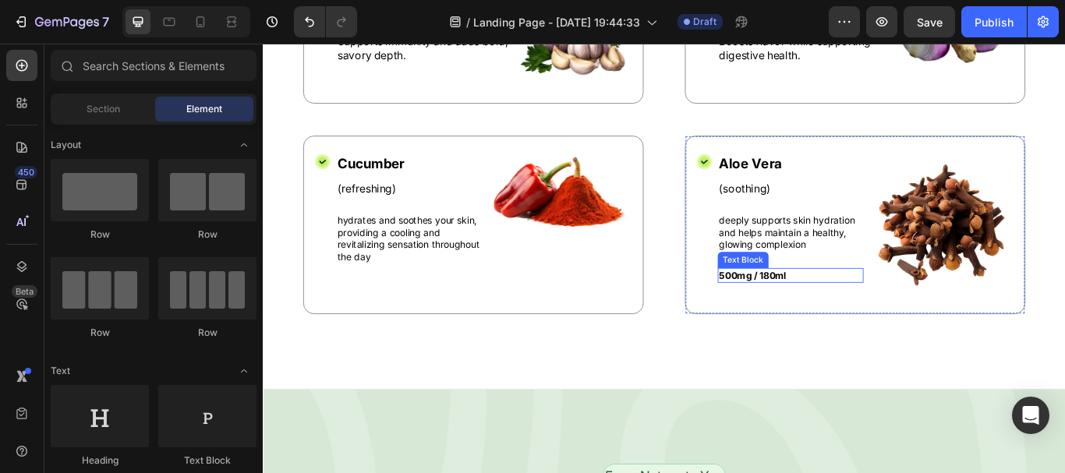
click at [827, 313] on p "500mg / 180ml" at bounding box center [877, 314] width 167 height 14
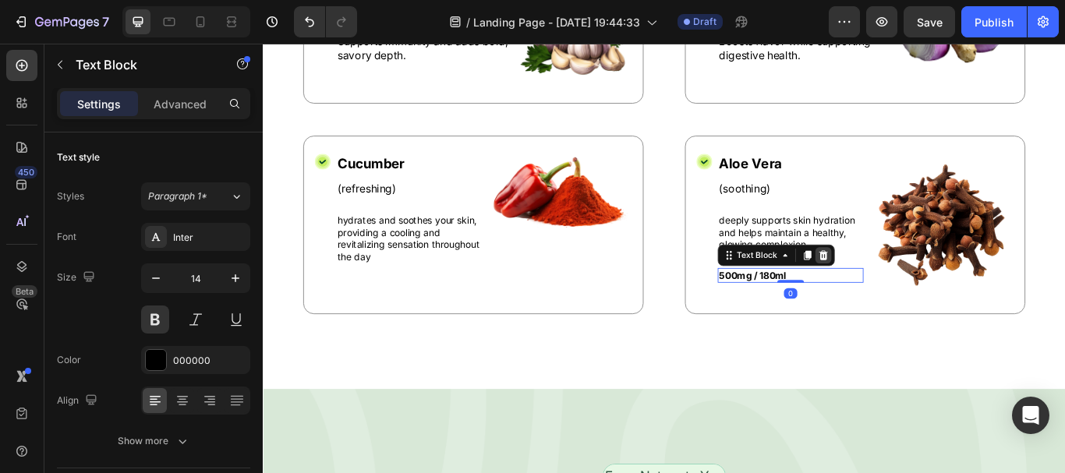
click at [911, 294] on icon at bounding box center [916, 290] width 10 height 11
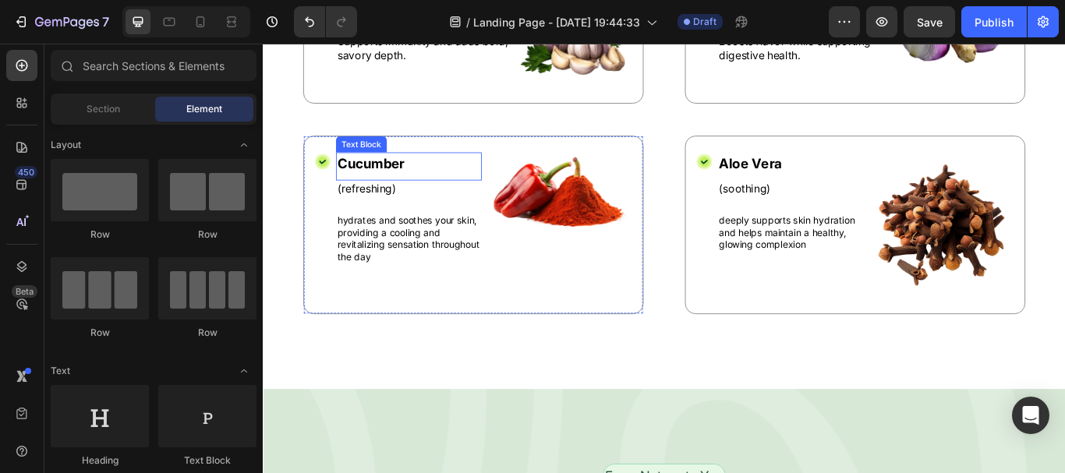
click at [420, 178] on p "Cucumber" at bounding box center [432, 183] width 167 height 23
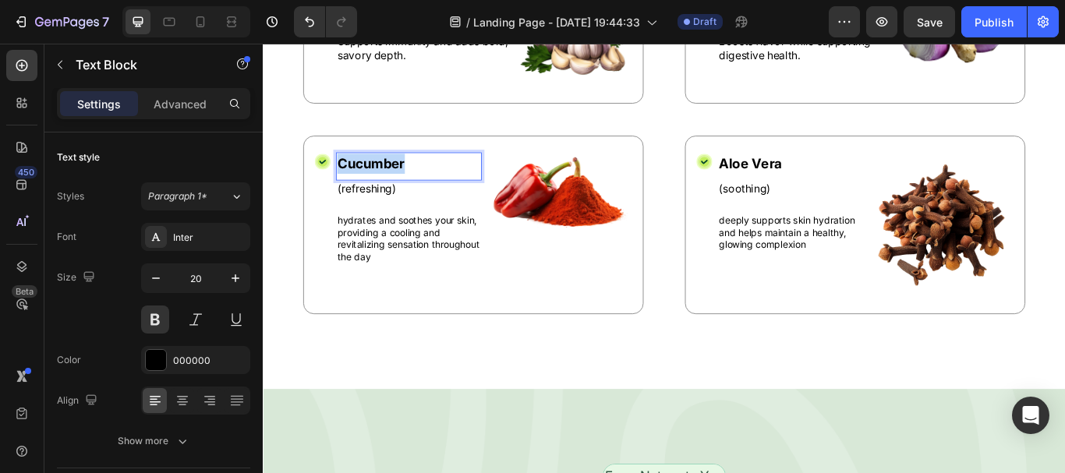
click at [420, 178] on p "Cucumber" at bounding box center [432, 183] width 167 height 23
click at [389, 214] on p "(refreshing)" at bounding box center [432, 213] width 167 height 16
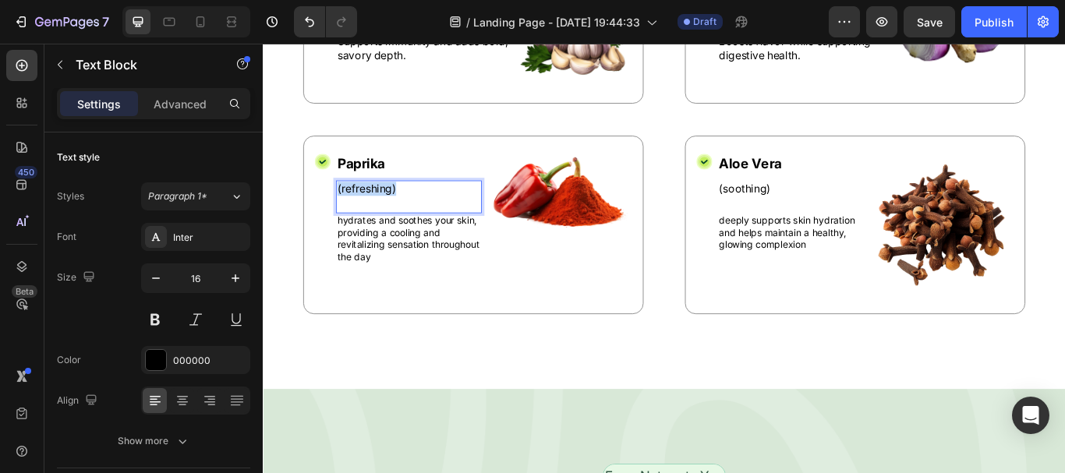
click at [389, 214] on p "(refreshing)" at bounding box center [432, 213] width 167 height 16
click at [429, 284] on p "hydrates and soothes your skin, providing a cooling and revitalizing sensation …" at bounding box center [432, 271] width 167 height 57
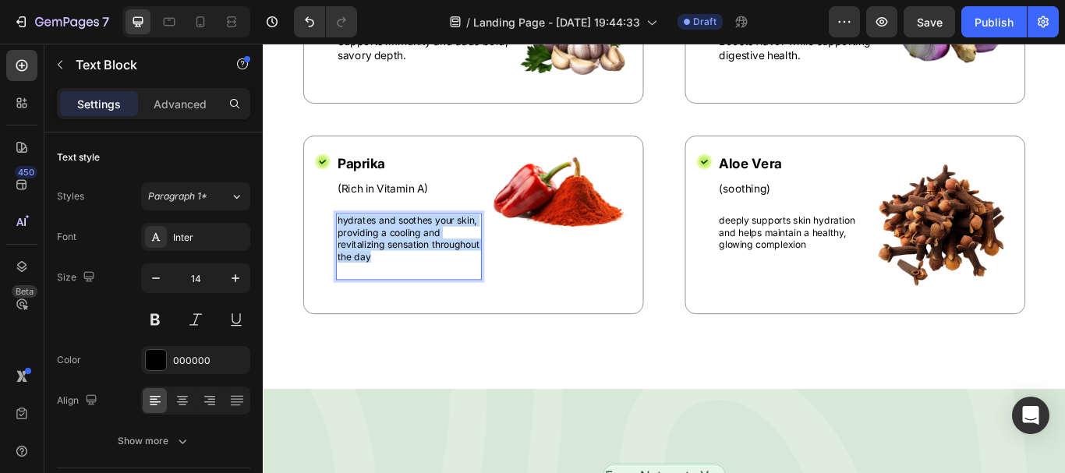
click at [429, 284] on p "hydrates and soothes your skin, providing a cooling and revitalizing sensation …" at bounding box center [432, 271] width 167 height 57
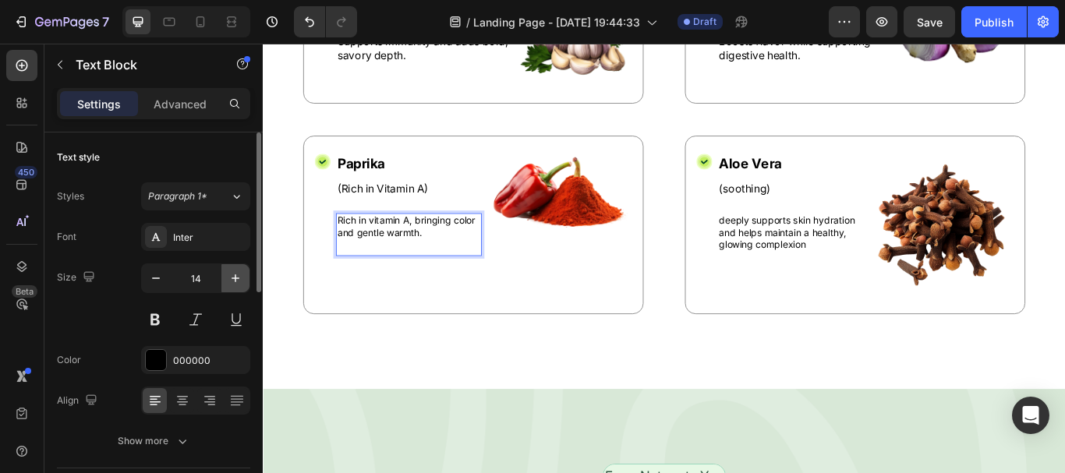
click at [234, 279] on icon "button" at bounding box center [236, 278] width 16 height 16
type input "16"
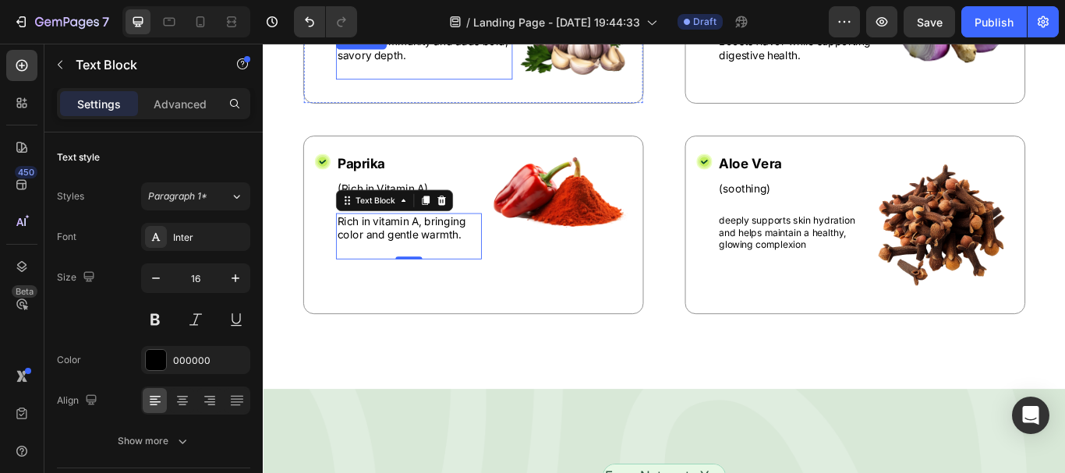
click at [444, 58] on p "Supports immunity and adds bold, savory depth." at bounding box center [450, 50] width 203 height 33
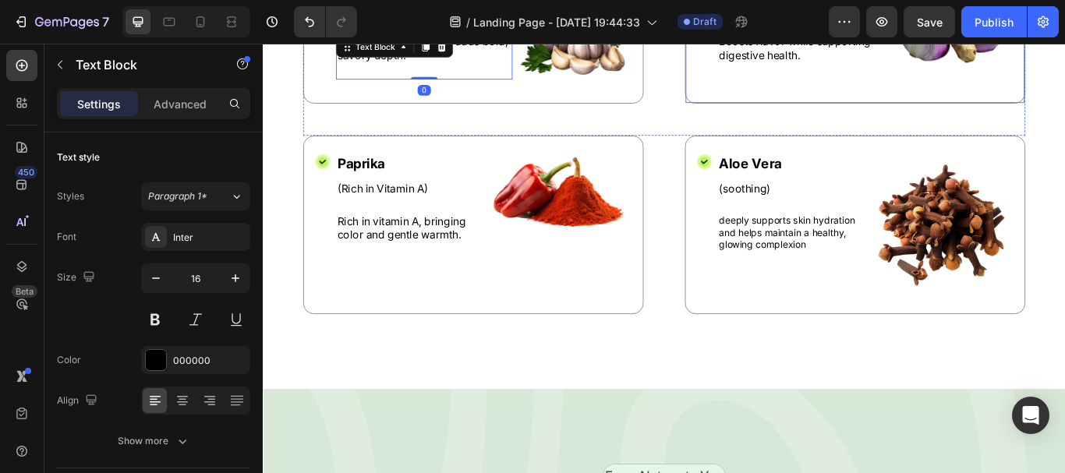
click at [785, 62] on div "Icon Onion Text Block (Digestive Support) Text Block Boosts flavor while suppor…" at bounding box center [952, 28] width 397 height 172
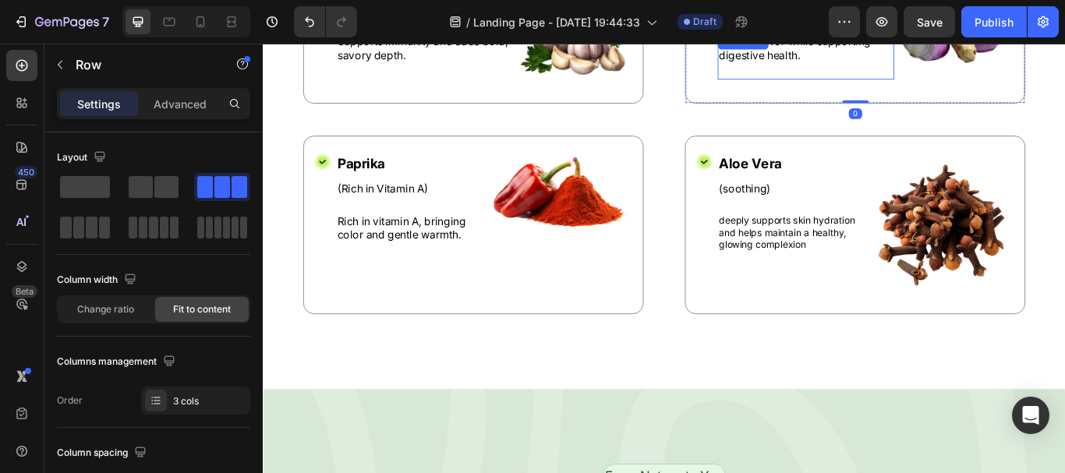
click at [812, 59] on p "Boosts flavor while supporting digestive health." at bounding box center [895, 50] width 203 height 33
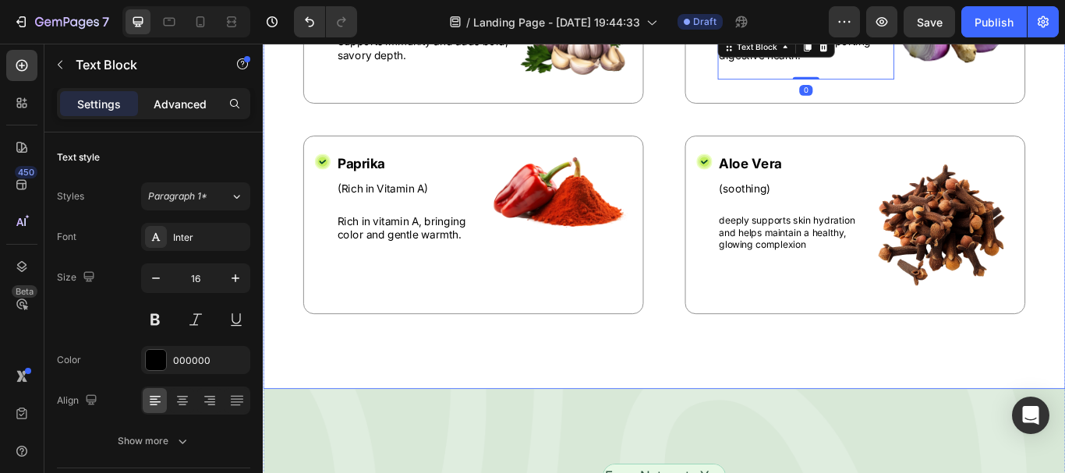
click at [192, 110] on div "Advanced" at bounding box center [180, 103] width 78 height 25
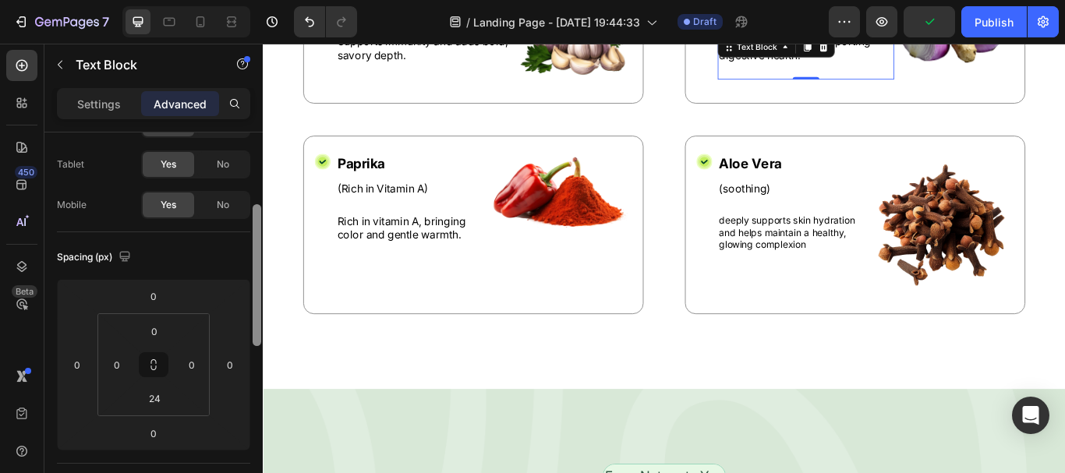
scroll to position [130, 0]
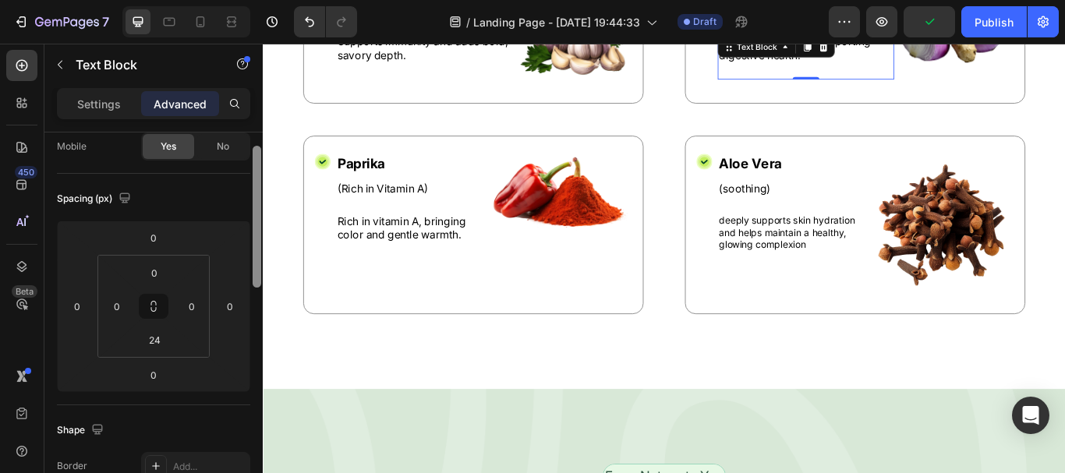
drag, startPoint x: 256, startPoint y: 169, endPoint x: 242, endPoint y: 202, distance: 35.9
click at [242, 202] on div "Display on Desktop Yes No Tablet Yes No Mobile Yes No Spacing (px) 0 0 0 0 0 0 …" at bounding box center [153, 324] width 218 height 385
click at [157, 337] on input "24" at bounding box center [154, 337] width 31 height 23
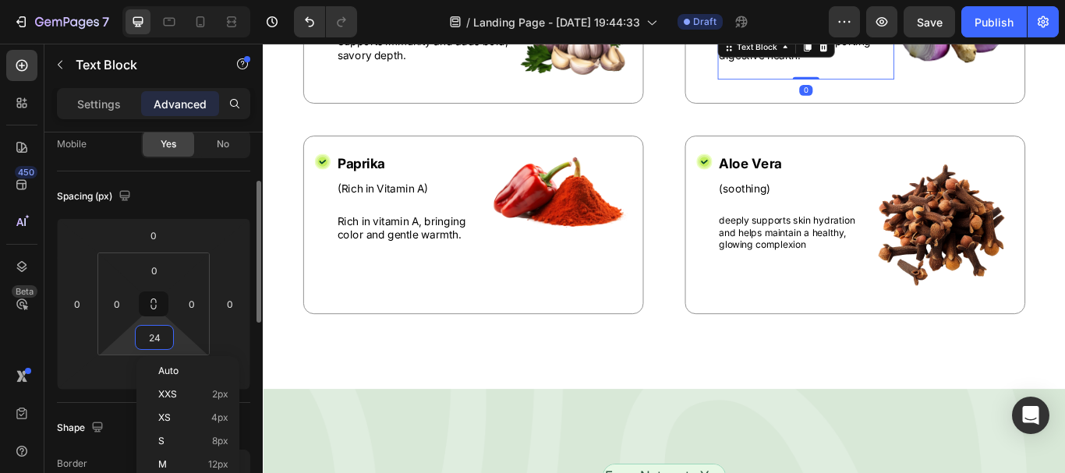
type input "0"
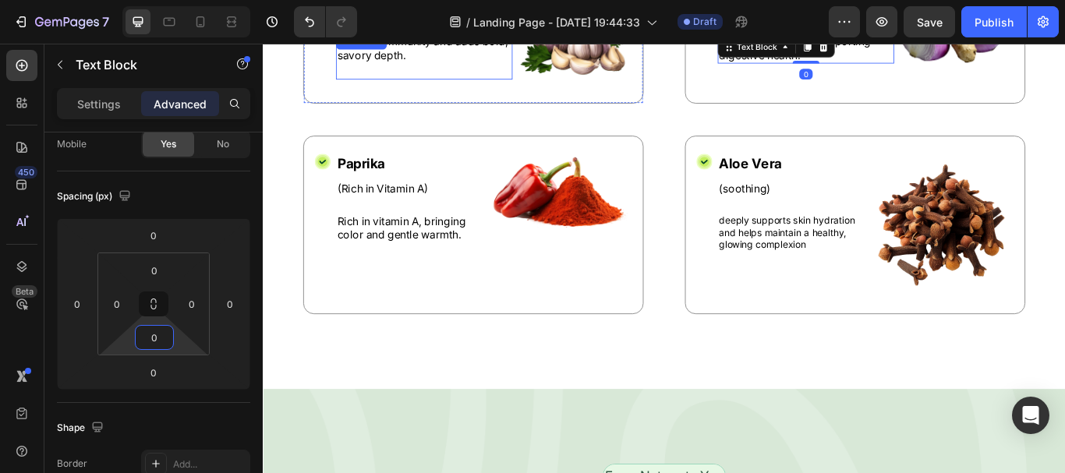
click at [424, 53] on p "Supports immunity and adds bold, savory depth." at bounding box center [450, 50] width 203 height 33
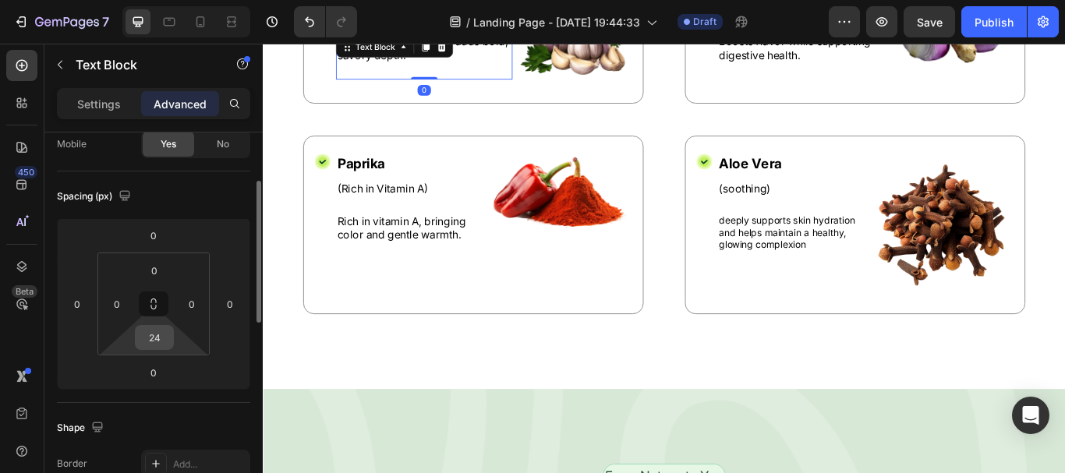
click at [158, 339] on input "24" at bounding box center [154, 337] width 31 height 23
type input "0"
click at [204, 185] on div "Spacing (px)" at bounding box center [153, 196] width 193 height 25
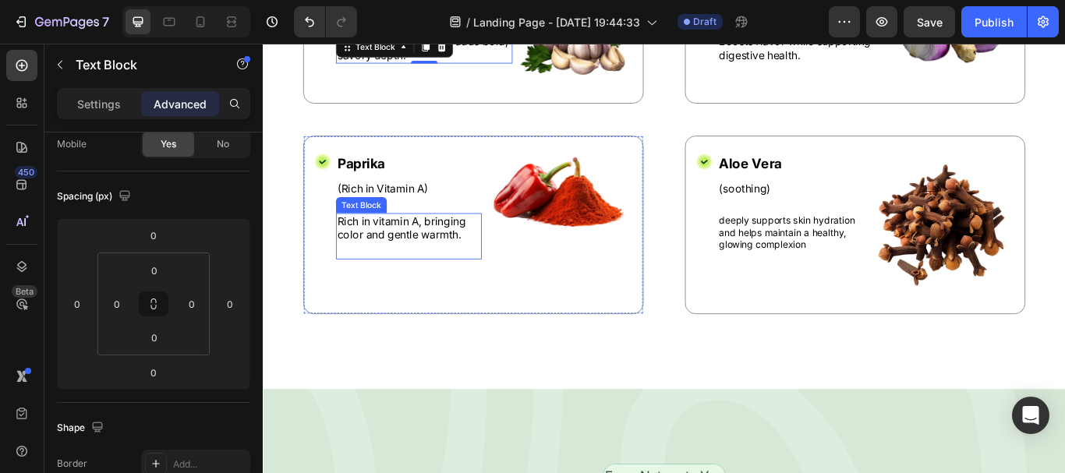
click at [365, 253] on p "Rich in vitamin A, bringing color and gentle warmth." at bounding box center [432, 259] width 167 height 33
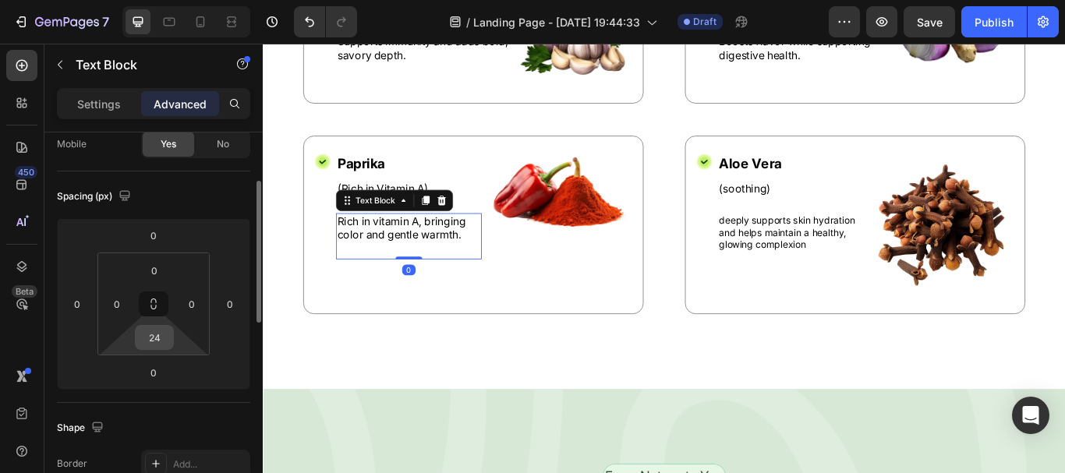
click at [161, 339] on input "24" at bounding box center [154, 337] width 31 height 23
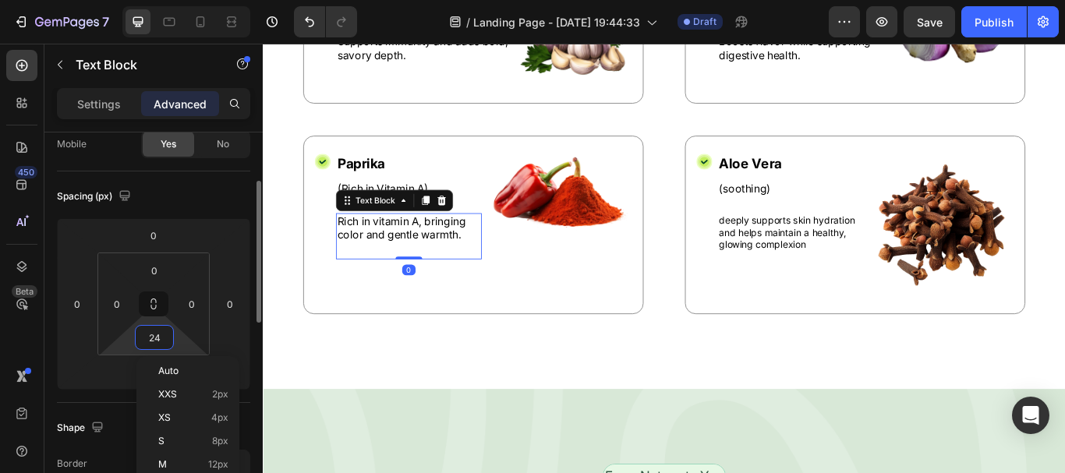
type input "0"
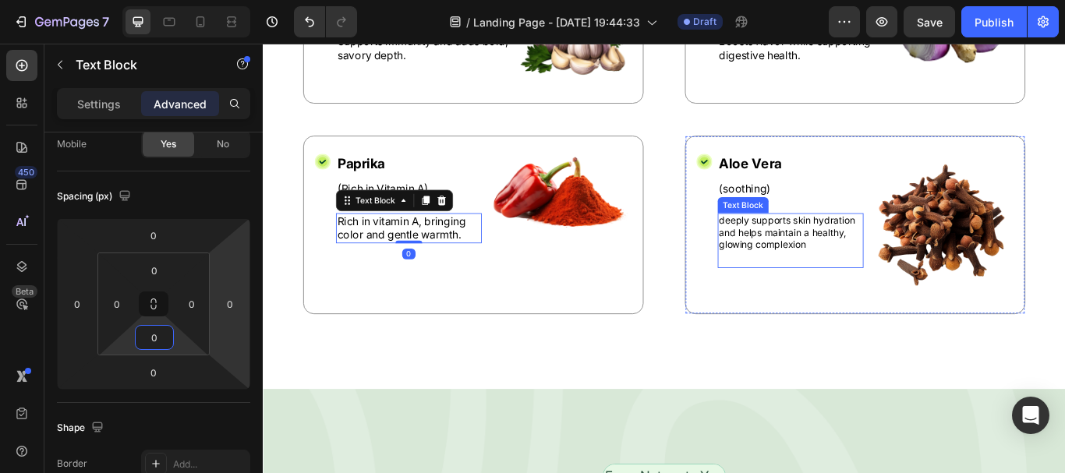
click at [828, 254] on p "deeply supports skin hydration and helps maintain a healthy, glowing complexion" at bounding box center [877, 264] width 167 height 43
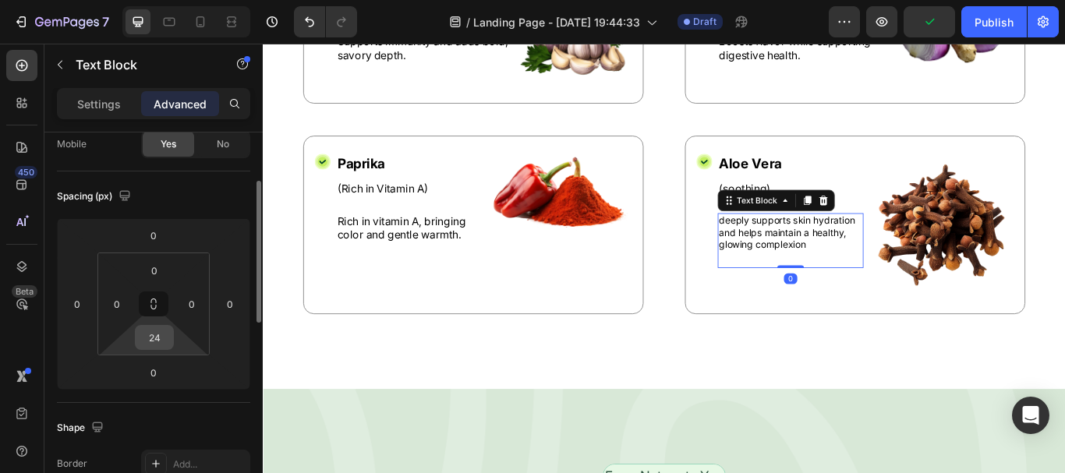
click at [164, 334] on input "24" at bounding box center [154, 337] width 31 height 23
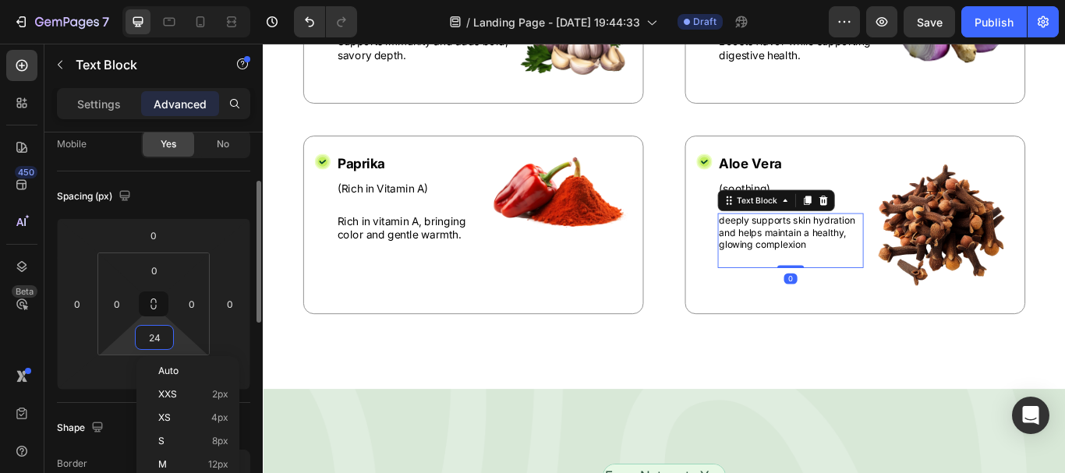
type input "0"
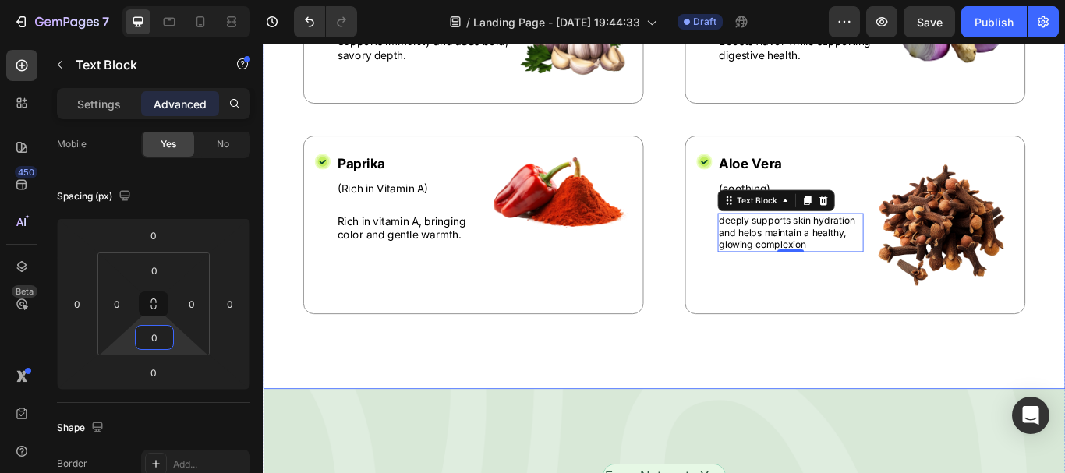
click at [599, 376] on div "Nature’s Best in Balance Text Block Row What’s Inside [PERSON_NAME]'s Spices He…" at bounding box center [730, 133] width 935 height 627
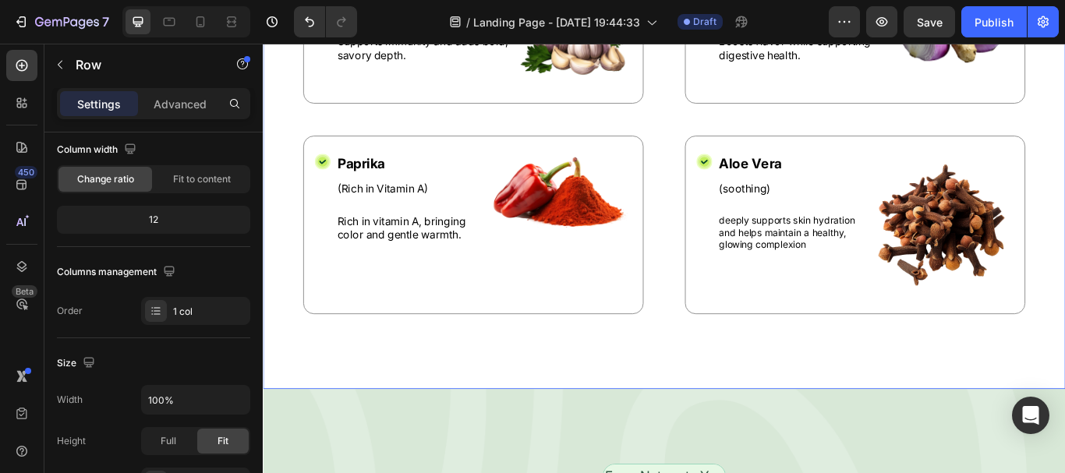
scroll to position [0, 0]
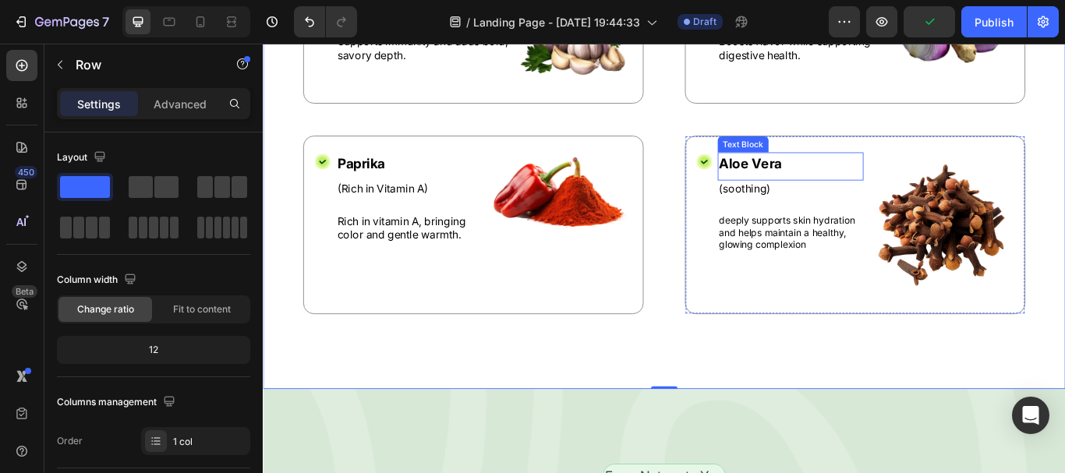
click at [814, 183] on p "Aloe Vera" at bounding box center [877, 183] width 167 height 23
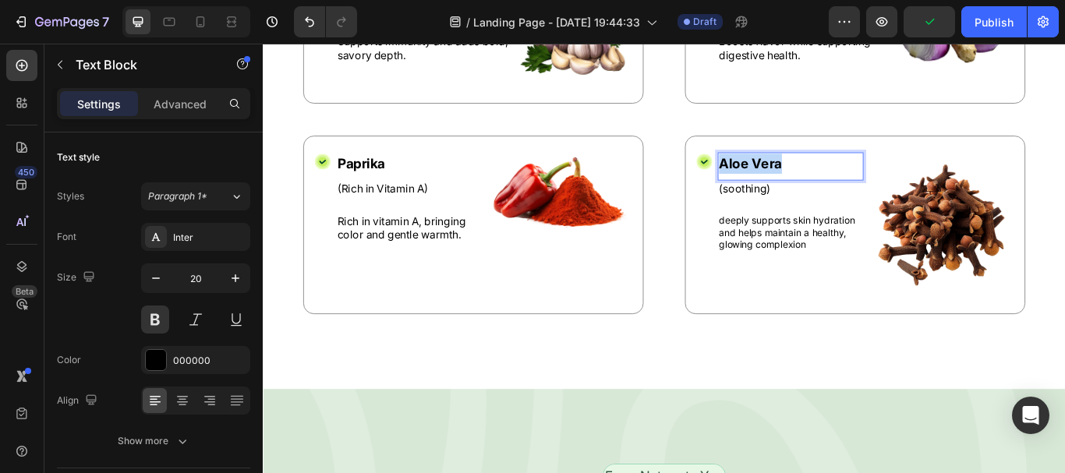
click at [814, 183] on p "Aloe Vera" at bounding box center [877, 183] width 167 height 23
drag, startPoint x: 814, startPoint y: 183, endPoint x: 790, endPoint y: 181, distance: 24.3
click at [794, 181] on p "Aloe Vera" at bounding box center [877, 183] width 167 height 23
drag, startPoint x: 800, startPoint y: 183, endPoint x: 878, endPoint y: 187, distance: 78.0
click at [878, 187] on p "Aloe Vera" at bounding box center [877, 183] width 167 height 23
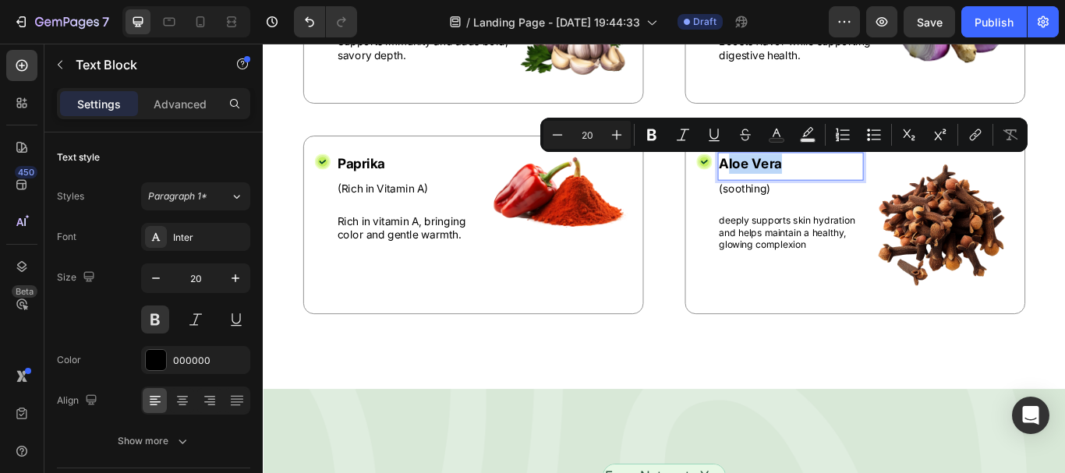
click at [861, 189] on p "Aloe Vera" at bounding box center [877, 183] width 167 height 23
drag, startPoint x: 861, startPoint y: 189, endPoint x: 791, endPoint y: 186, distance: 70.2
click at [794, 186] on p "Aloe Vera" at bounding box center [877, 183] width 167 height 23
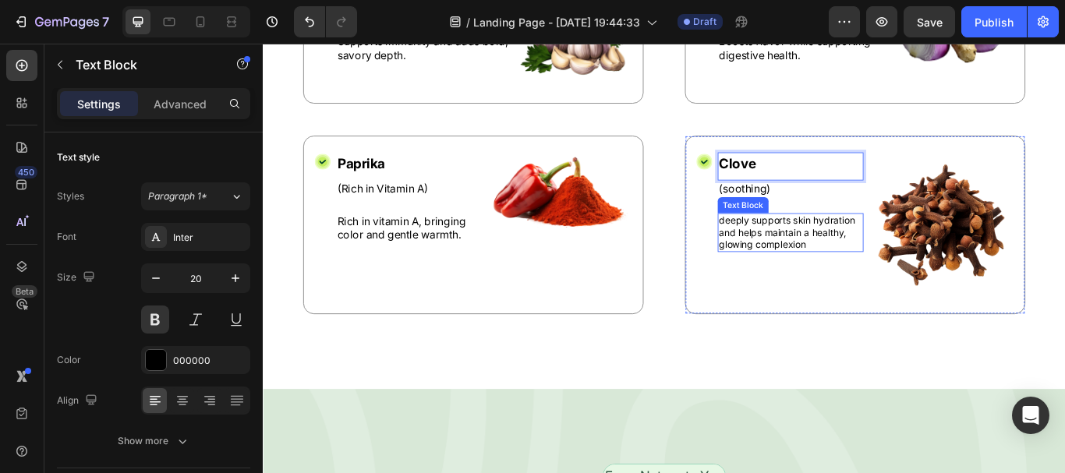
click at [812, 260] on p "deeply supports skin hydration and helps maintain a healthy, glowing complexion" at bounding box center [877, 264] width 167 height 43
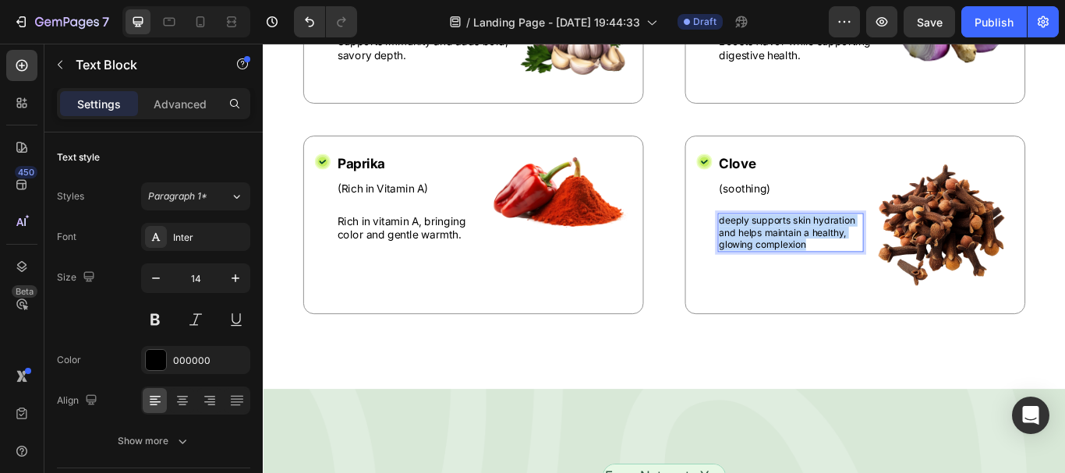
click at [812, 260] on p "deeply supports skin hydration and helps maintain a healthy, glowing complexion" at bounding box center [877, 264] width 167 height 43
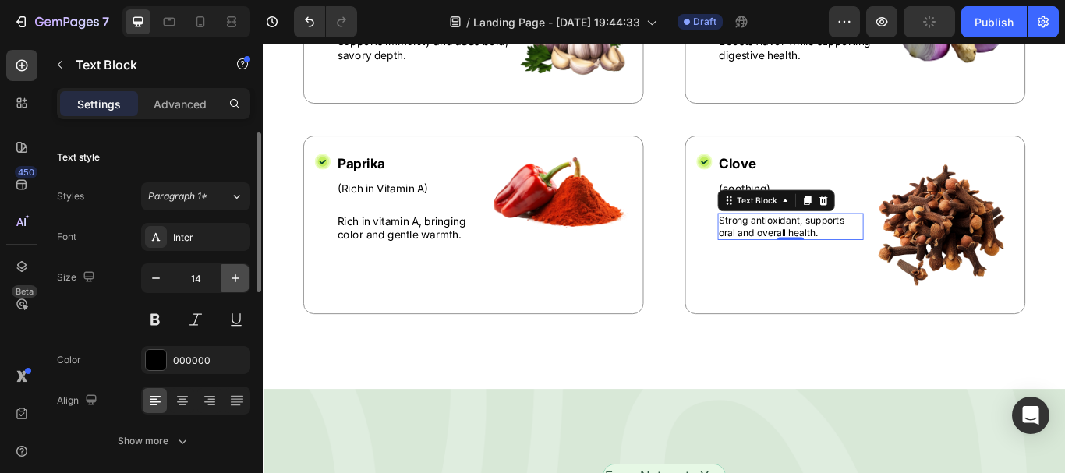
click at [235, 274] on icon "button" at bounding box center [236, 278] width 16 height 16
type input "16"
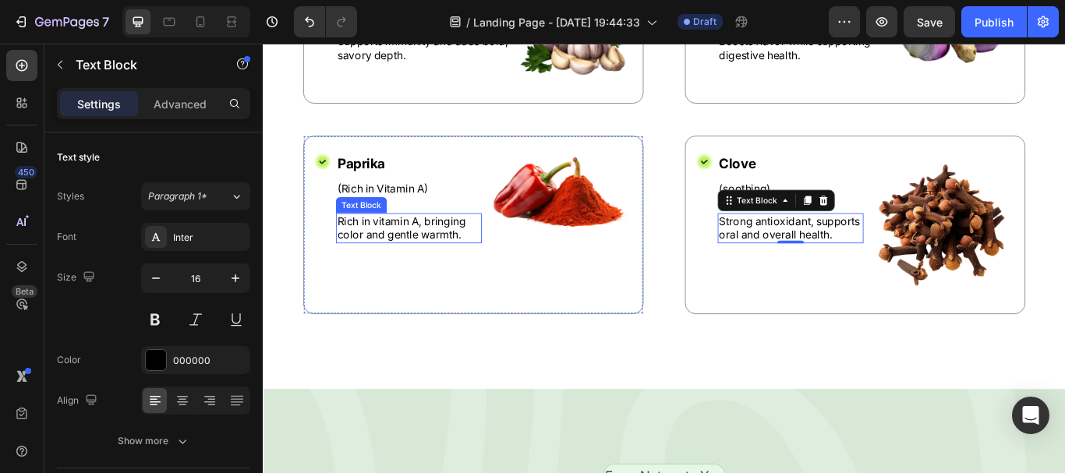
click at [412, 248] on p "Rich in vitamin A, bringing color and gentle warmth." at bounding box center [432, 259] width 167 height 33
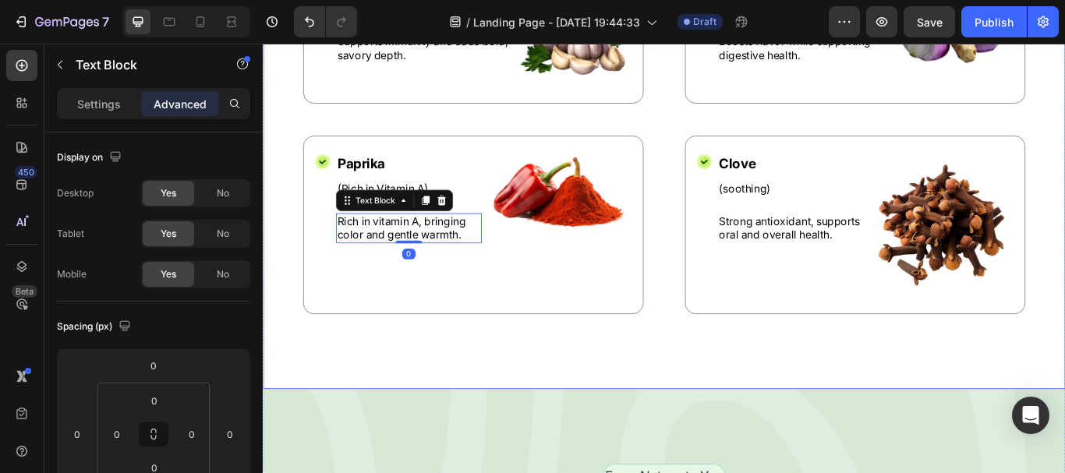
click at [739, 366] on div "Nature’s Best in Balance Text Block Row What’s Inside [PERSON_NAME]'s Spices He…" at bounding box center [730, 133] width 935 height 627
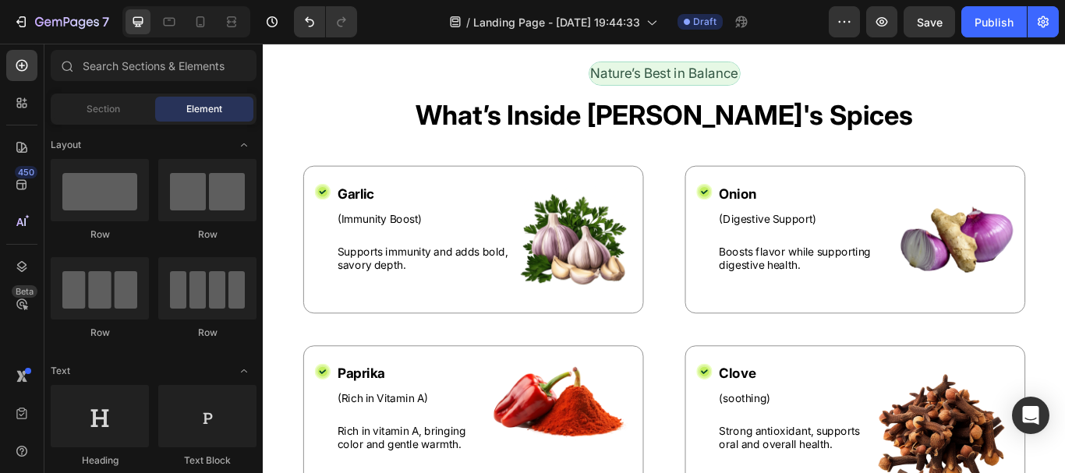
scroll to position [1231, 0]
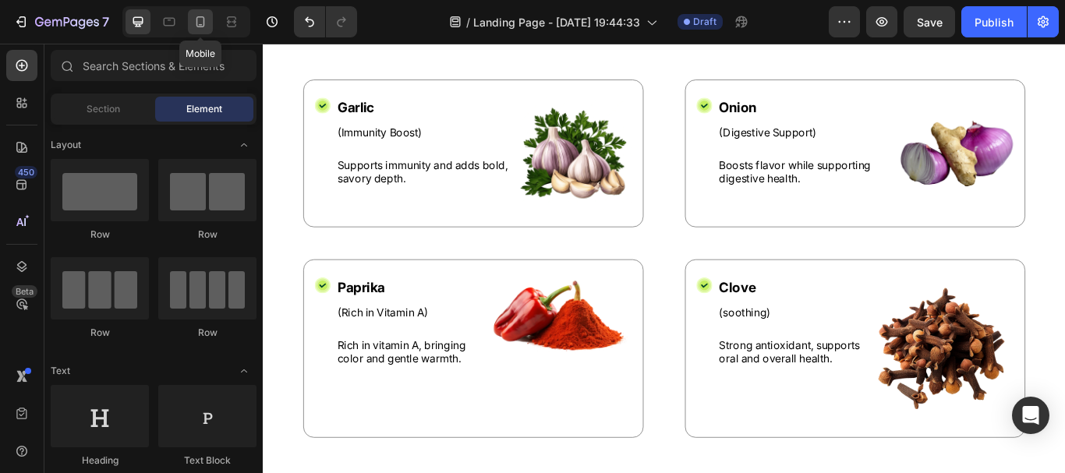
click at [206, 19] on icon at bounding box center [201, 22] width 16 height 16
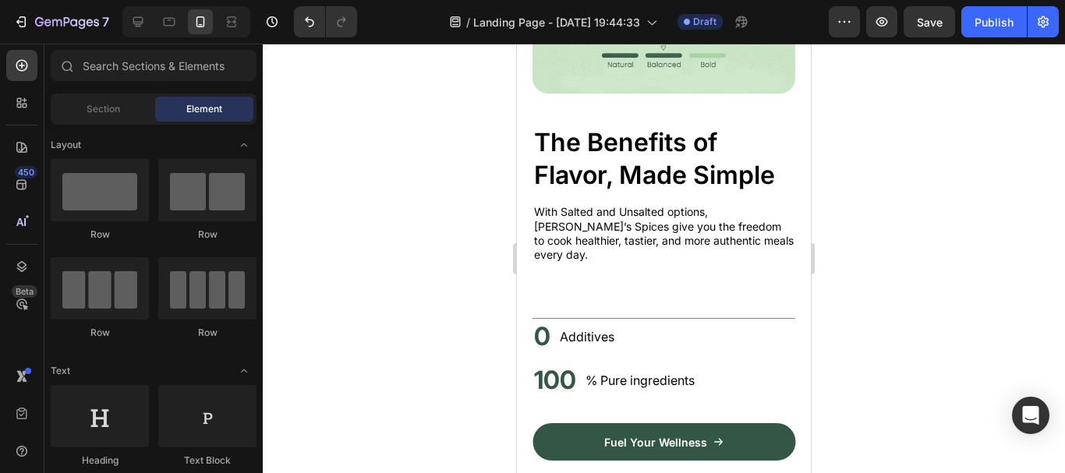
scroll to position [765, 0]
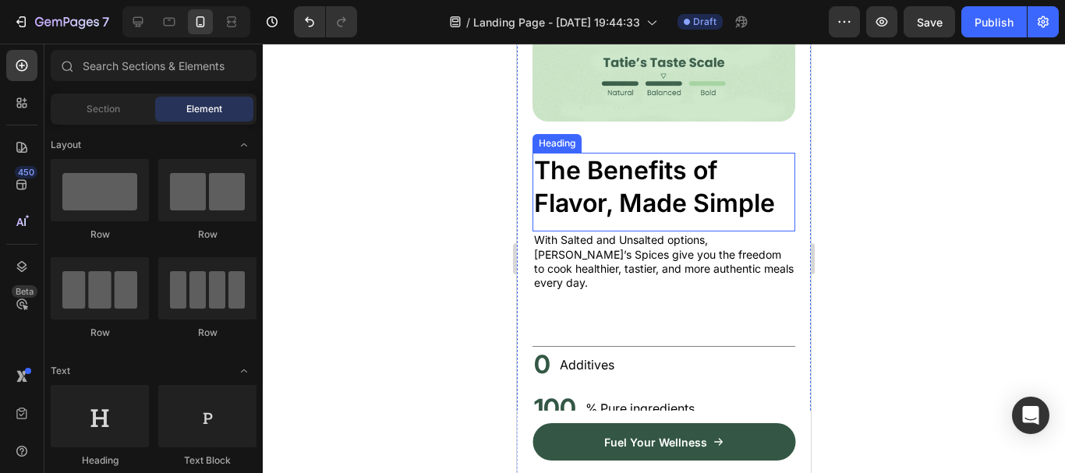
click at [687, 167] on h2 "The Benefits of Flavor, Made Simple" at bounding box center [663, 187] width 263 height 68
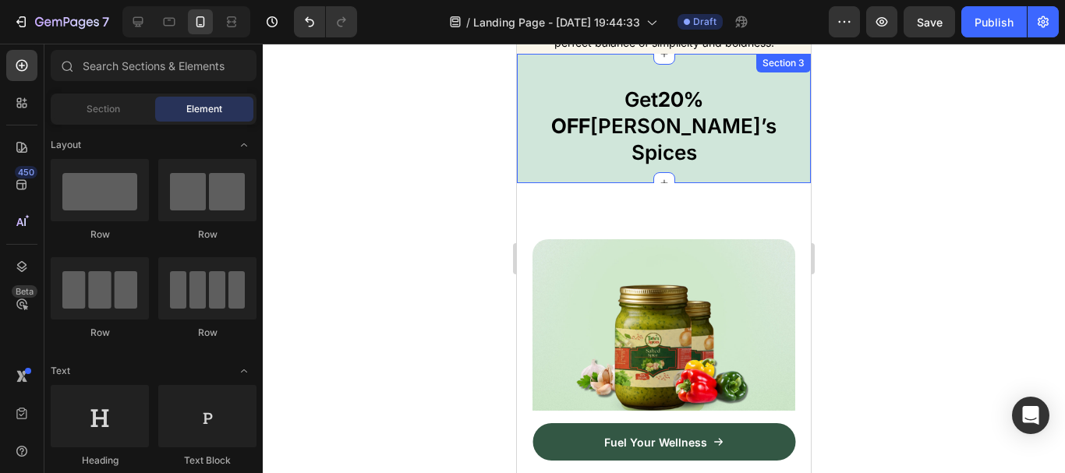
scroll to position [376, 0]
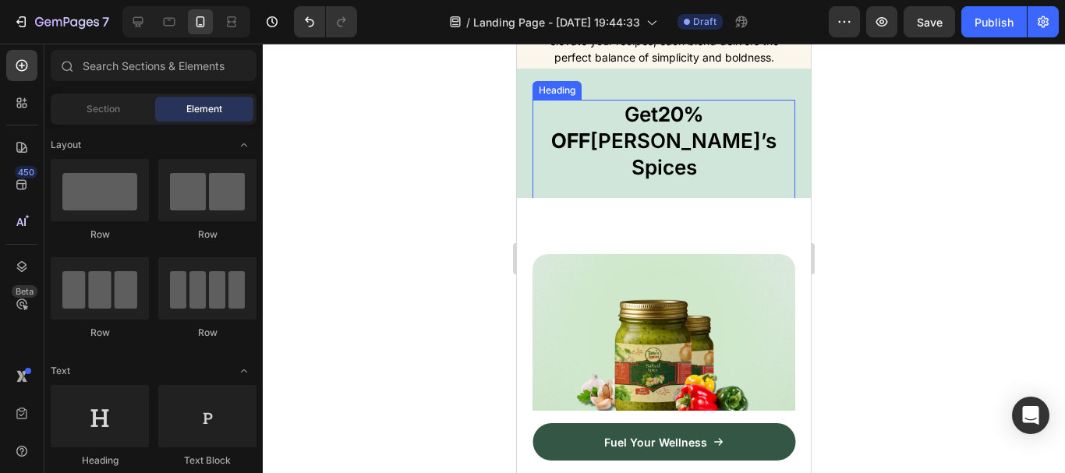
click at [666, 123] on strong "20% OFF" at bounding box center [627, 127] width 152 height 51
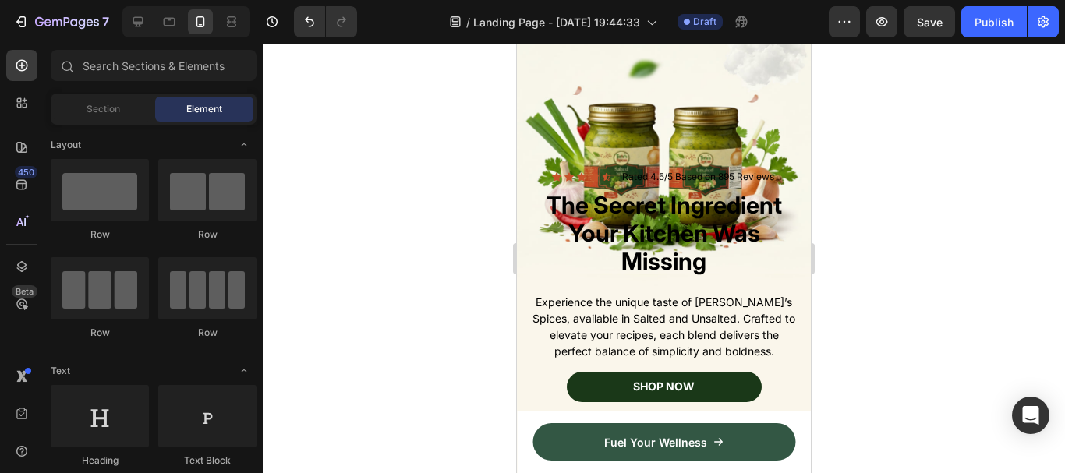
scroll to position [4, 0]
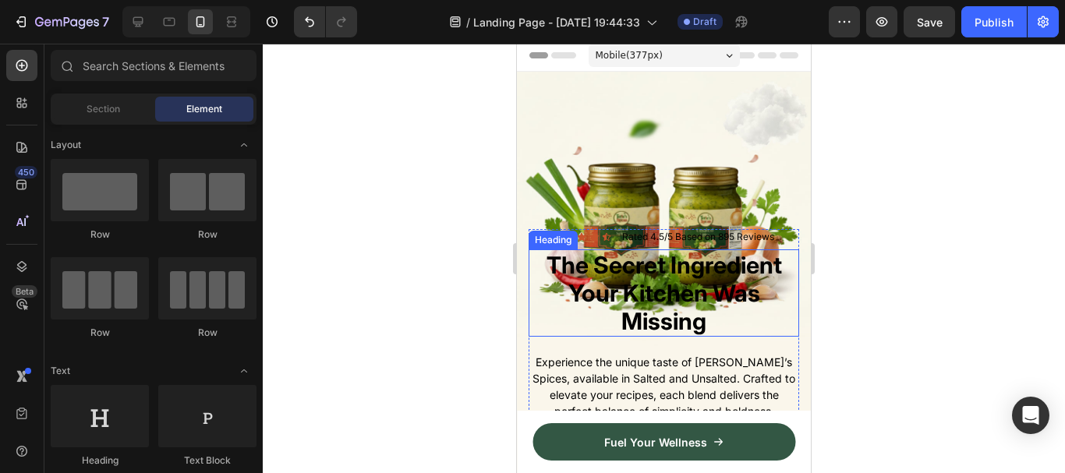
click at [627, 284] on h2 "The Secret Ingredient Your Kitchen Was Missing" at bounding box center [663, 292] width 270 height 87
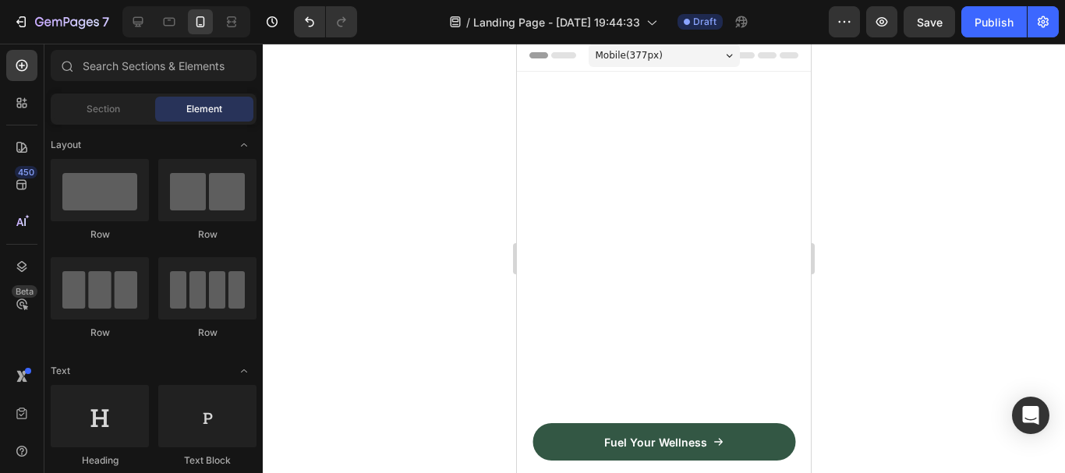
scroll to position [913, 0]
